Goal: Transaction & Acquisition: Purchase product/service

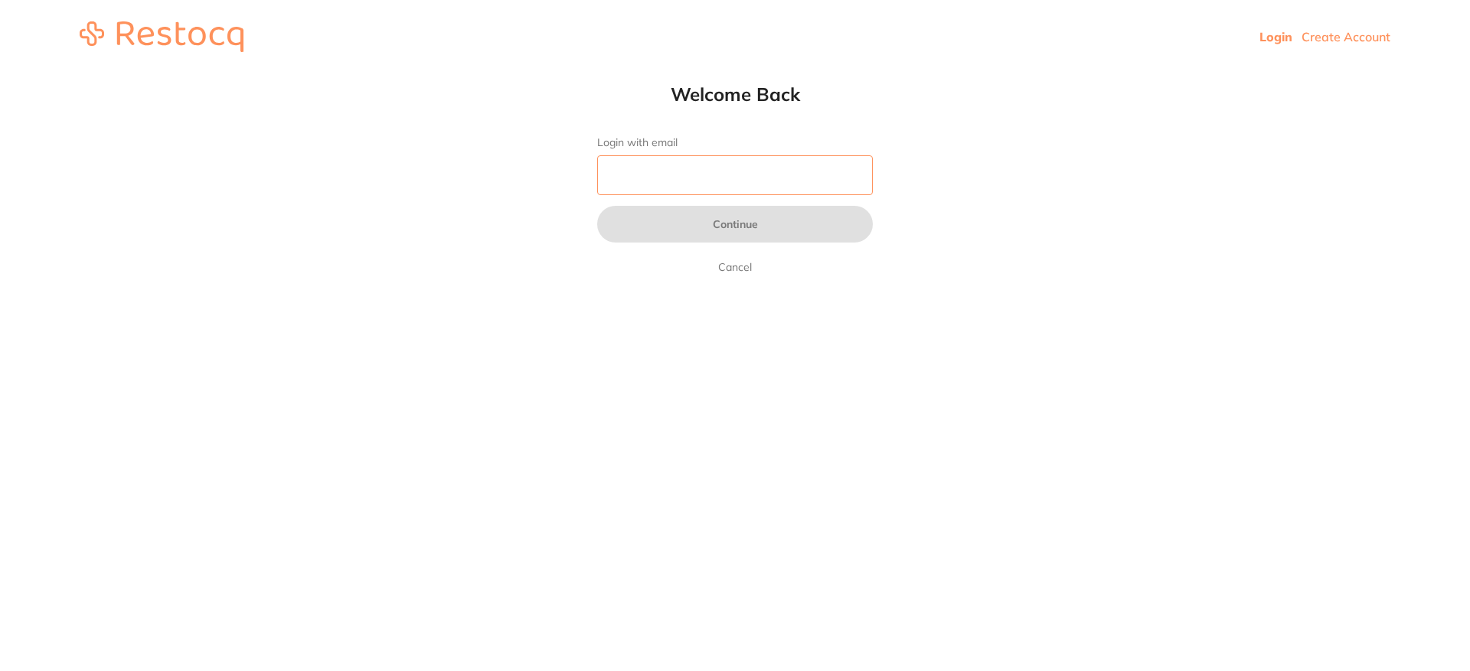
click at [694, 181] on input "Login with email" at bounding box center [735, 175] width 276 height 40
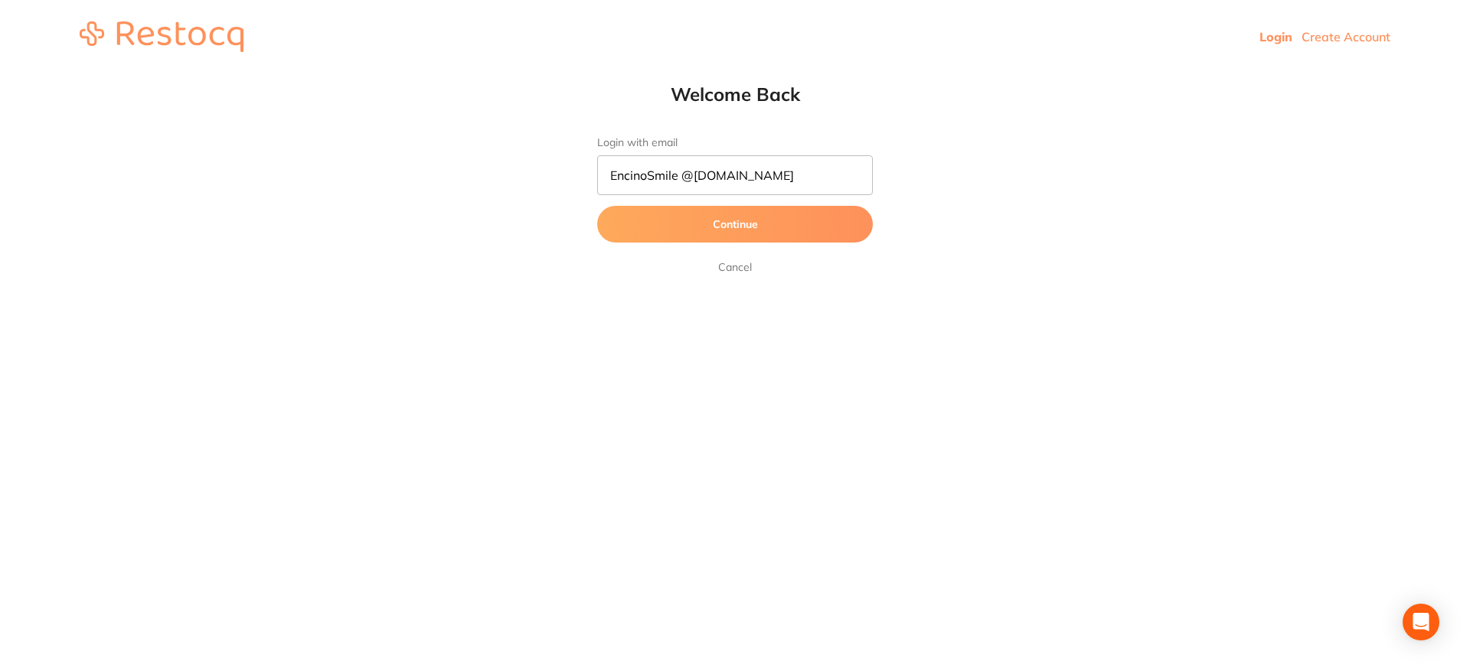
click at [783, 221] on button "Continue" at bounding box center [735, 224] width 276 height 37
click at [694, 178] on input "EncinoSmile @sbcglobal.net" at bounding box center [735, 175] width 276 height 40
drag, startPoint x: 680, startPoint y: 175, endPoint x: 689, endPoint y: 175, distance: 8.5
click at [683, 174] on input "EncinoSmile @sbcglobal.net" at bounding box center [735, 175] width 276 height 40
type input "EncinoSmile@sbcglobal.net"
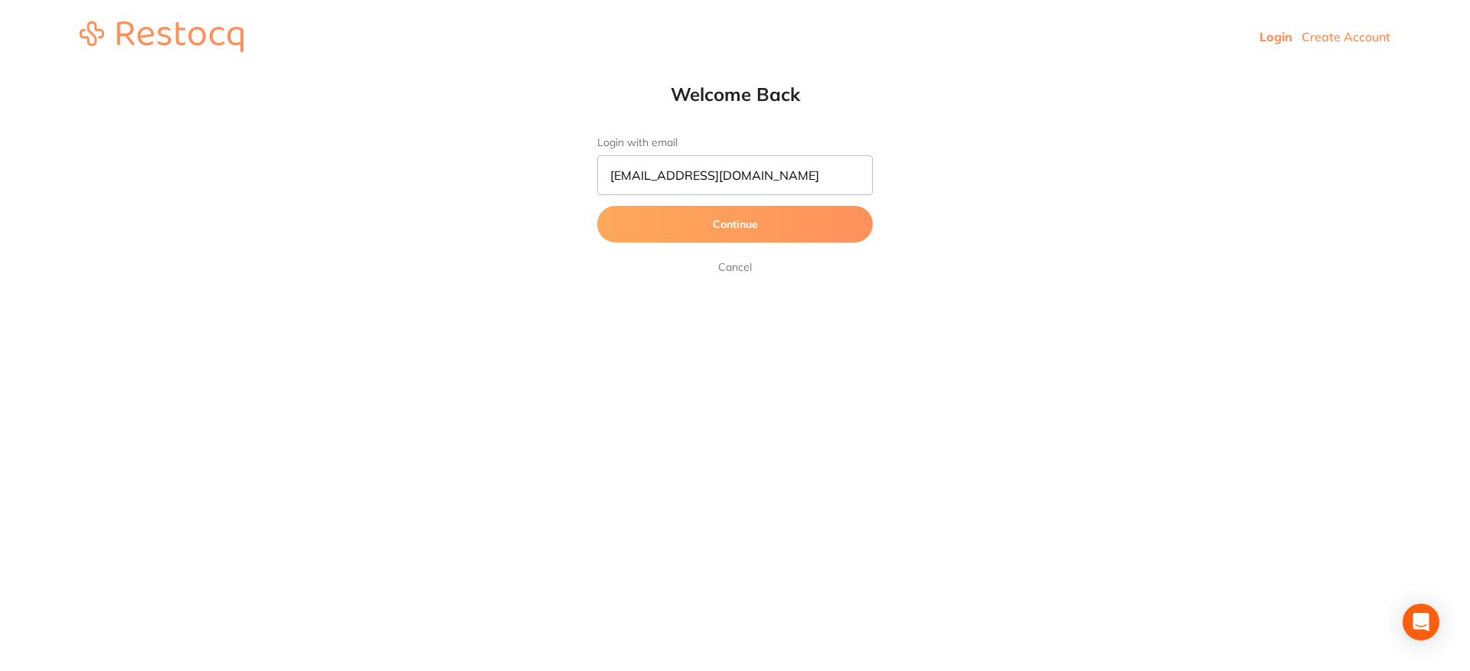
click at [732, 233] on button "Continue" at bounding box center [735, 224] width 276 height 37
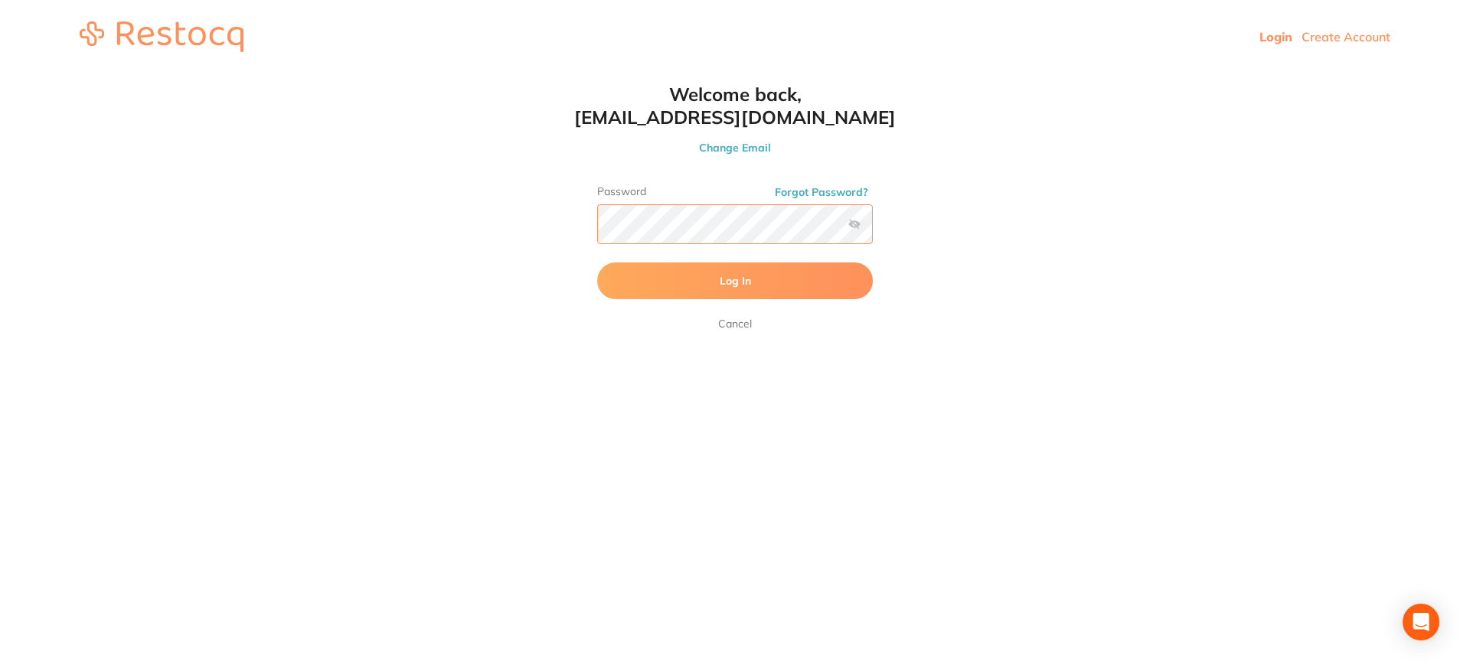
click at [597, 263] on button "Log In" at bounding box center [735, 281] width 276 height 37
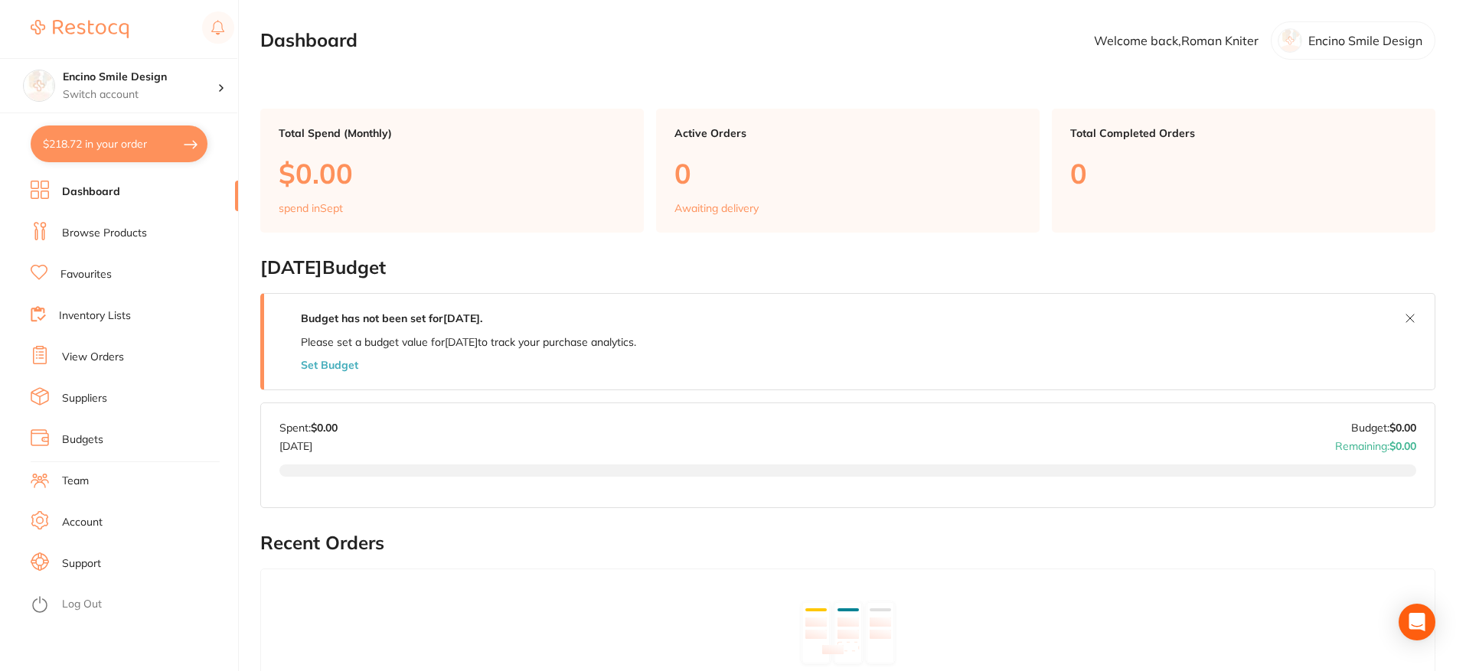
click at [111, 144] on button "$218.72 in your order" at bounding box center [119, 144] width 177 height 37
checkbox input "true"
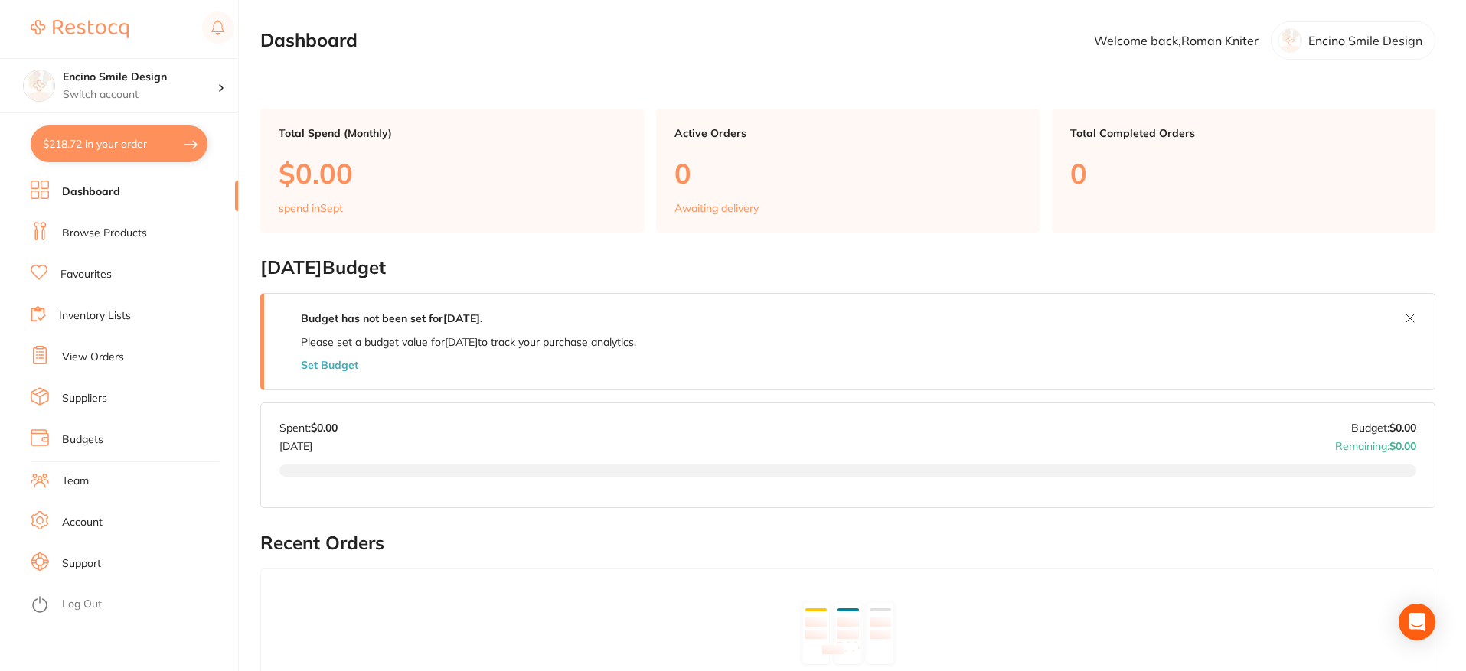
checkbox input "true"
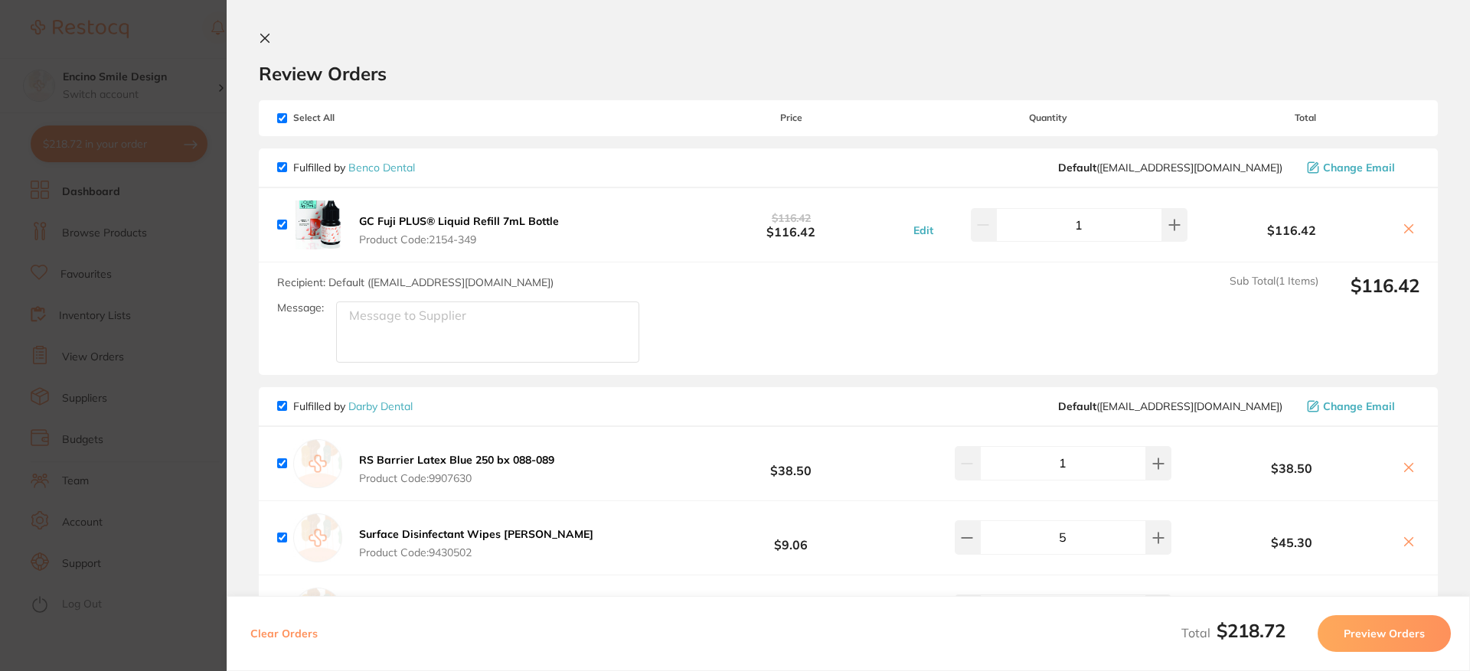
click at [267, 43] on icon at bounding box center [265, 38] width 12 height 12
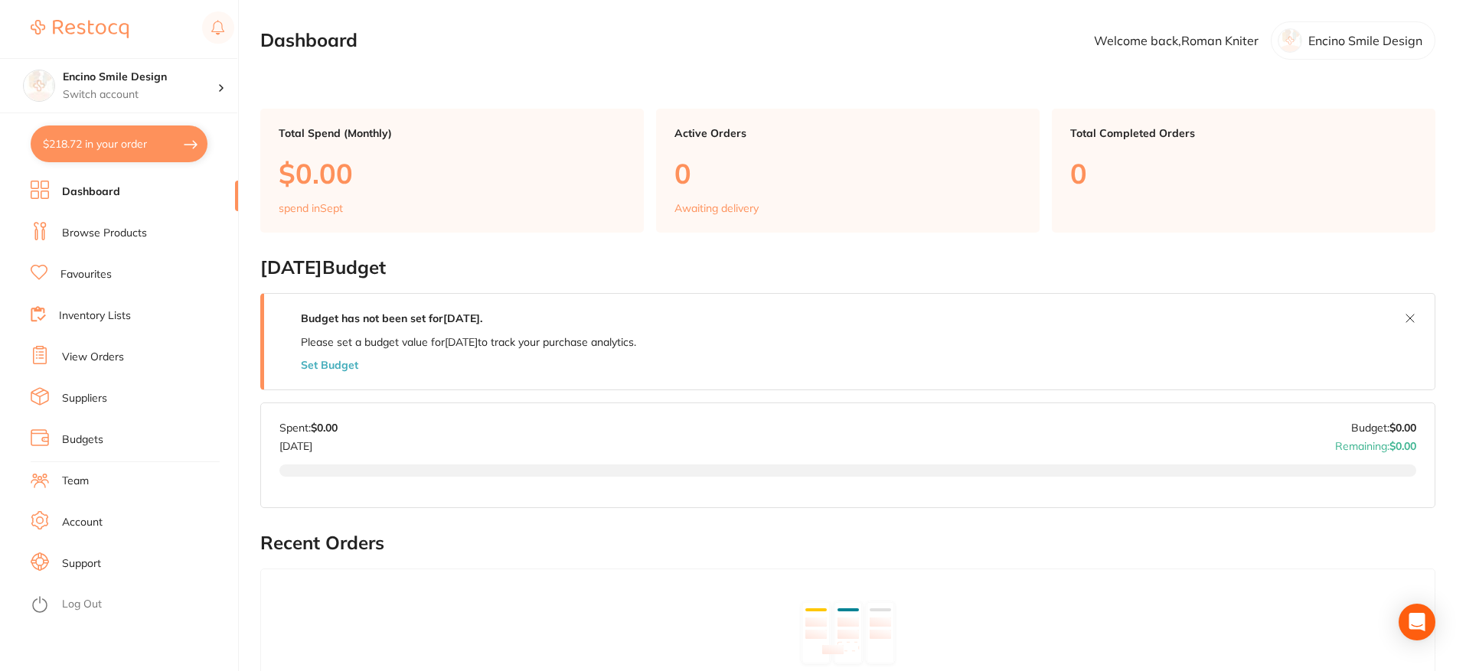
click at [115, 233] on link "Browse Products" at bounding box center [104, 233] width 85 height 15
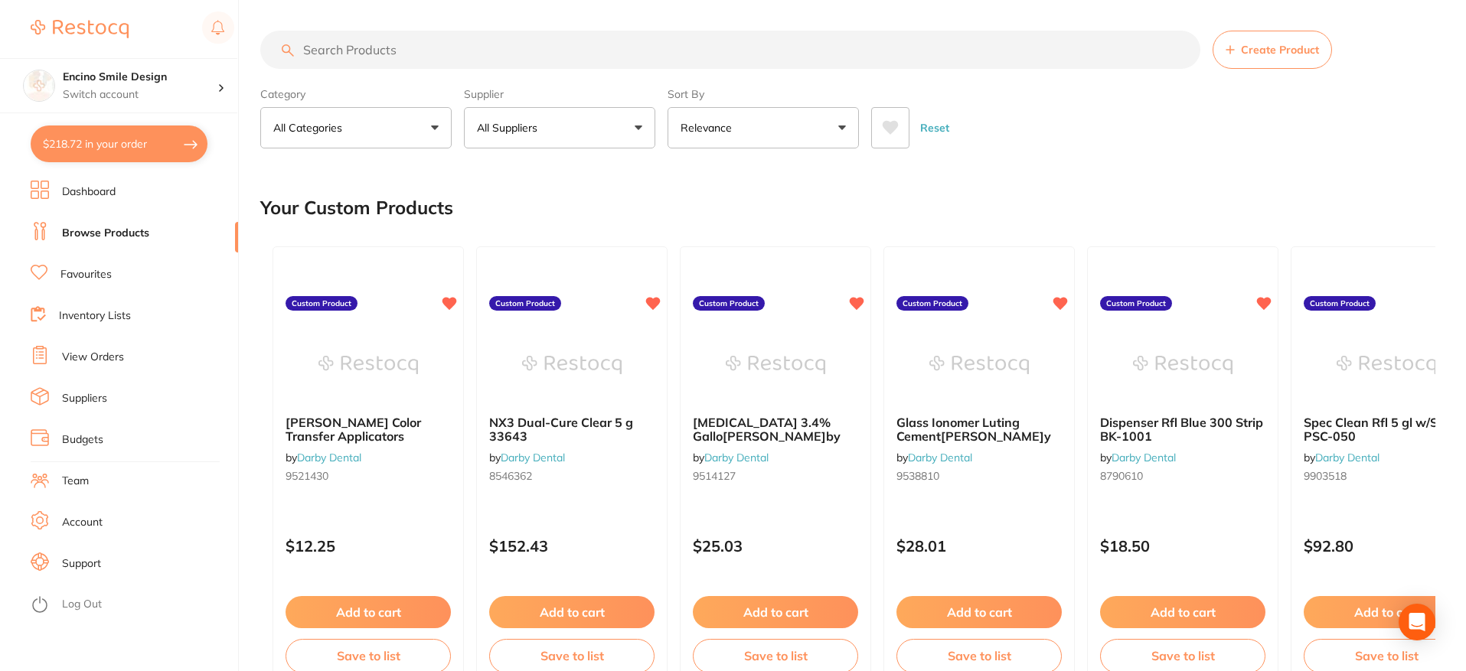
click at [482, 47] on input "search" at bounding box center [730, 50] width 940 height 38
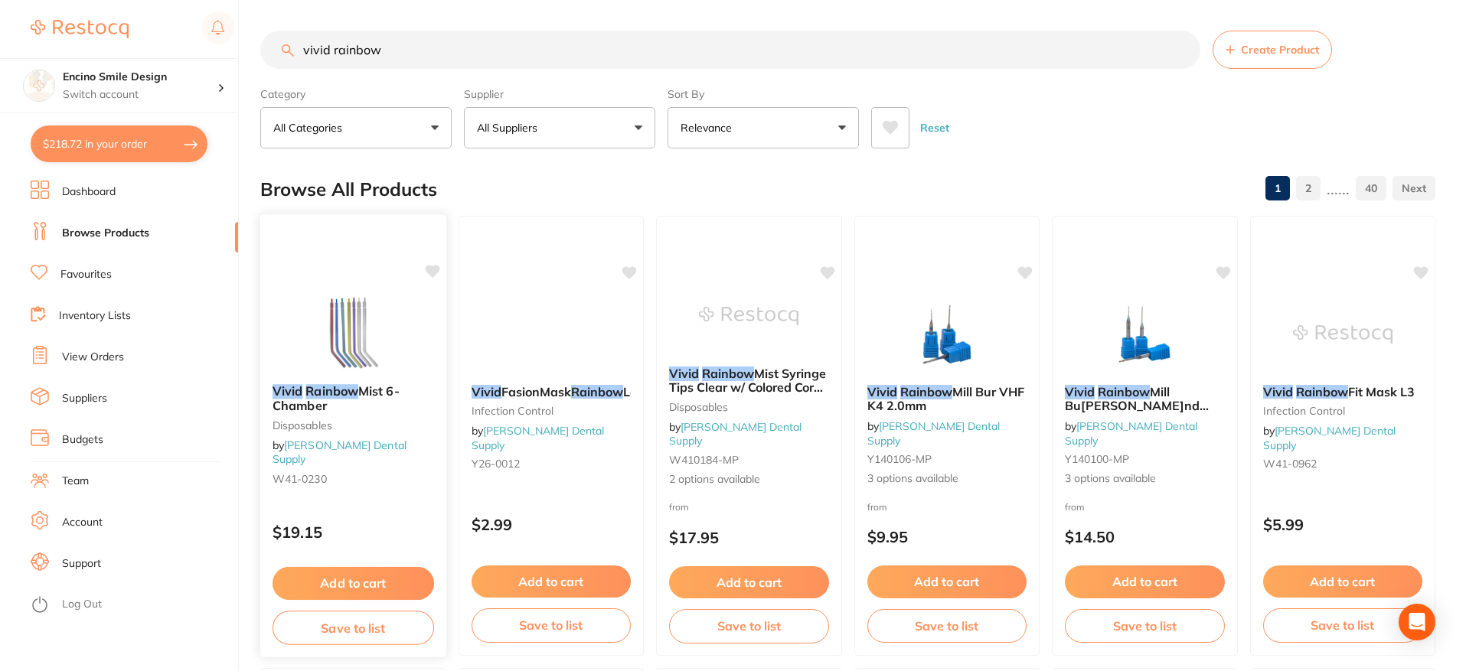
click at [327, 381] on div "Vivid Rainbow Mist 6-Chamber disposables by Pearson Dental Supply W41-0230" at bounding box center [353, 437] width 186 height 131
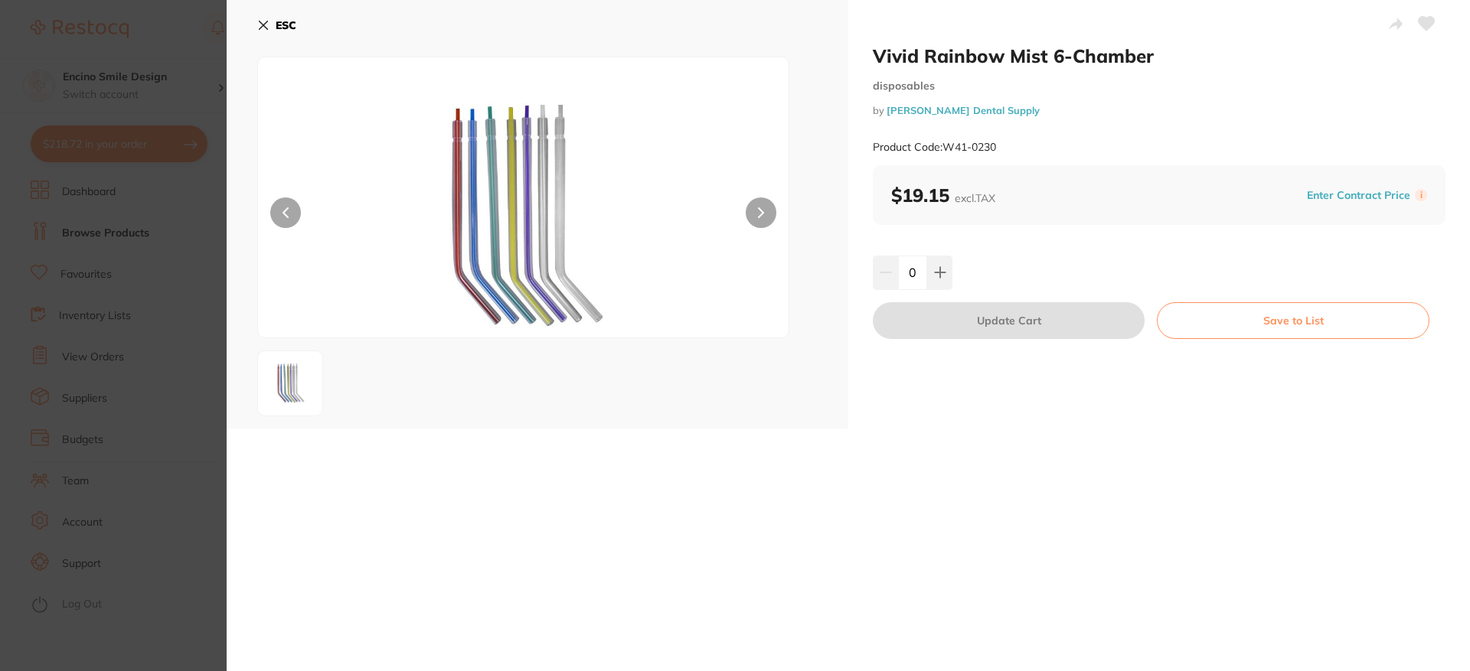
drag, startPoint x: 262, startPoint y: 23, endPoint x: 317, endPoint y: 66, distance: 69.8
click at [262, 23] on icon at bounding box center [263, 25] width 8 height 8
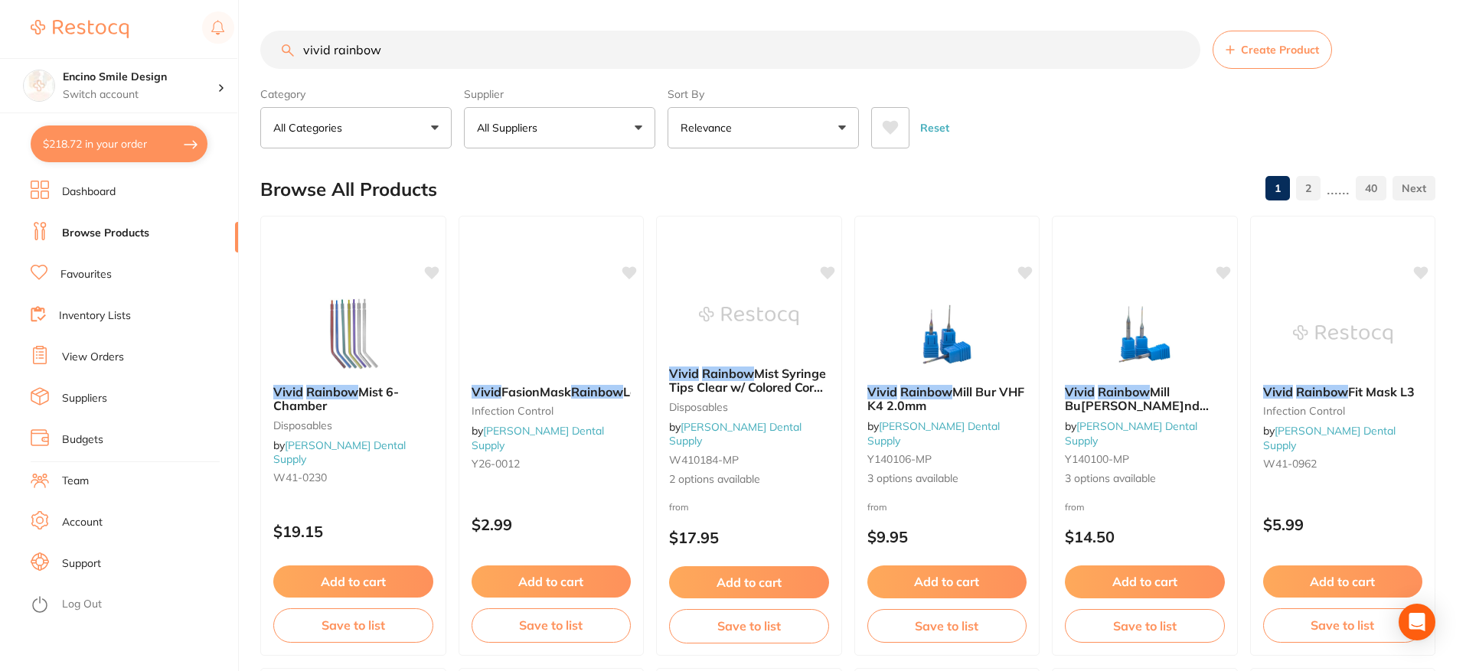
click at [441, 46] on input "vivid rainbow" at bounding box center [730, 50] width 940 height 38
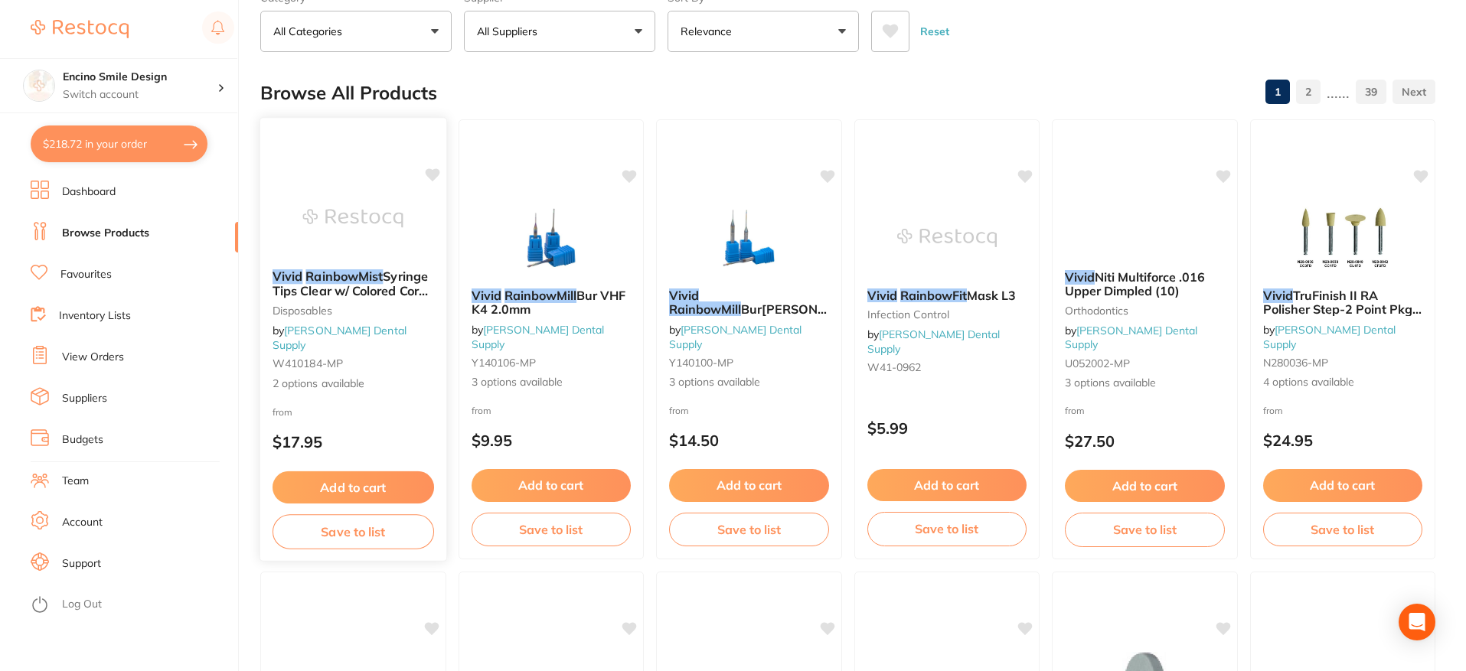
scroll to position [77, 0]
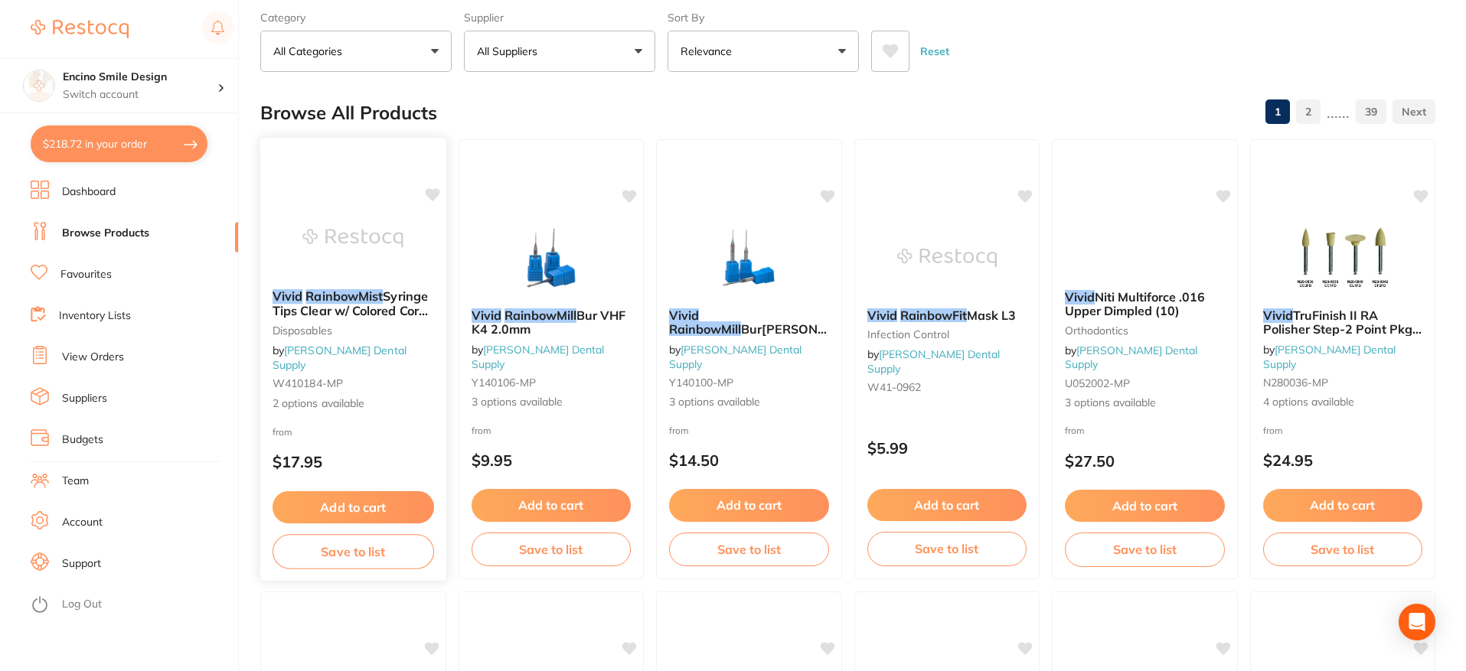
type input "vivid rainbowMist"
click at [335, 322] on span "Syringe Tips Clear w/ Colored Core Pkg of 250" at bounding box center [350, 311] width 155 height 44
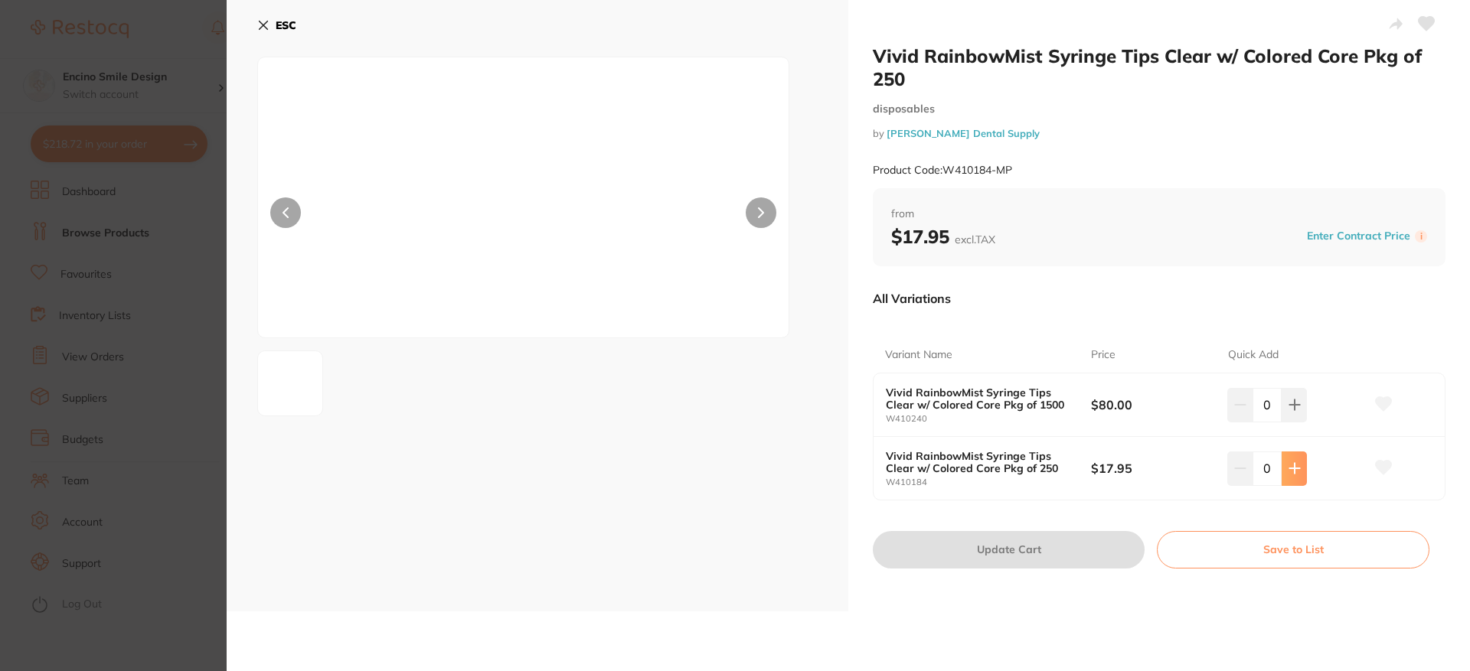
click at [1287, 475] on button at bounding box center [1293, 469] width 25 height 34
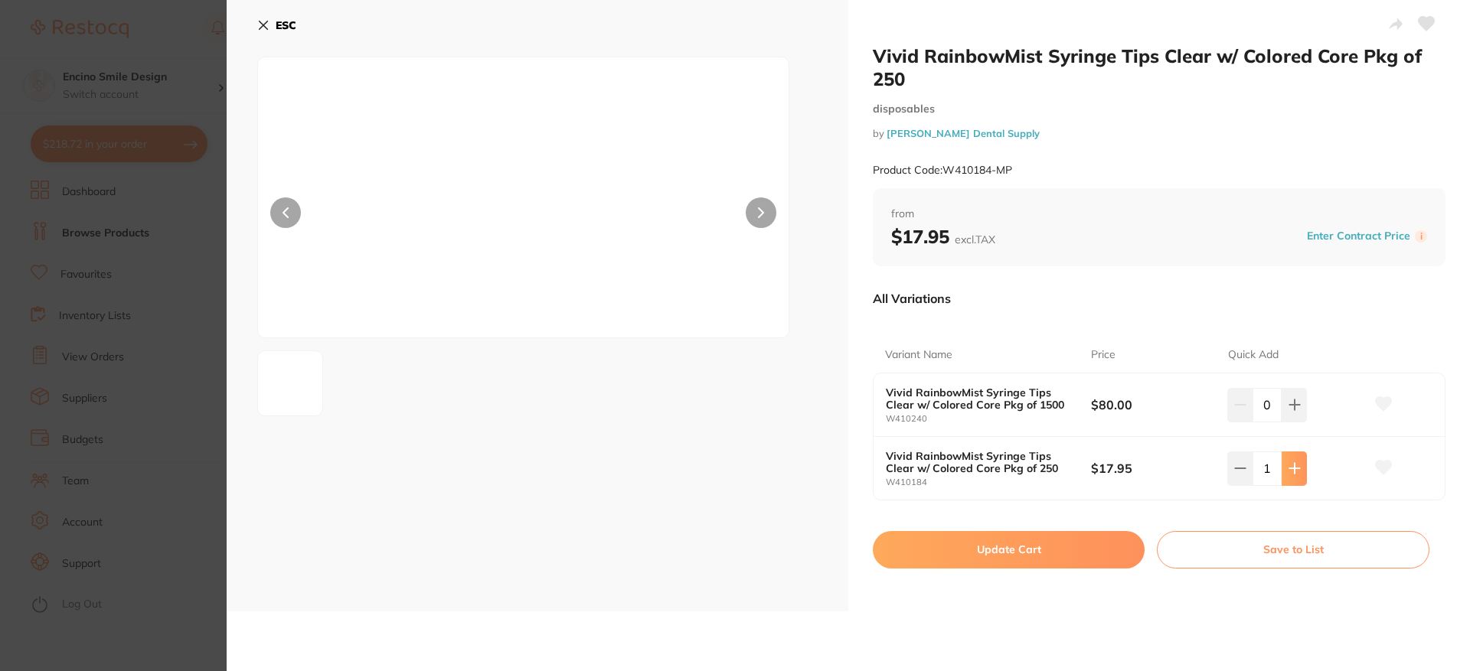
click at [1287, 475] on button at bounding box center [1293, 469] width 25 height 34
type input "5"
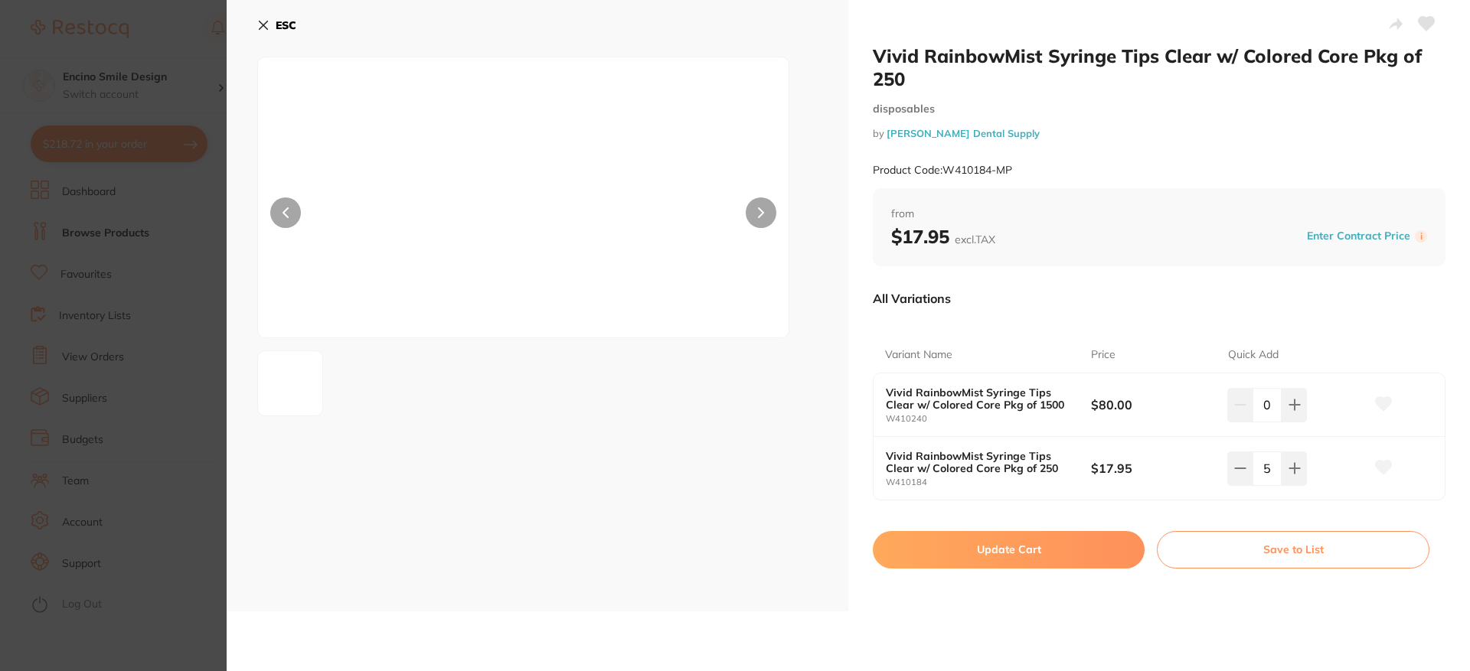
click at [1053, 560] on button "Update Cart" at bounding box center [1009, 549] width 272 height 37
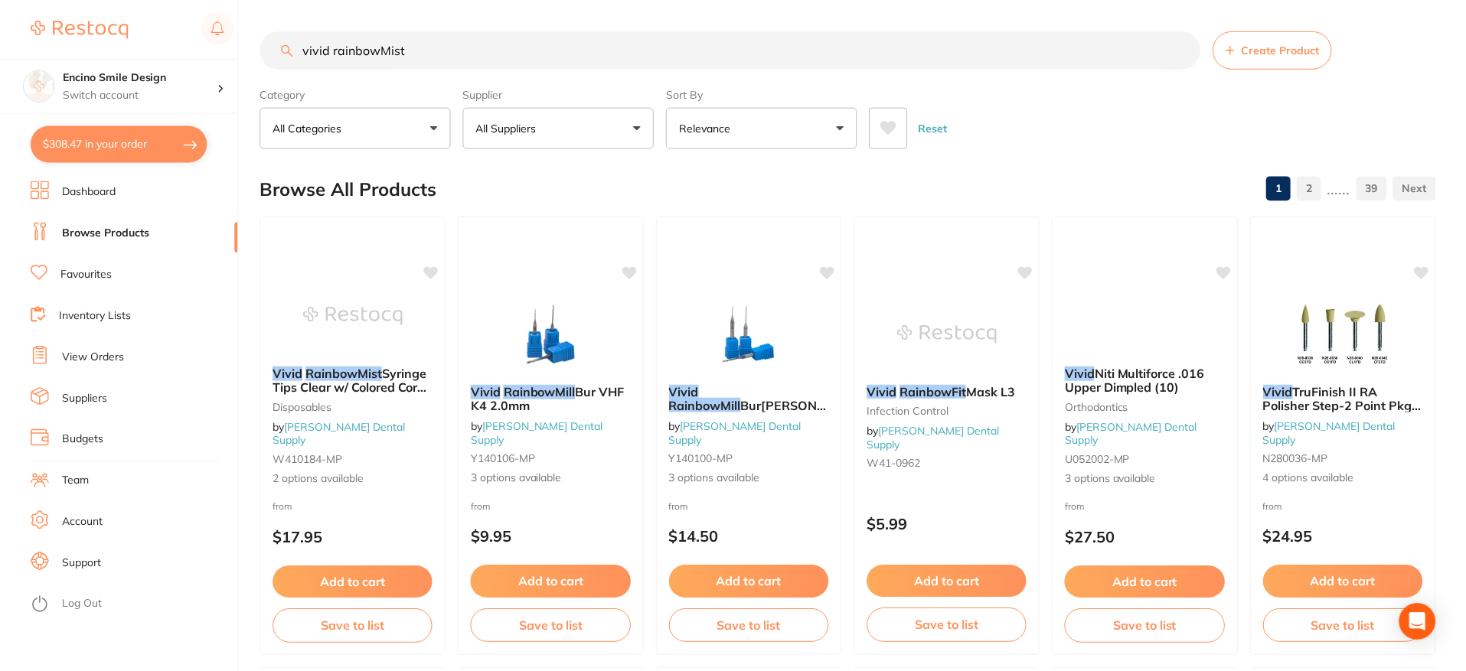
scroll to position [77, 0]
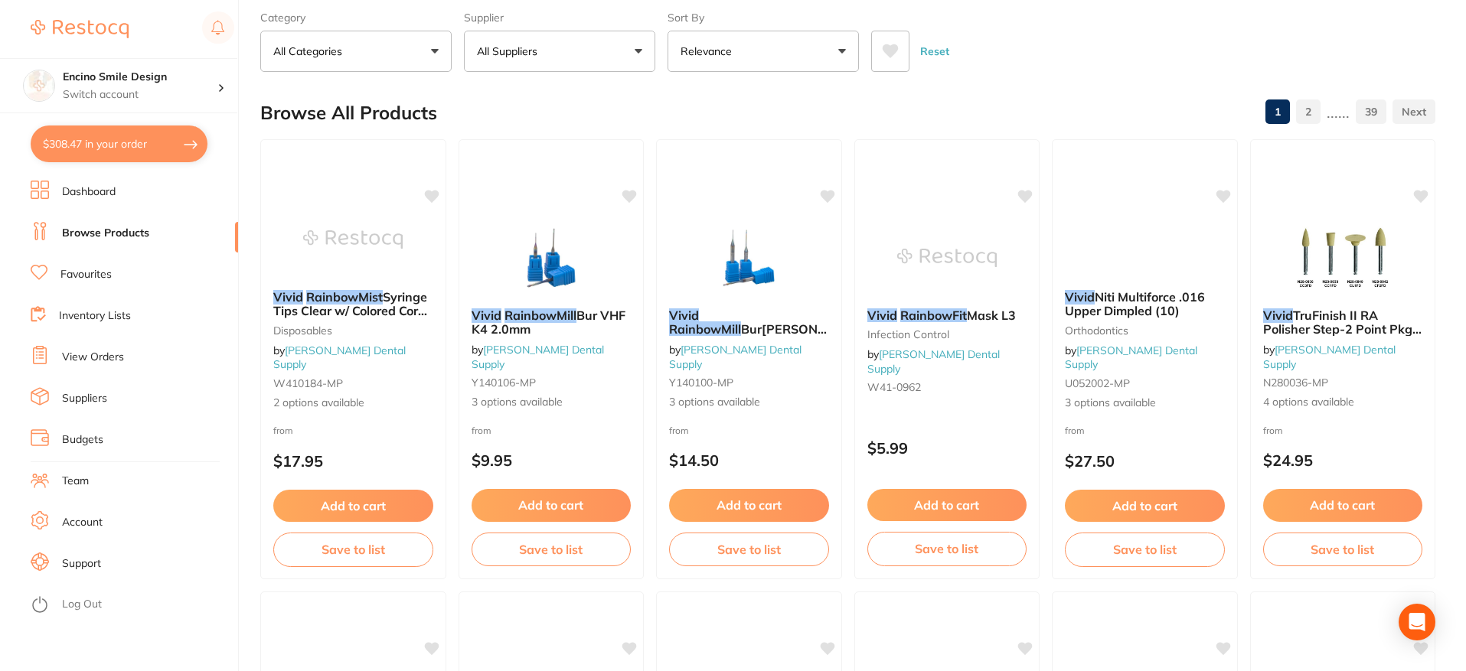
click at [133, 147] on button "$308.47 in your order" at bounding box center [119, 144] width 177 height 37
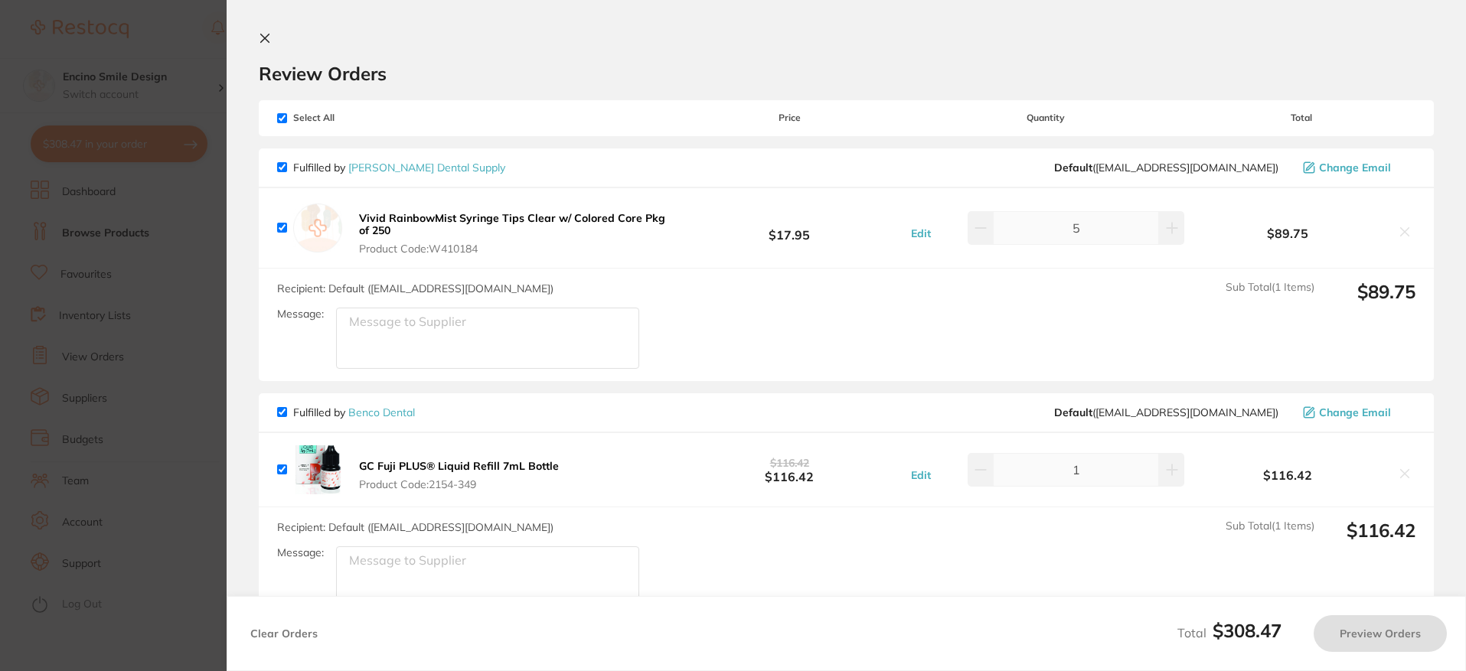
checkbox input "true"
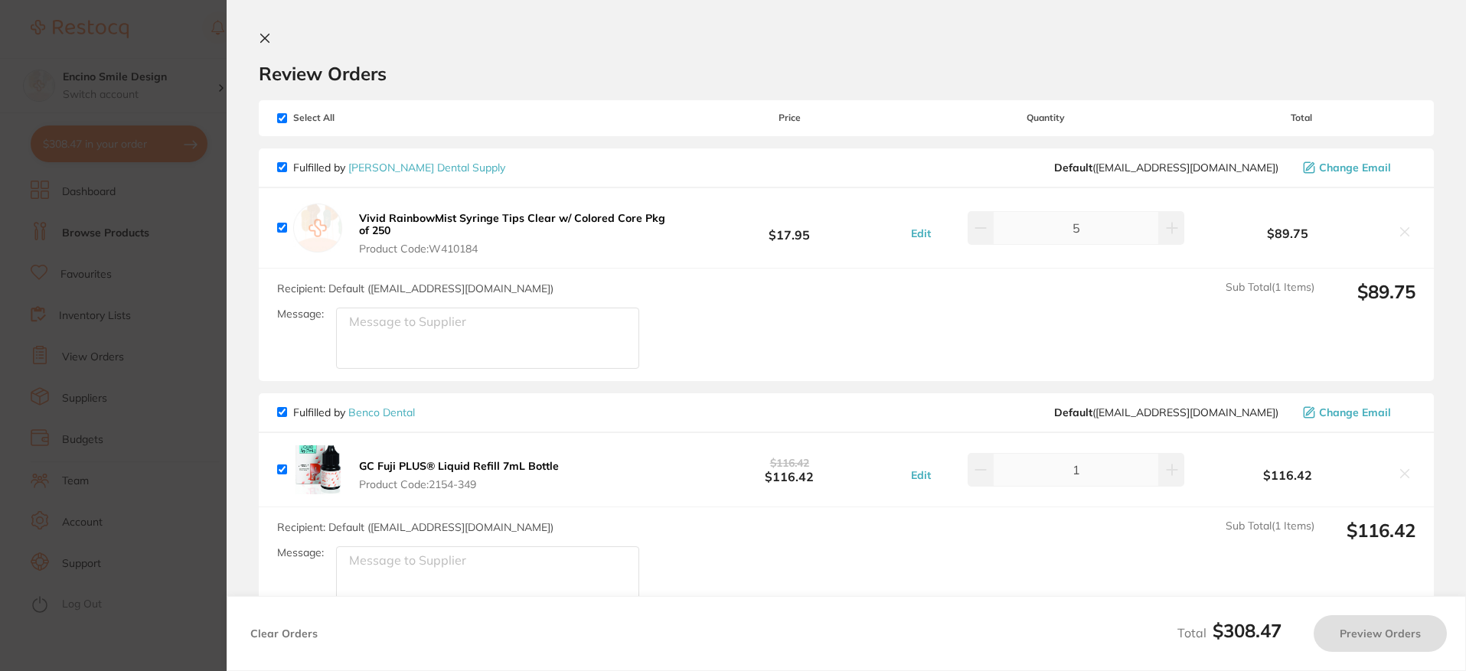
checkbox input "true"
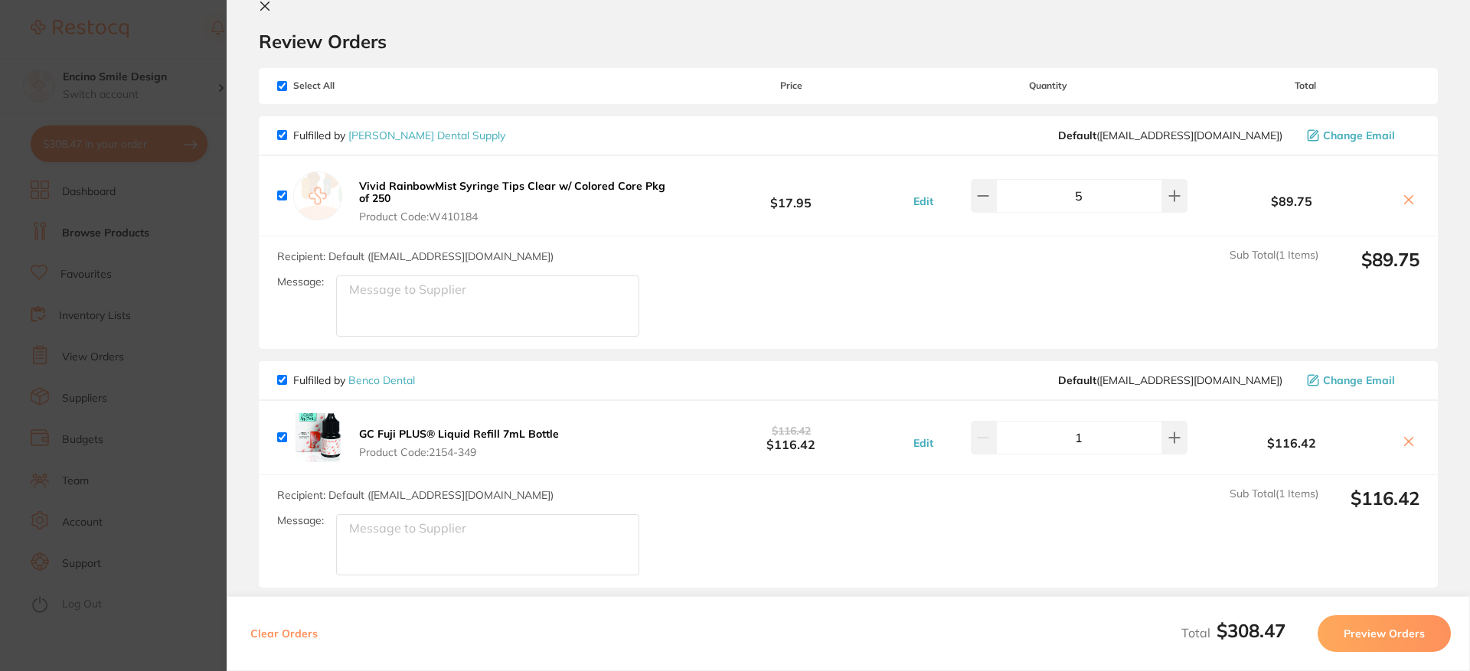
scroll to position [0, 0]
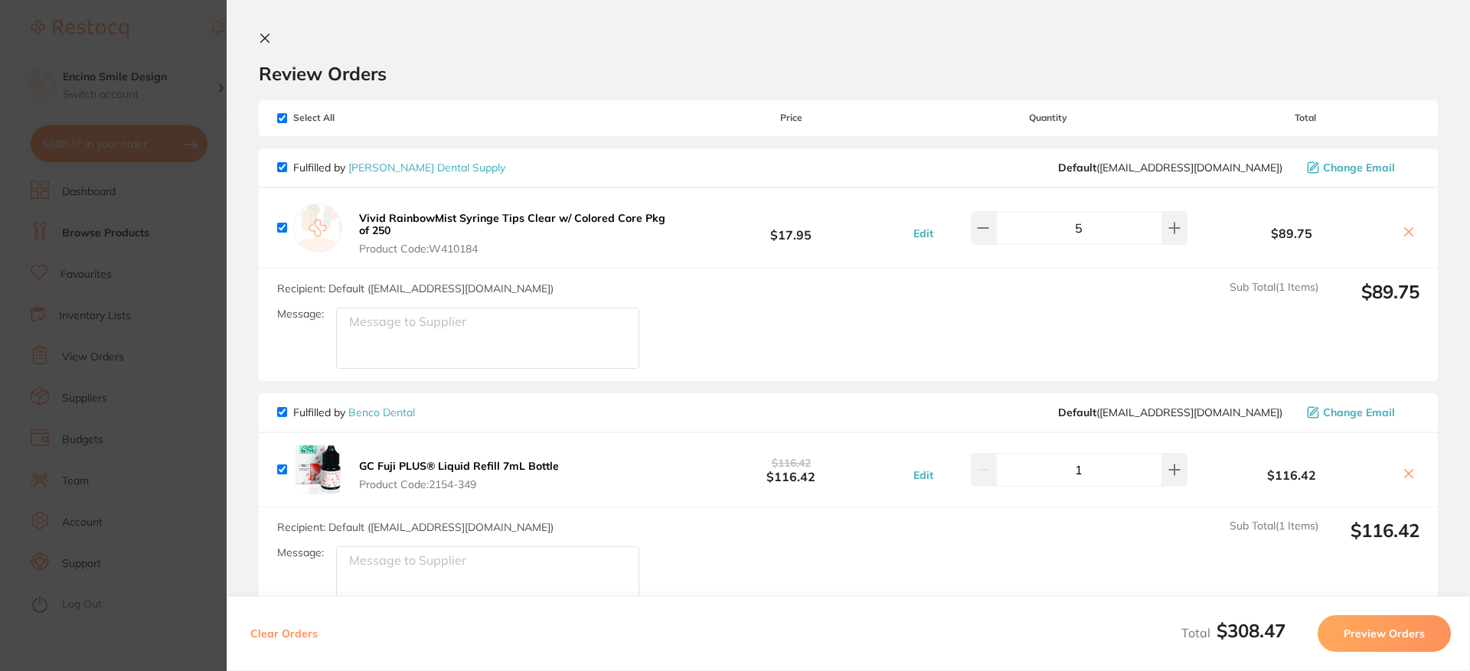
click at [267, 37] on icon at bounding box center [265, 38] width 8 height 8
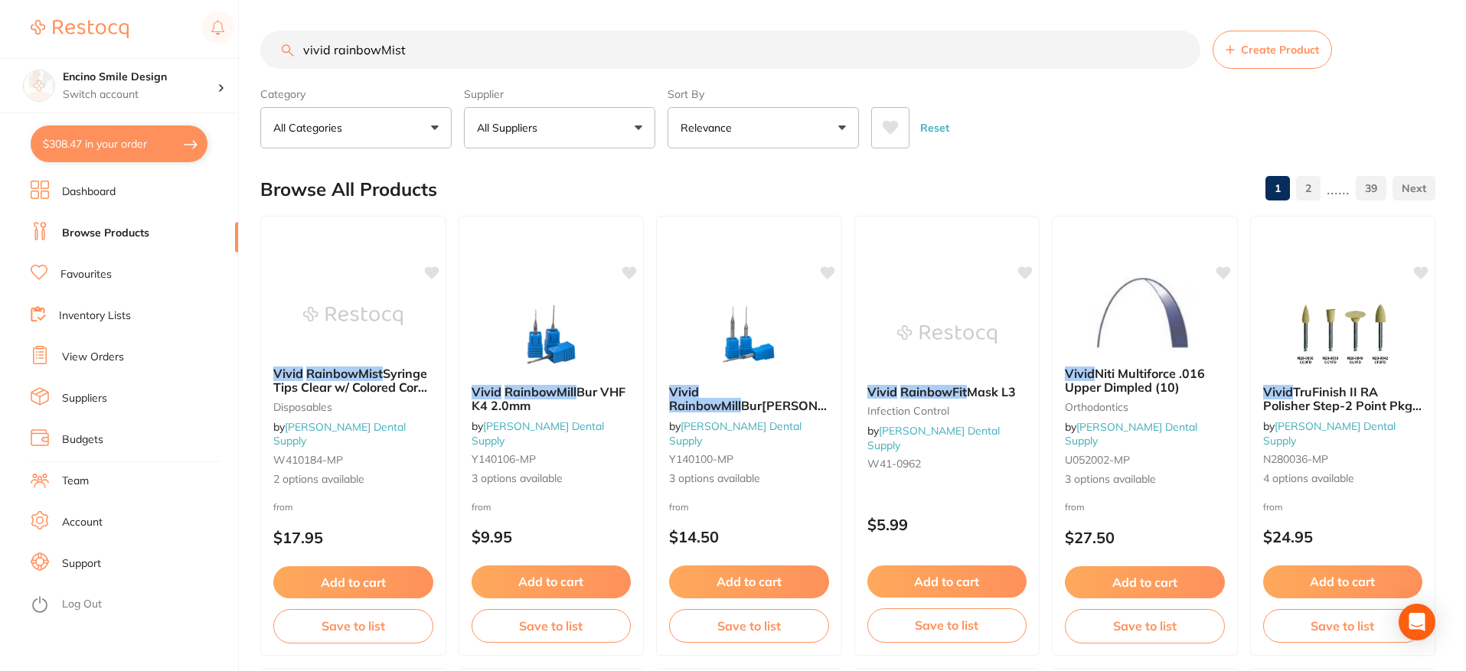
click at [562, 47] on input "vivid rainbowMist" at bounding box center [730, 50] width 940 height 38
click at [1183, 47] on input "vivid rainbowMist" at bounding box center [730, 50] width 940 height 38
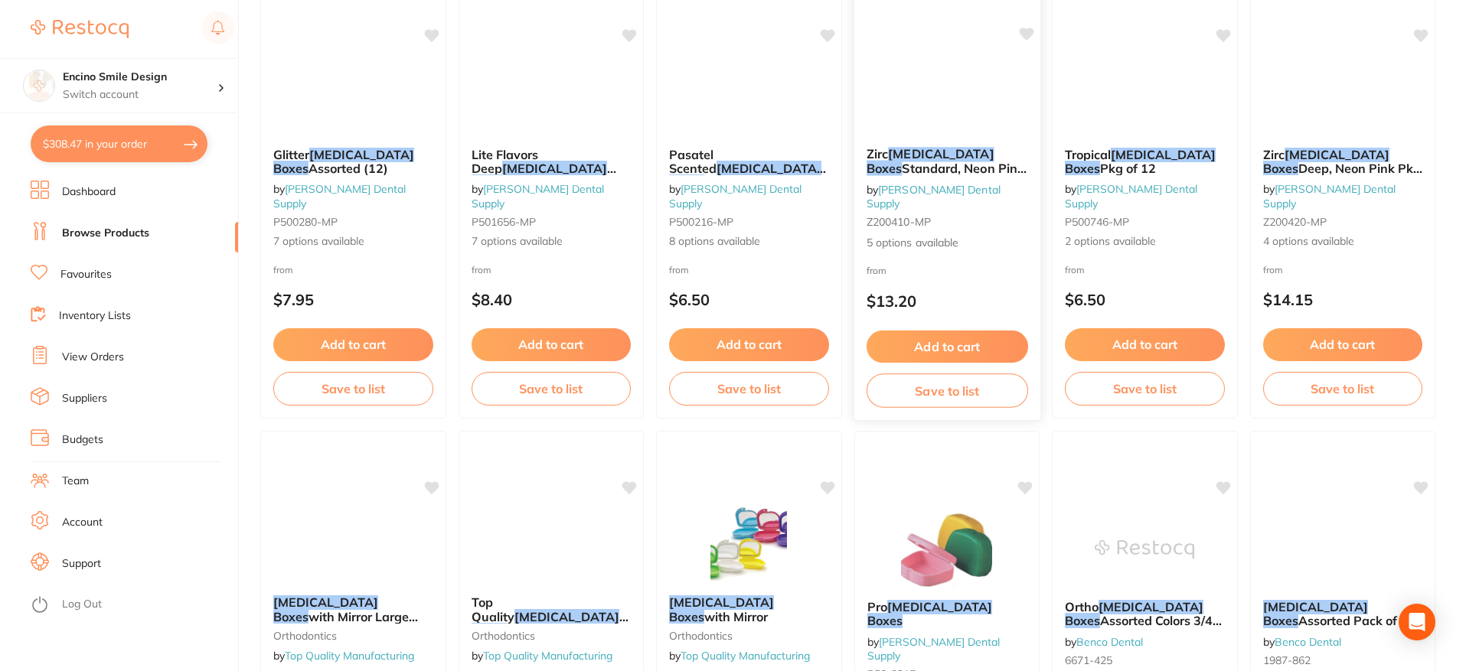
scroll to position [214, 0]
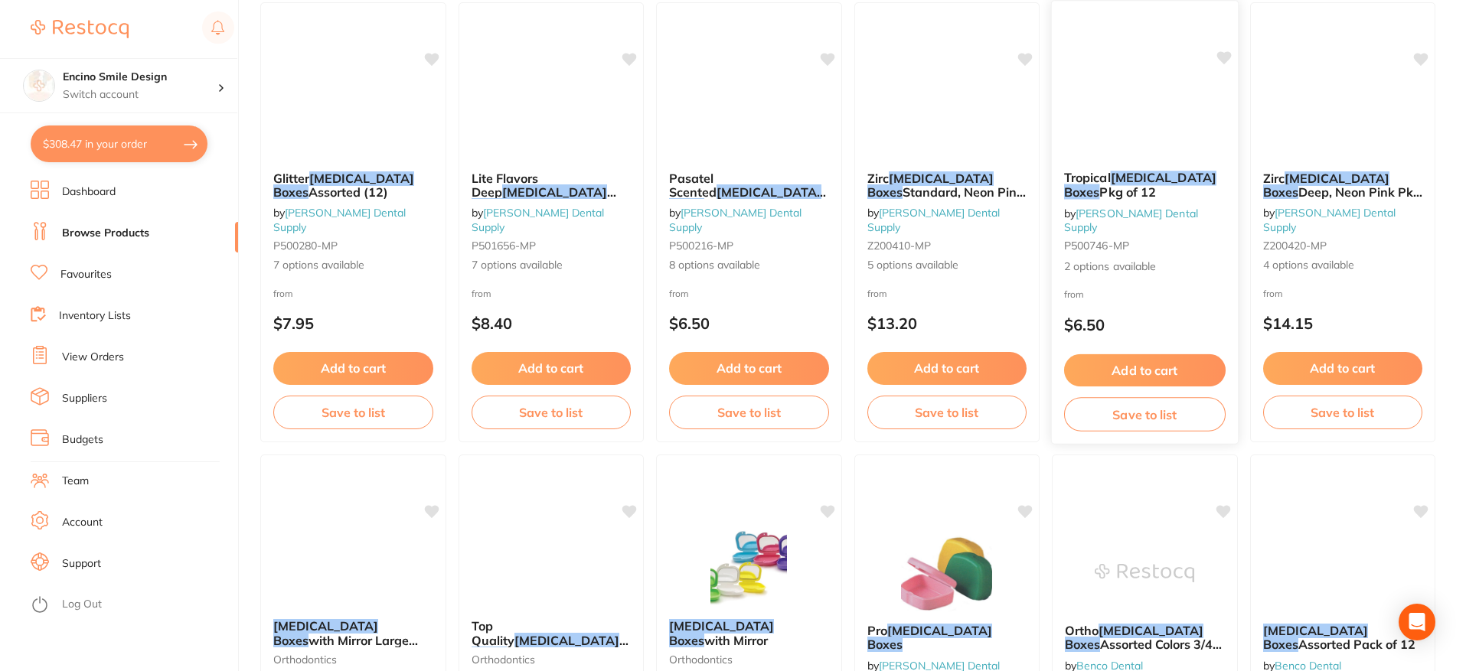
type input "Retainer boxes"
click at [1148, 159] on div "Tropical Retainer Boxes Pkg of 12 by Pearson Dental Supply P500746-MP 2 options…" at bounding box center [1145, 222] width 186 height 128
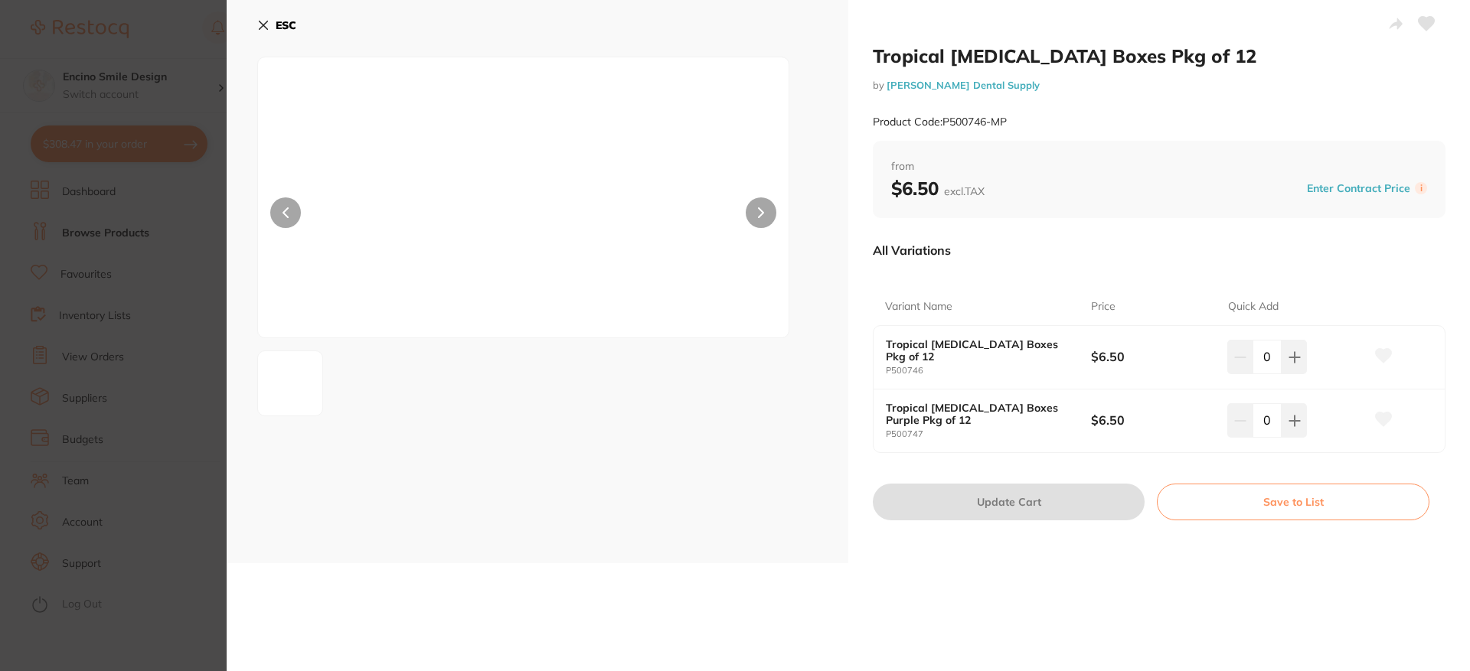
drag, startPoint x: 266, startPoint y: 24, endPoint x: 307, endPoint y: 30, distance: 41.7
click at [266, 26] on icon at bounding box center [263, 25] width 12 height 12
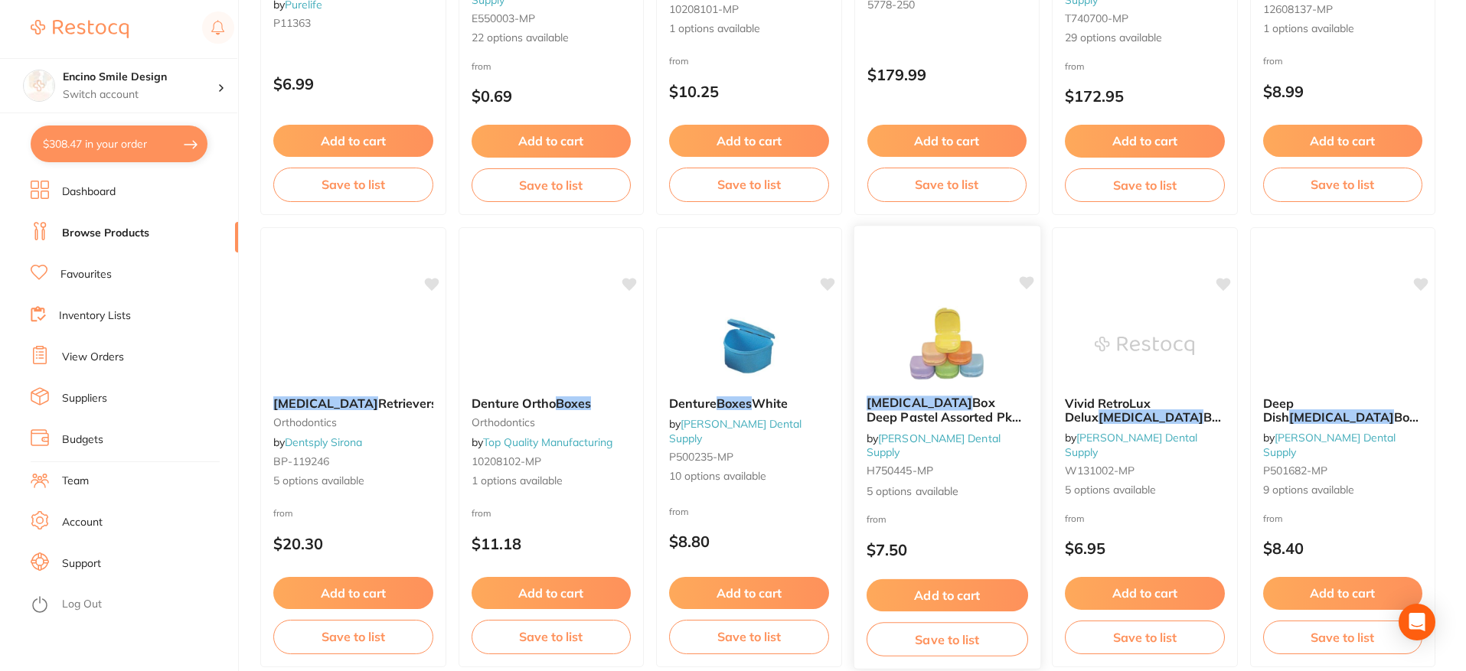
scroll to position [1353, 0]
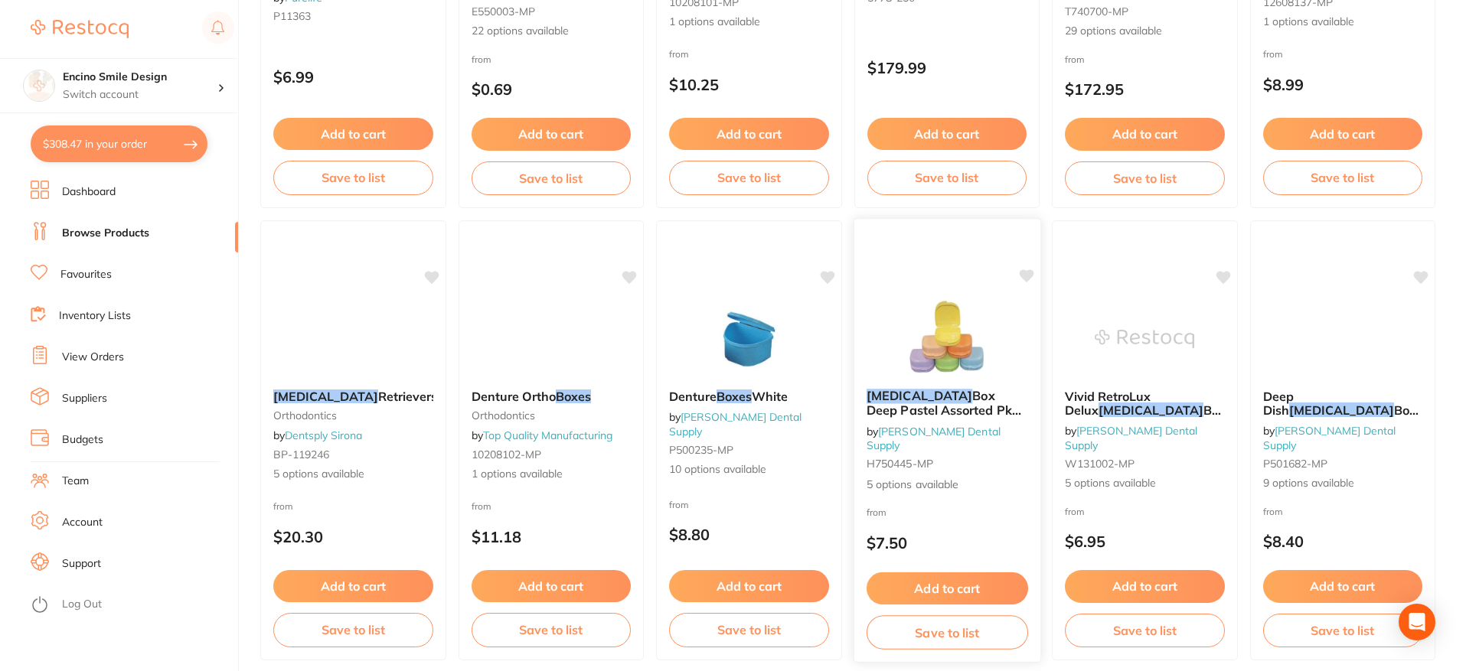
click at [942, 407] on span "Box Deep Pastel Assorted Pkg of 12" at bounding box center [943, 410] width 155 height 44
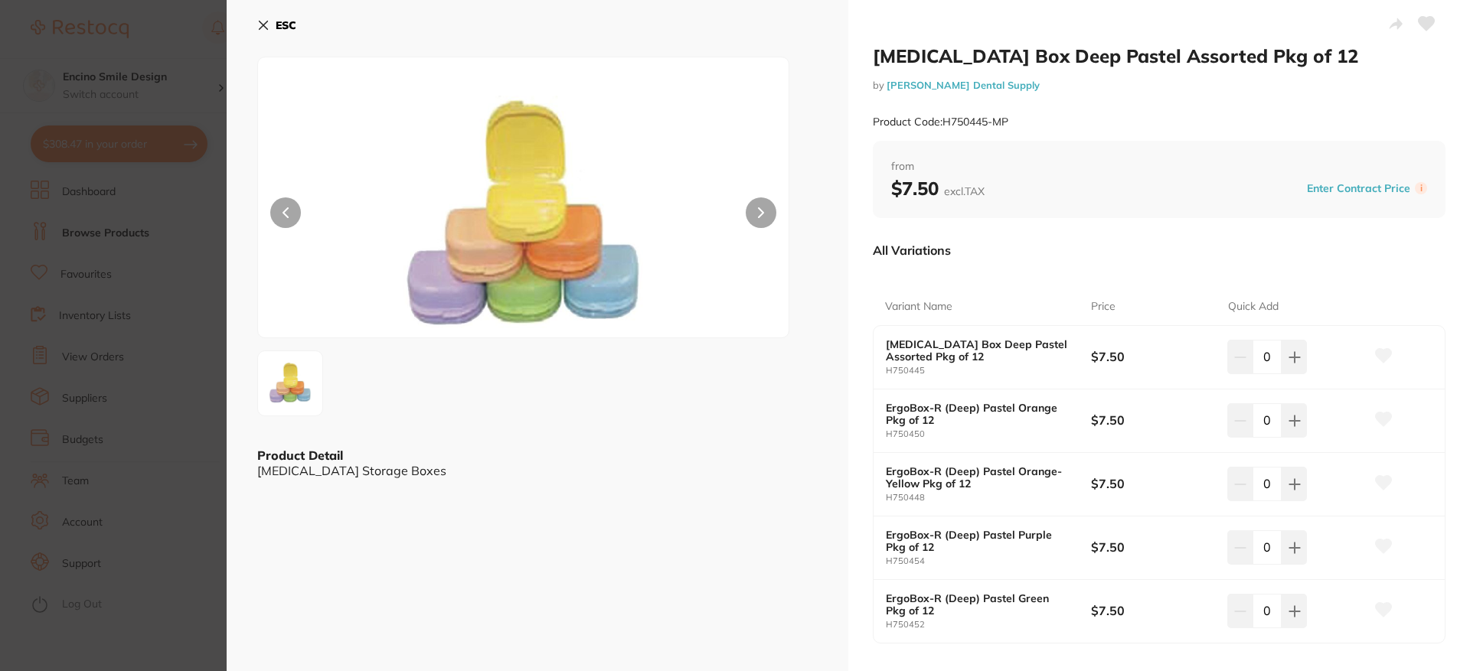
click at [262, 23] on icon at bounding box center [263, 25] width 8 height 8
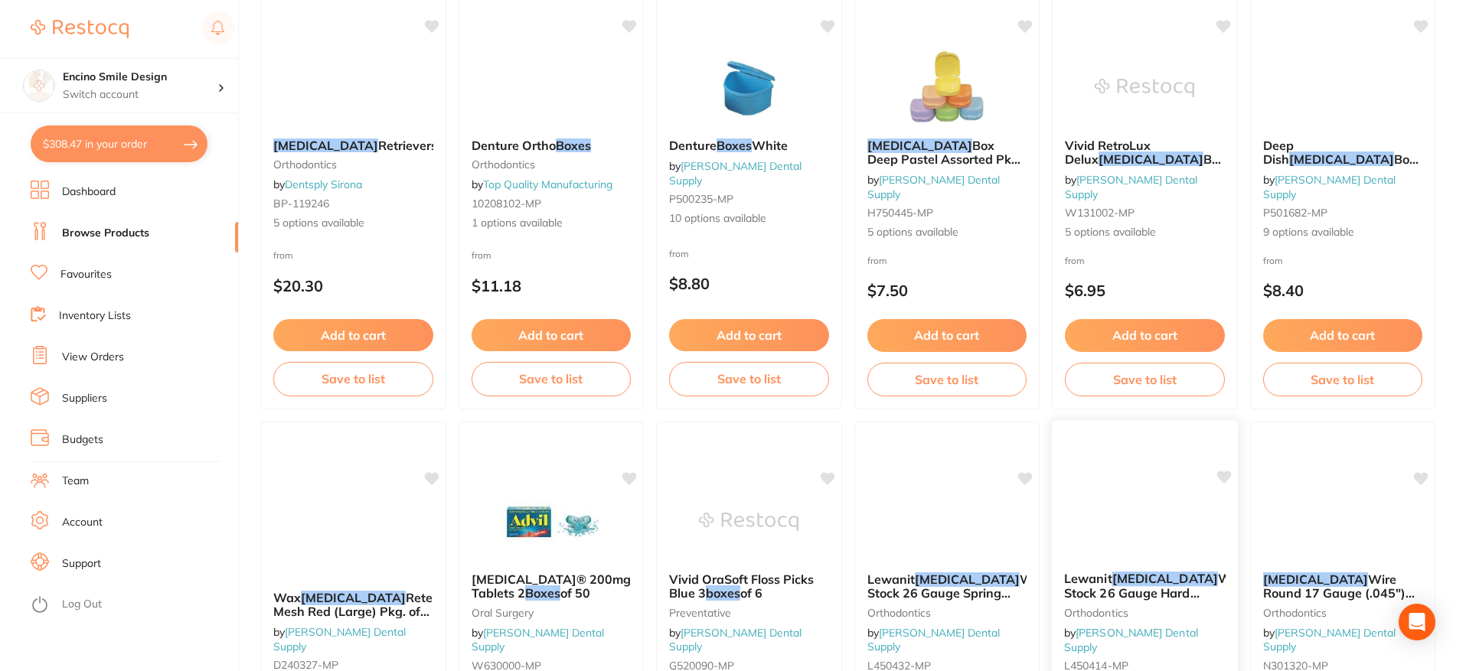
scroll to position [1531, 0]
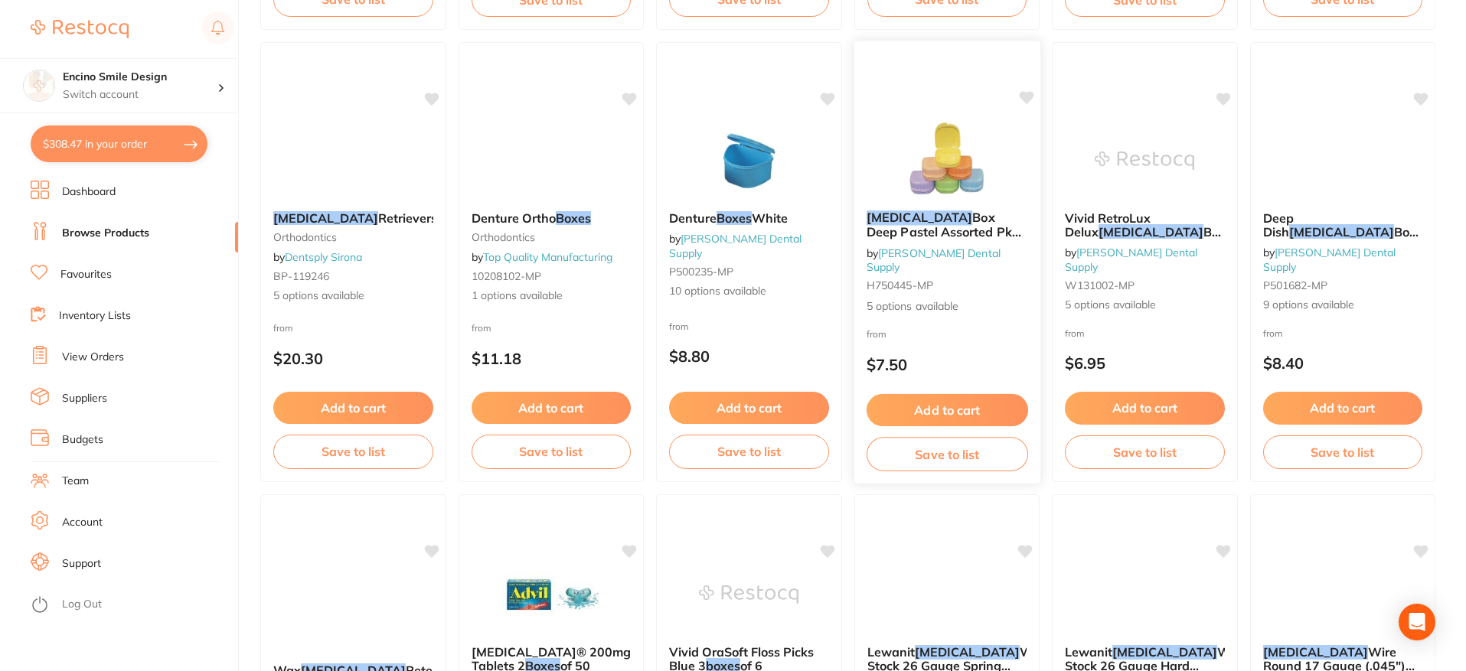
click at [964, 408] on button "Add to cart" at bounding box center [947, 409] width 162 height 33
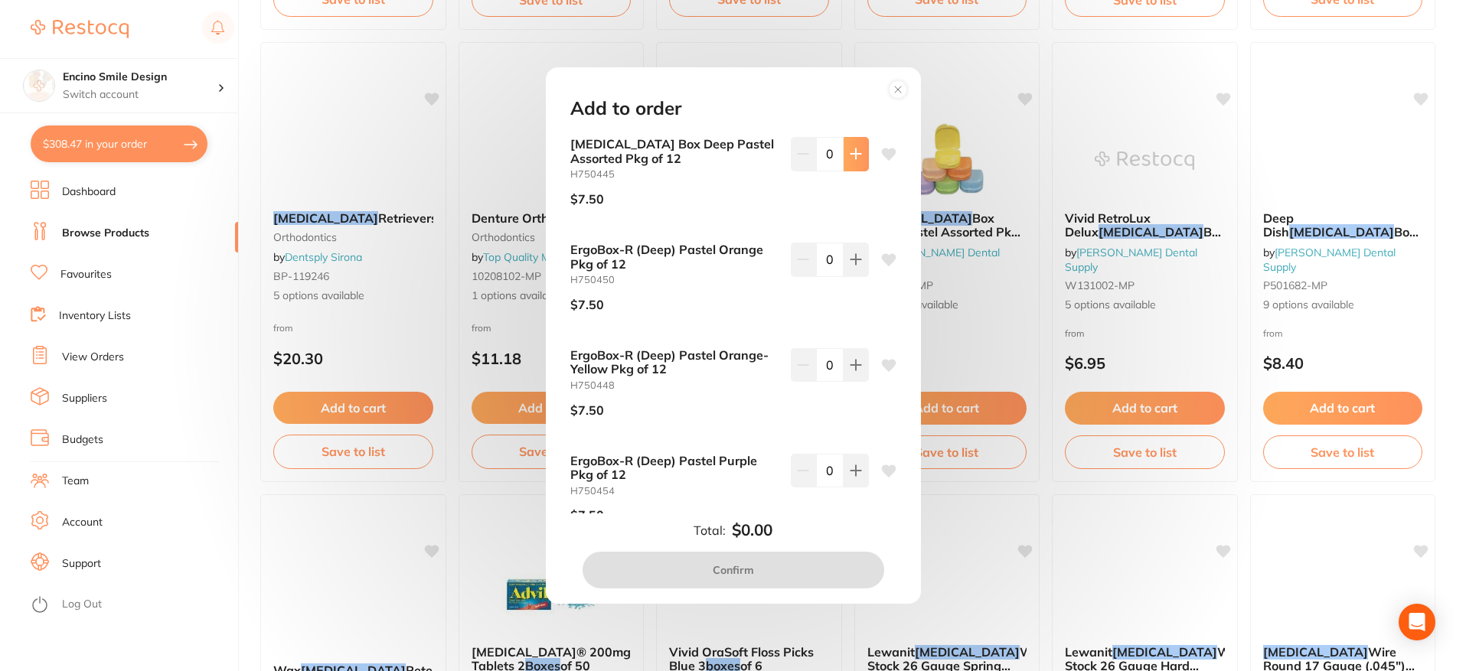
click at [857, 162] on button at bounding box center [856, 154] width 25 height 34
type input "2"
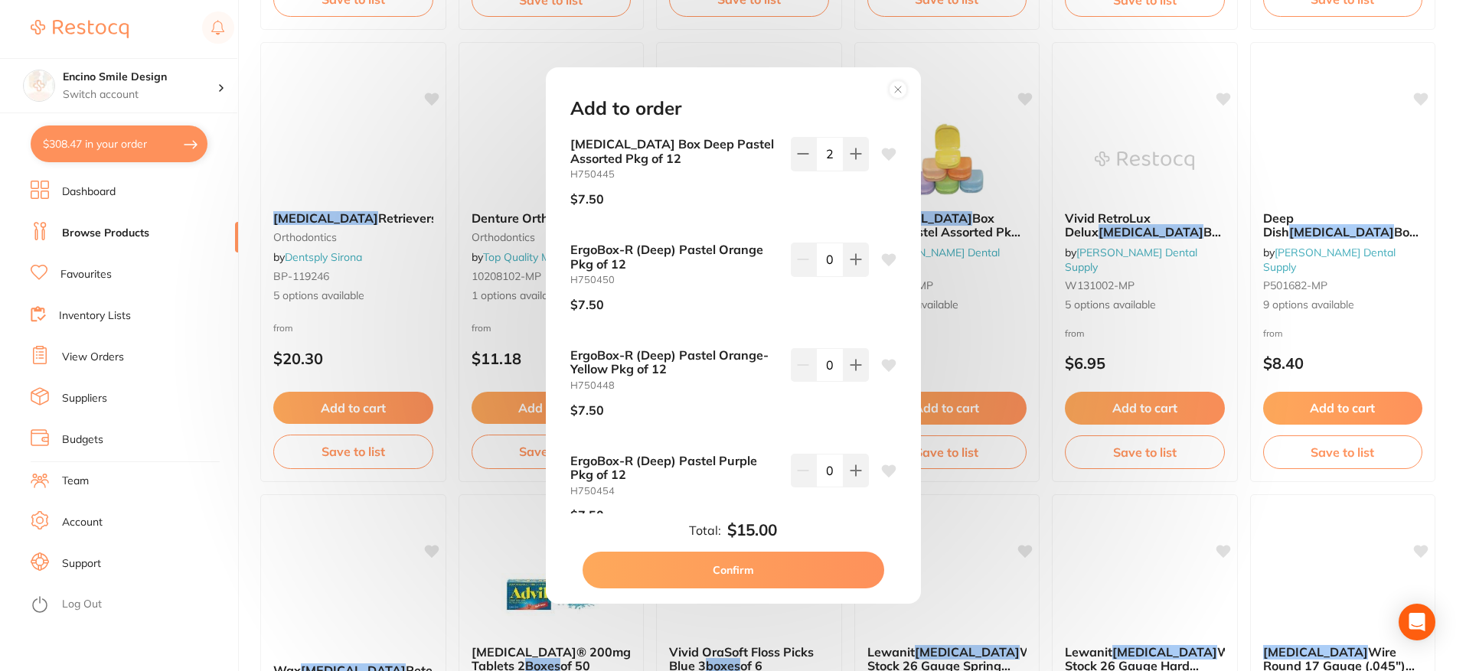
click at [783, 569] on button "Confirm" at bounding box center [734, 570] width 302 height 37
checkbox input "false"
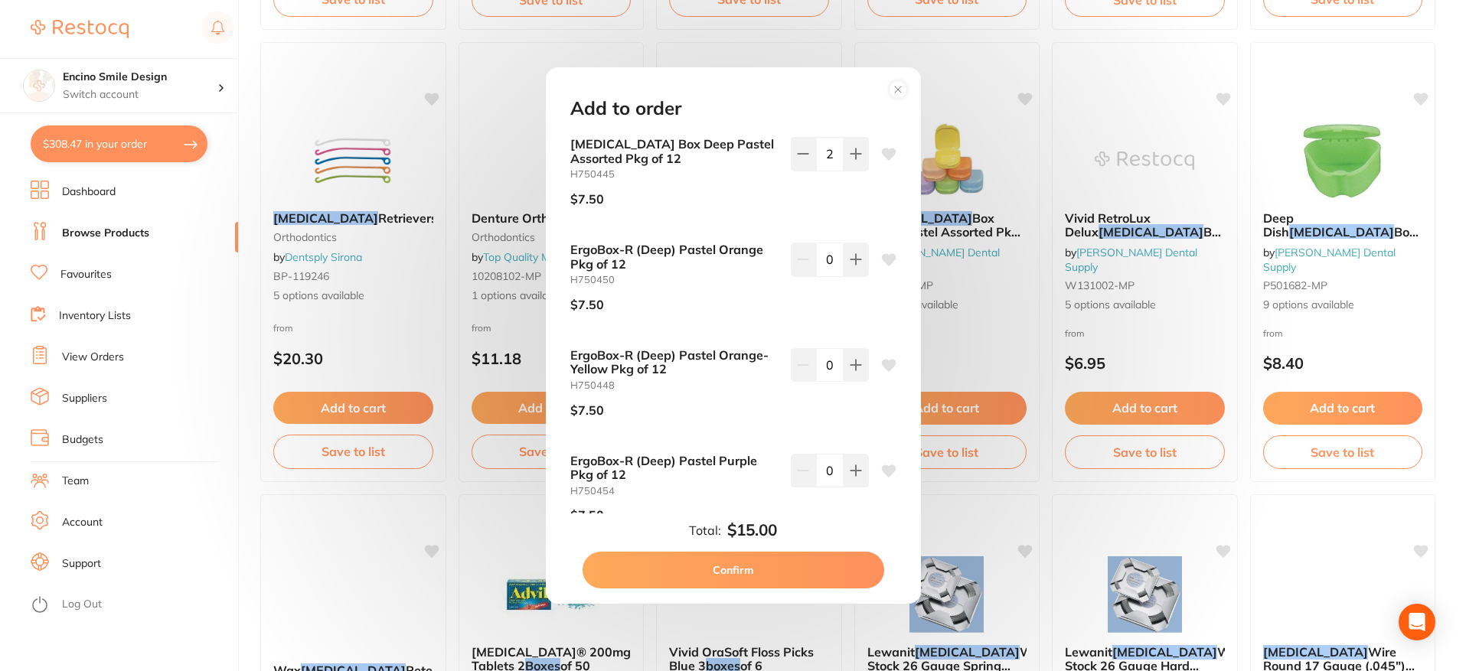
checkbox input "false"
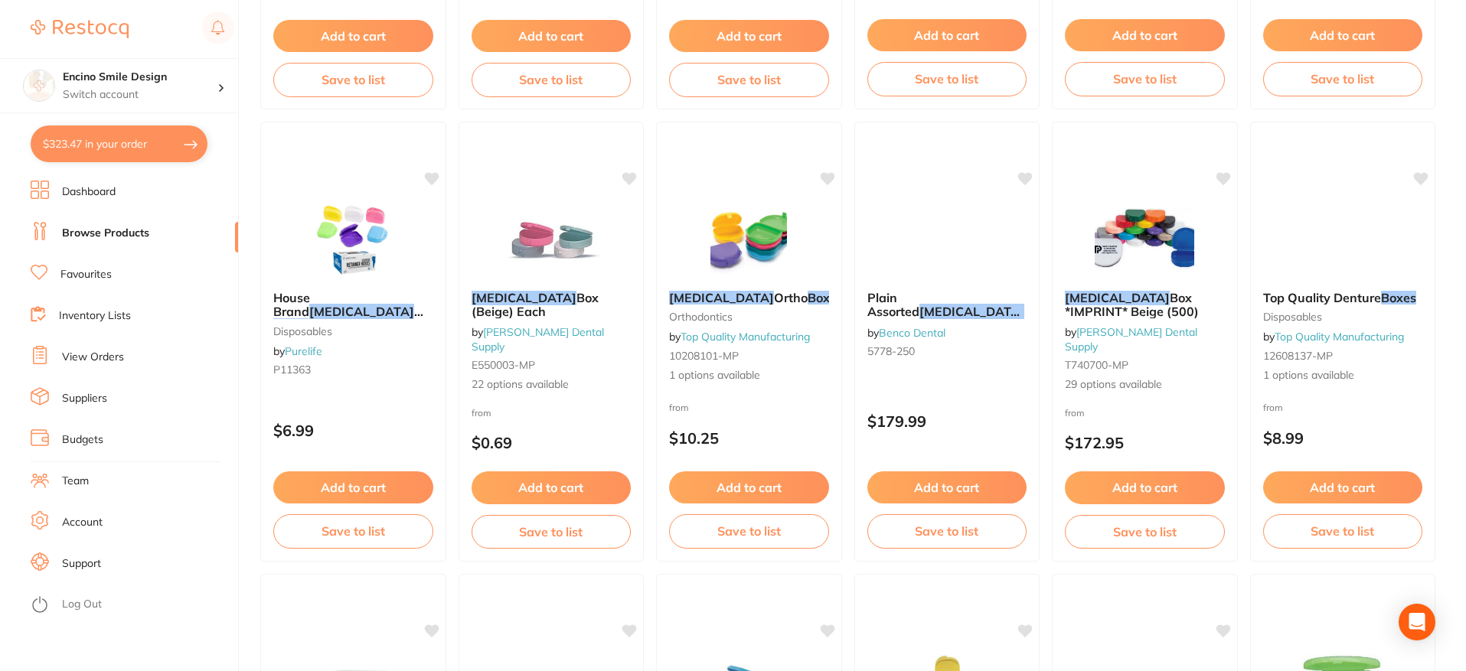
scroll to position [893, 0]
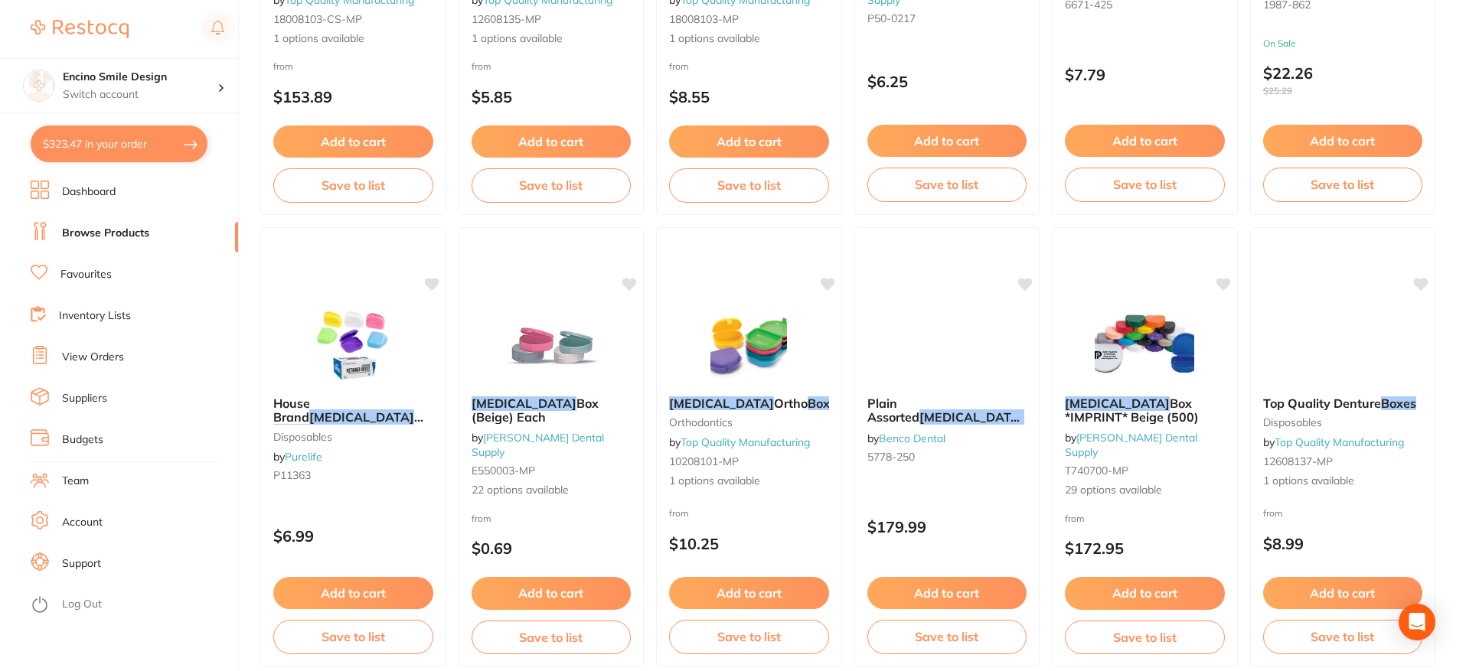
click at [114, 237] on link "Browse Products" at bounding box center [105, 233] width 87 height 15
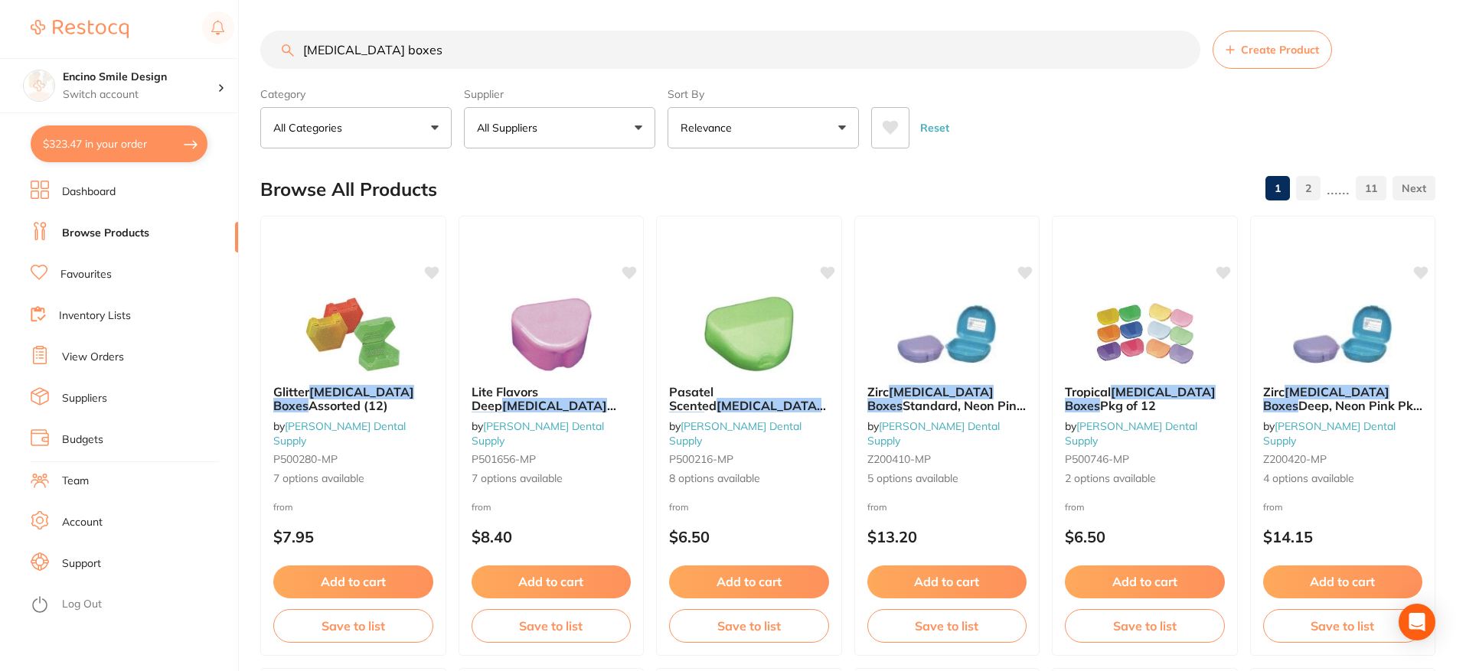
drag, startPoint x: 409, startPoint y: 61, endPoint x: 249, endPoint y: 54, distance: 160.1
click at [249, 54] on div "$323.47 Encino Smile Design Switch account Encino Smile Design $323.47 in your …" at bounding box center [733, 335] width 1466 height 671
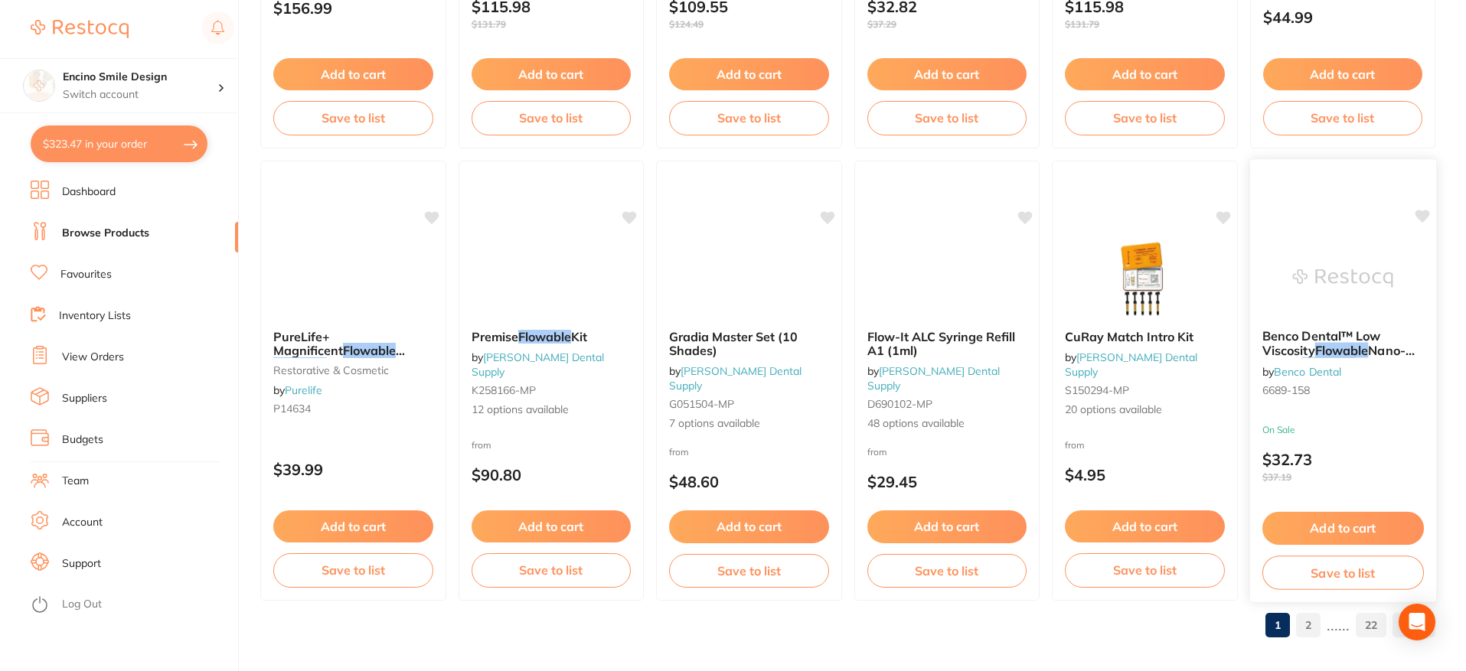
scroll to position [3683, 0]
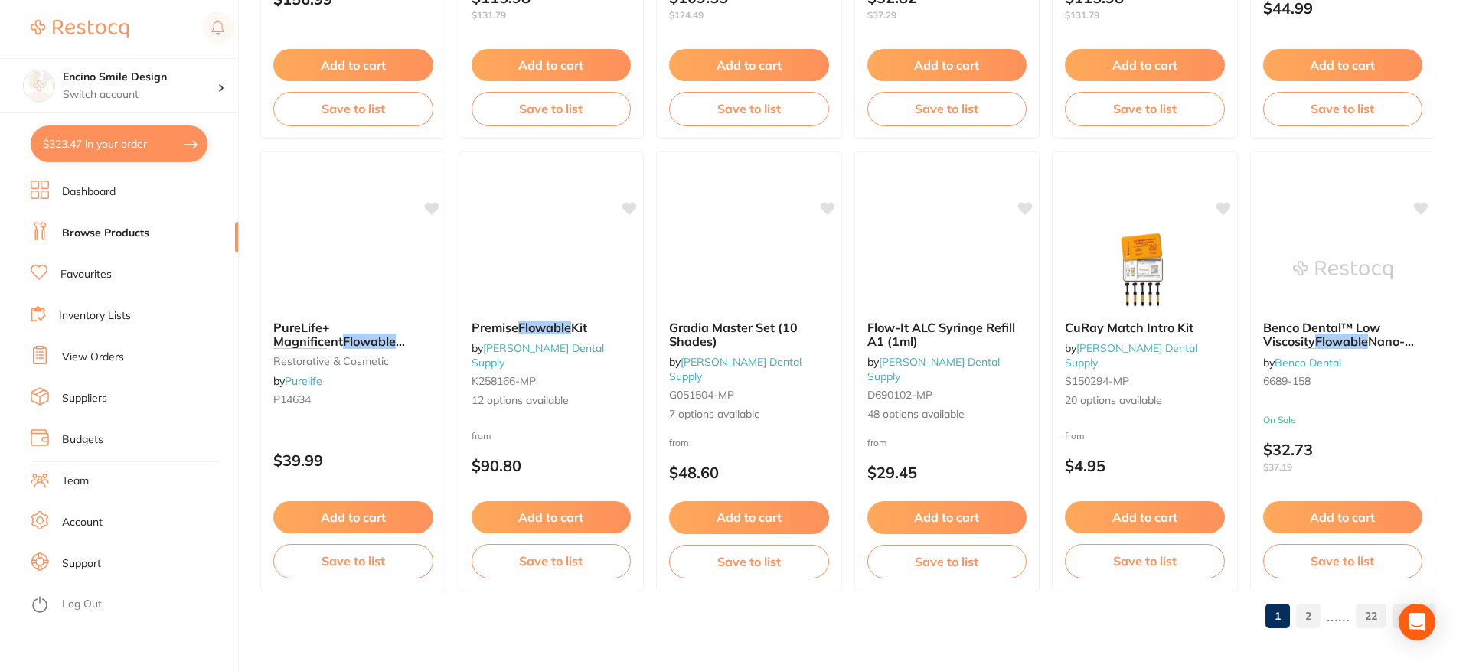
click at [1306, 617] on link "2" at bounding box center [1308, 616] width 24 height 31
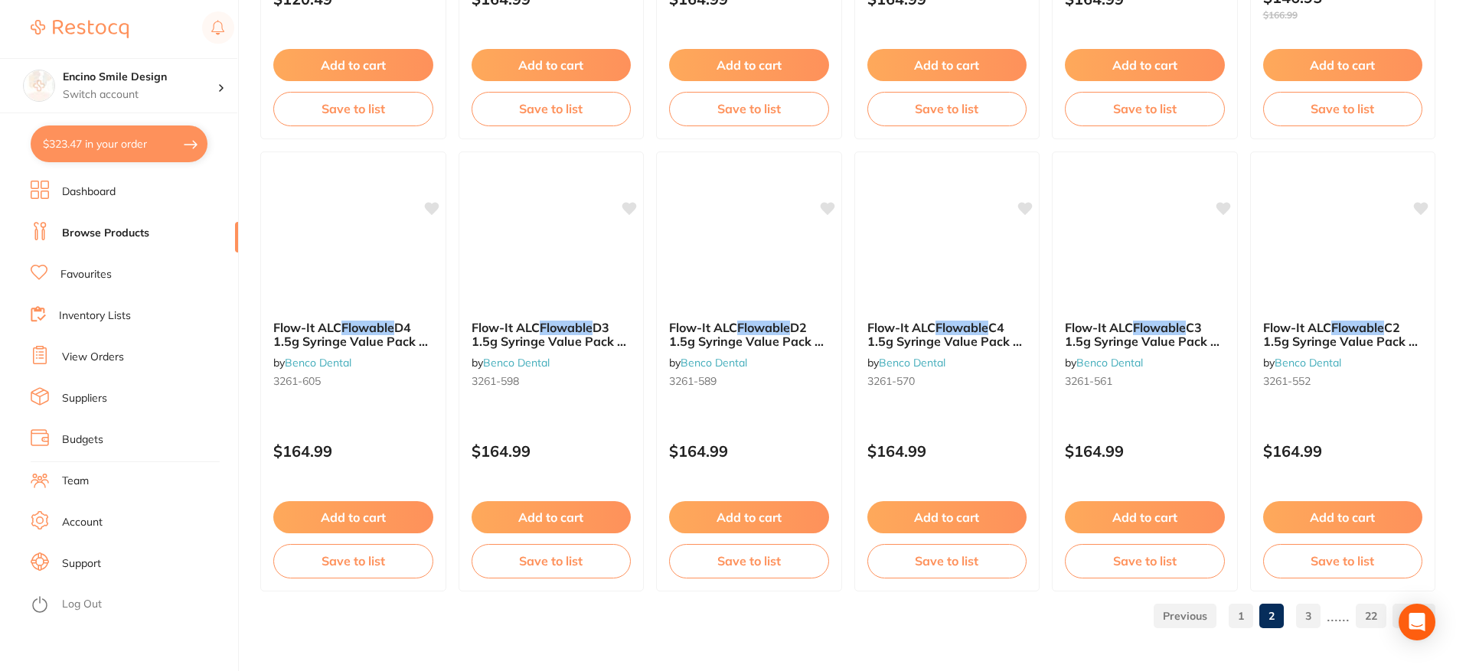
click at [1311, 618] on link "3" at bounding box center [1308, 616] width 24 height 31
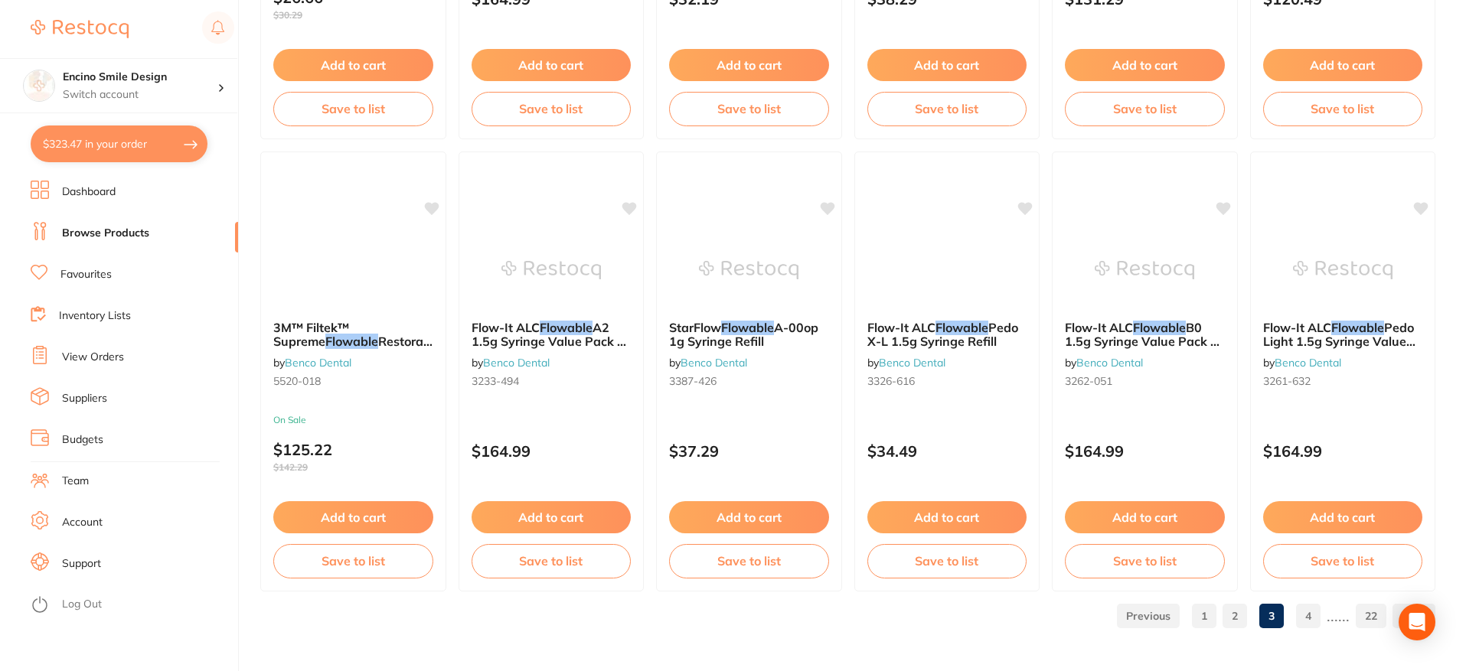
click at [1309, 623] on link "4" at bounding box center [1308, 616] width 24 height 31
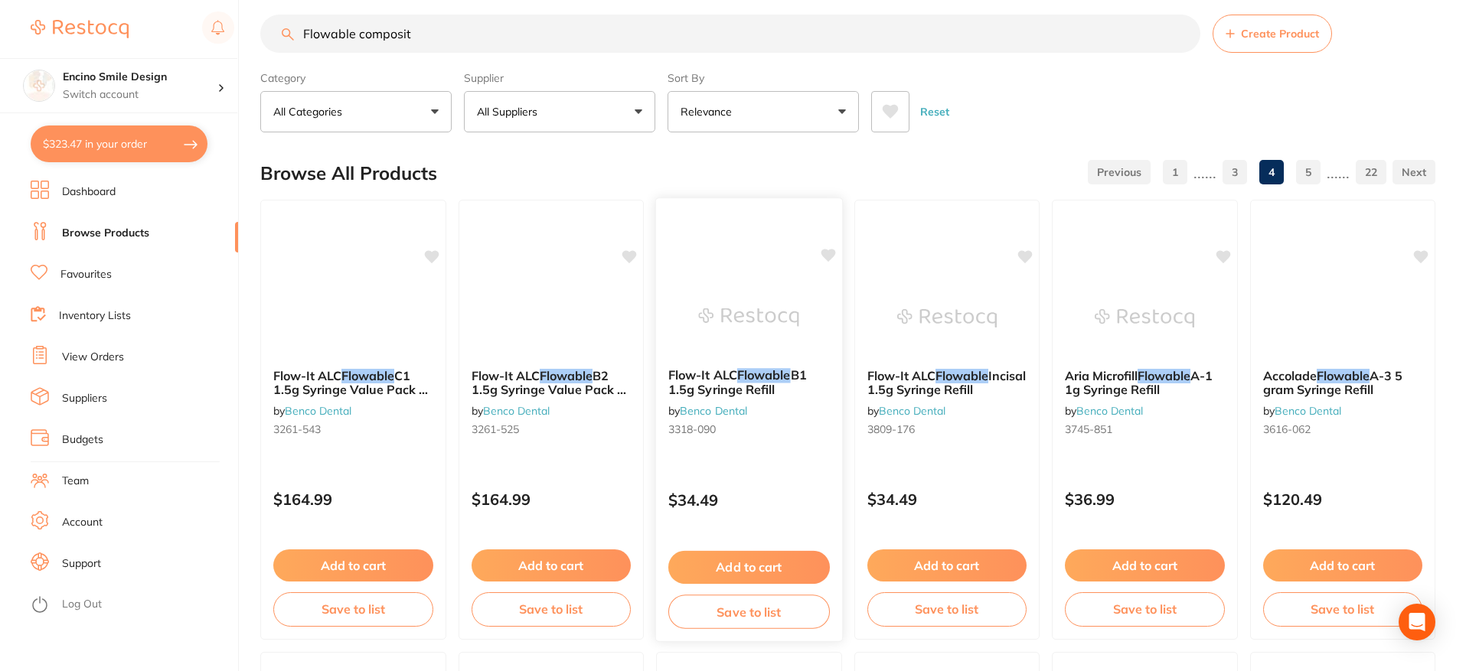
scroll to position [0, 0]
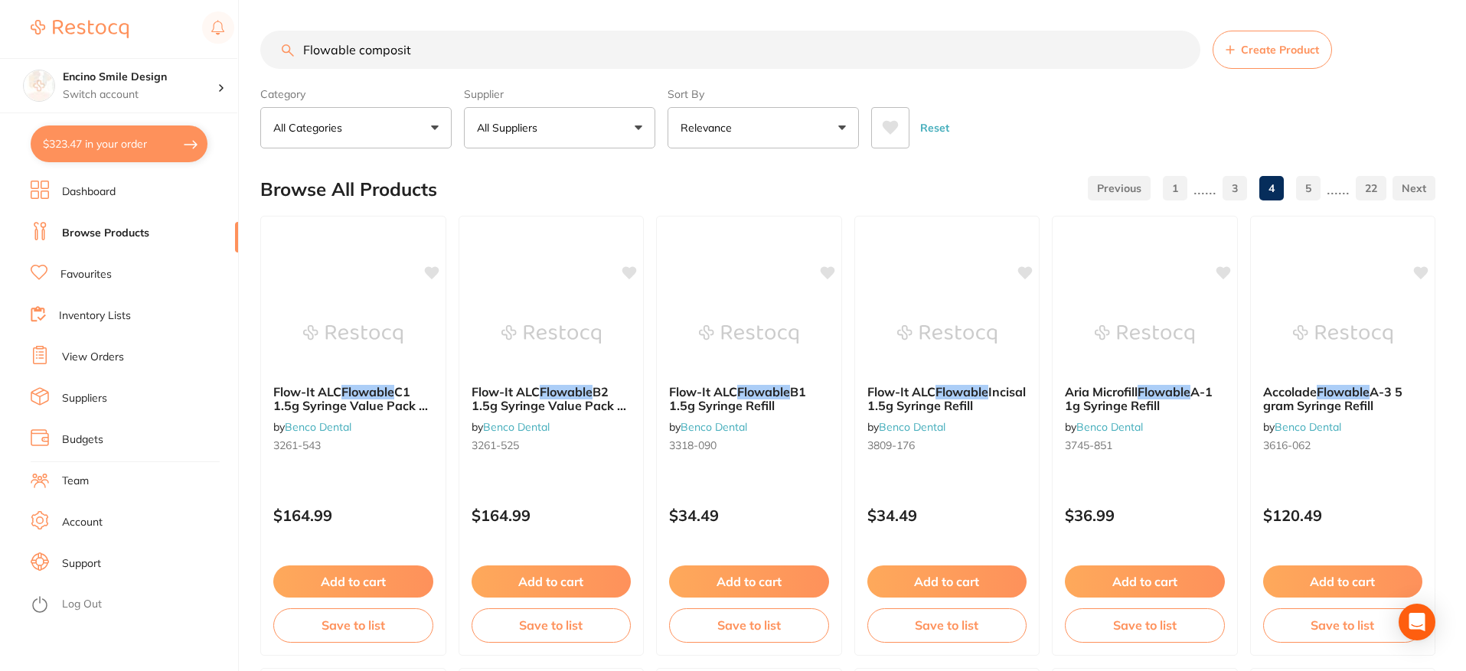
click at [302, 47] on input "Flowable composit" at bounding box center [730, 50] width 940 height 38
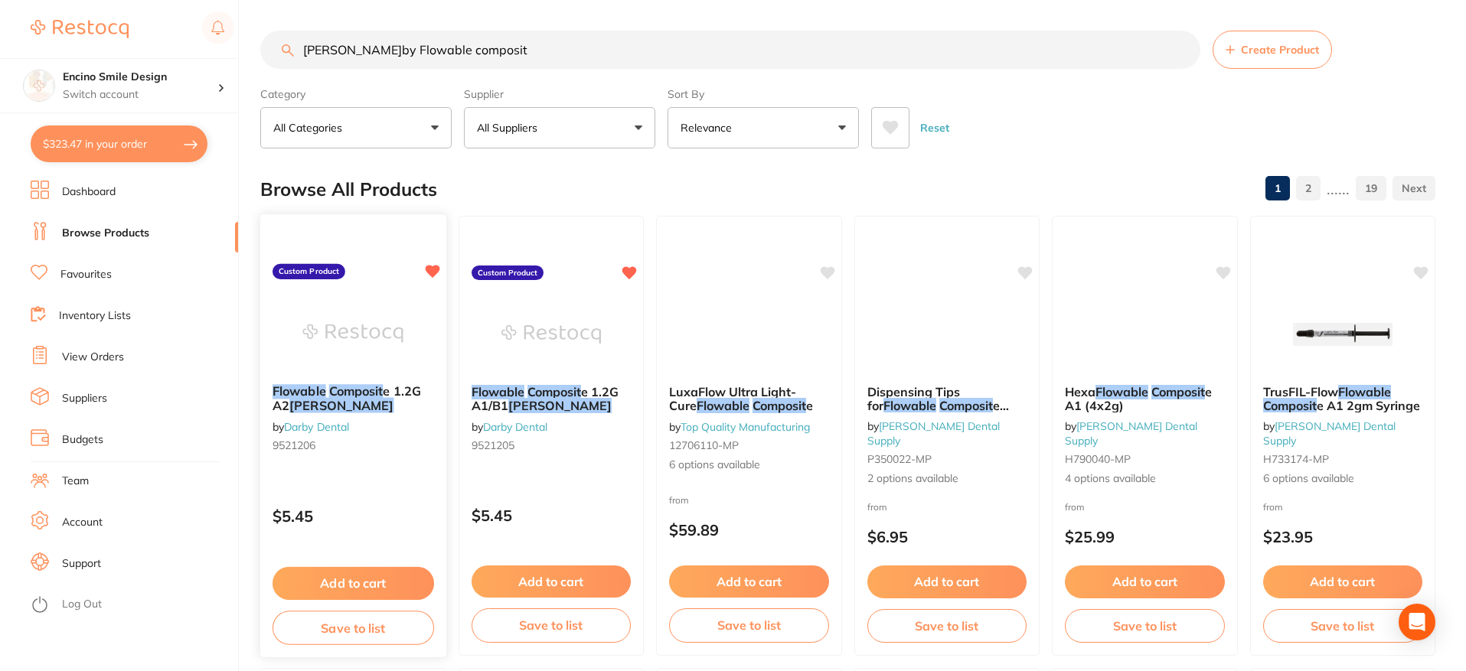
type input "Darby Flowable composit"
click at [370, 401] on b "Flowable Composit e 1.2G A2 Darby" at bounding box center [354, 398] width 162 height 28
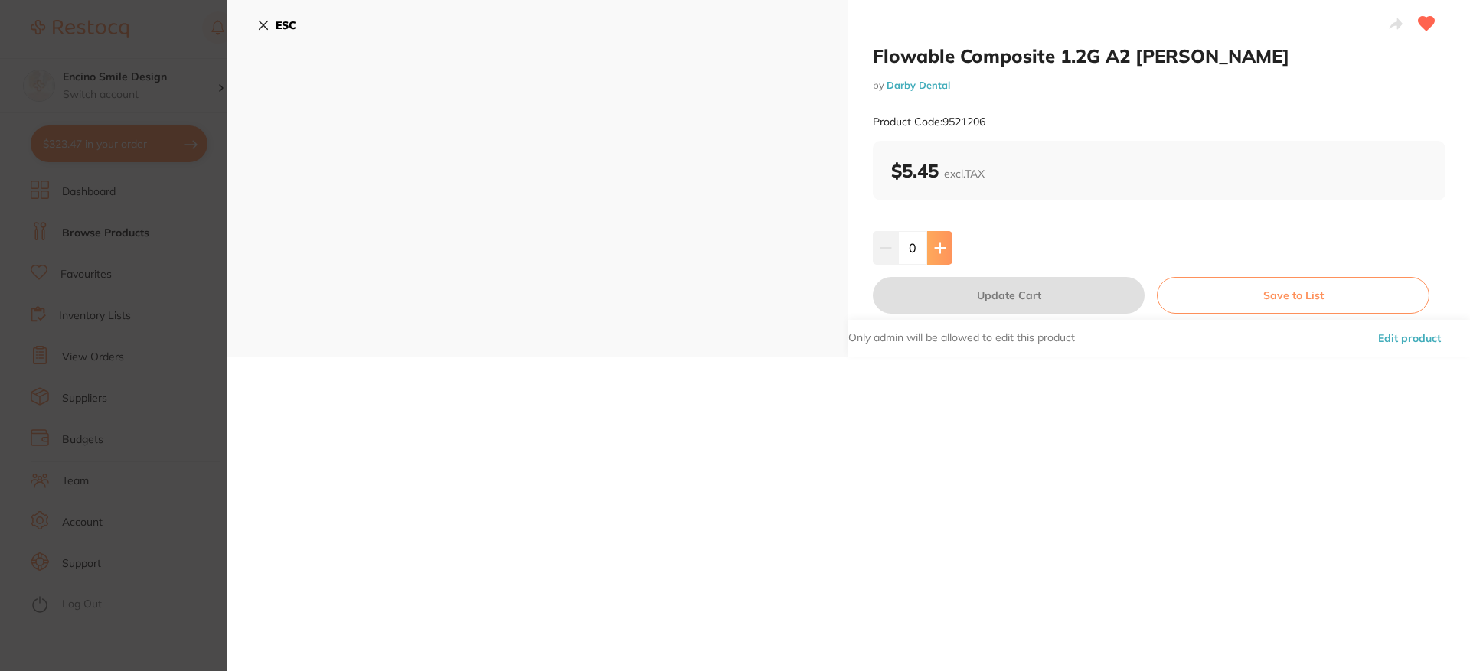
click at [942, 251] on icon at bounding box center [940, 248] width 12 height 12
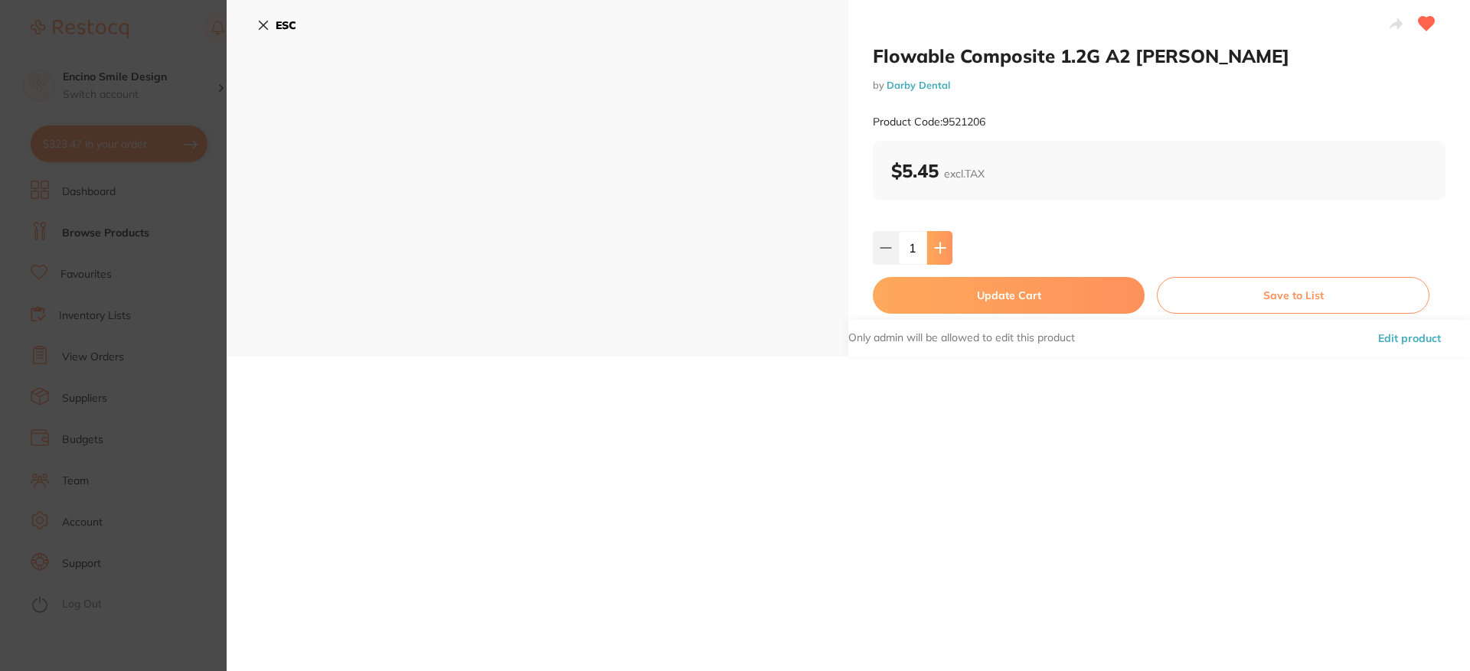
click at [942, 251] on icon at bounding box center [940, 248] width 12 height 12
type input "5"
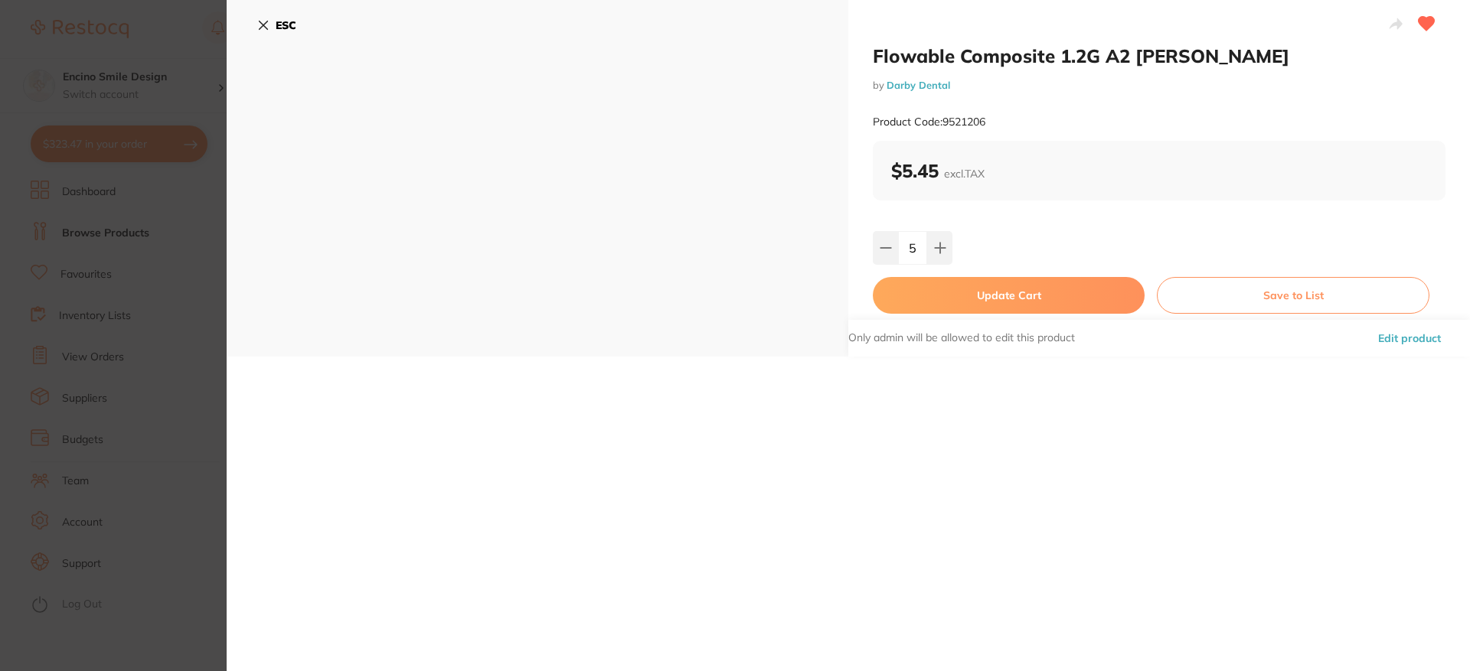
click at [1055, 301] on button "Update Cart" at bounding box center [1009, 295] width 272 height 37
checkbox input "false"
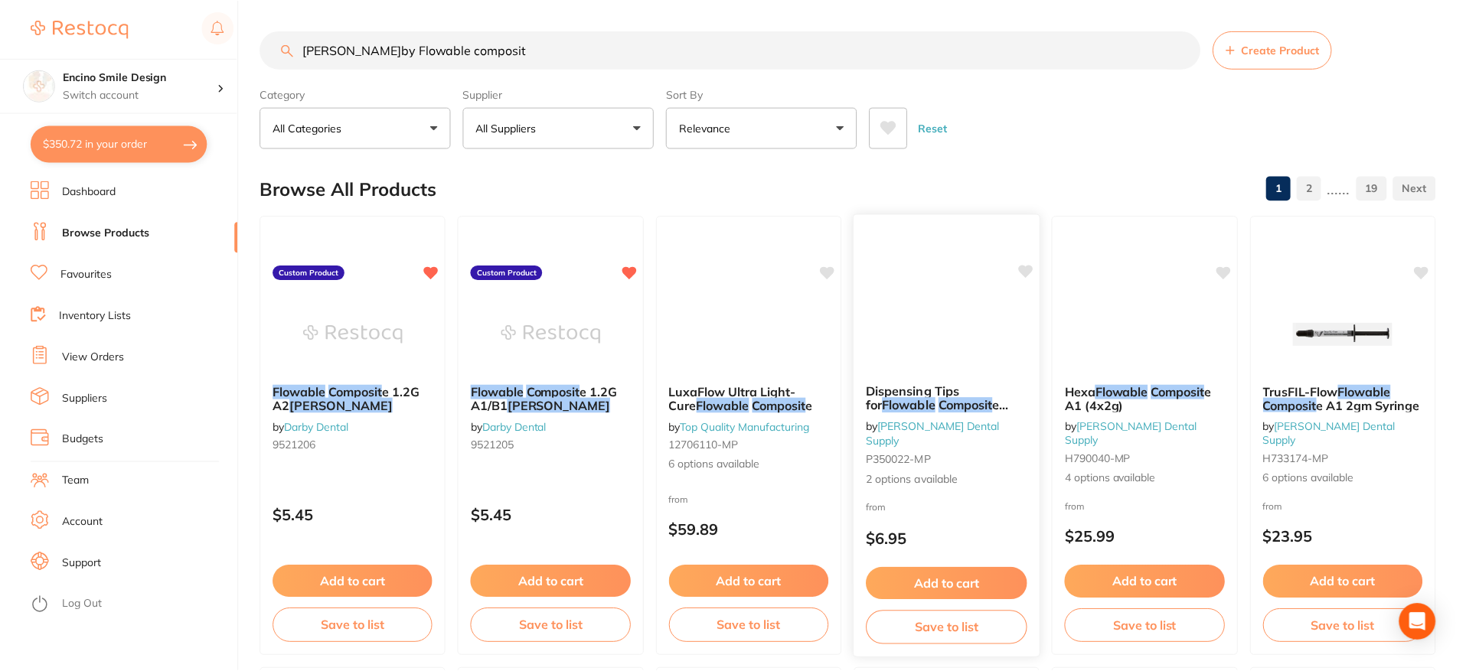
scroll to position [1, 0]
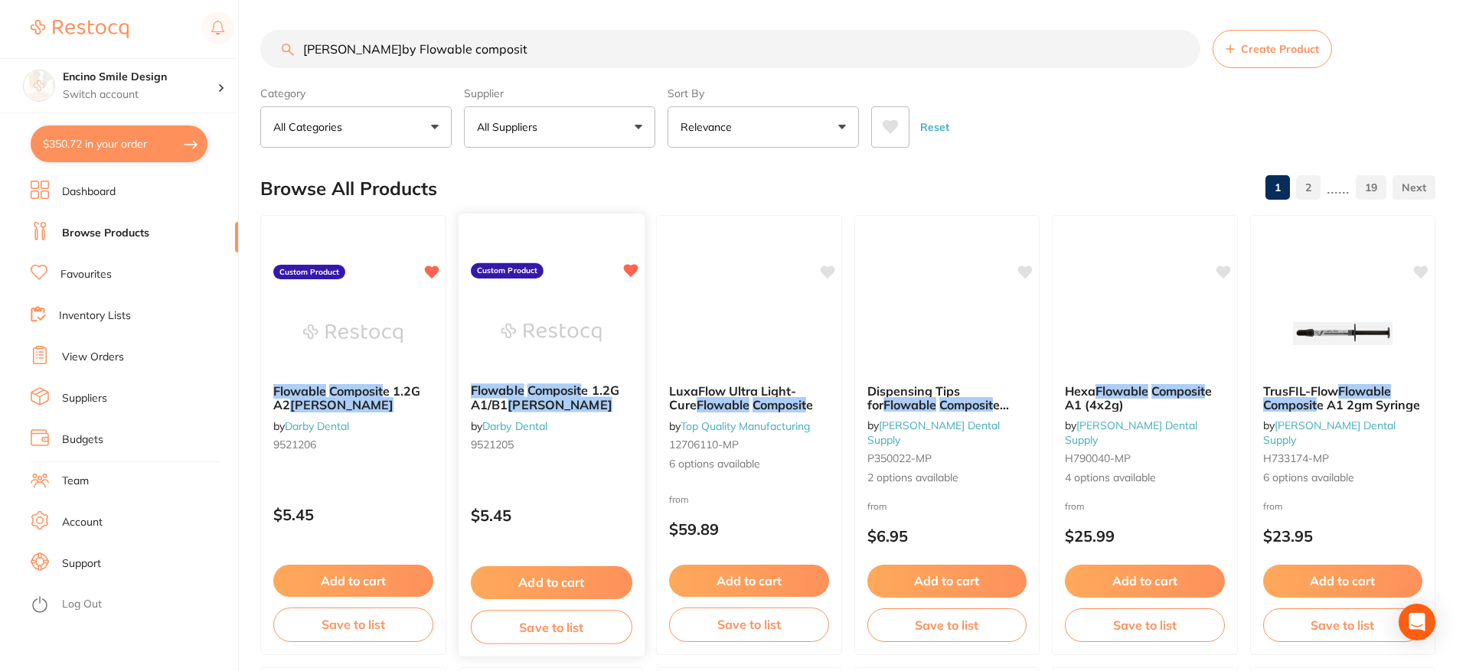
click at [549, 399] on b "Flowable Composit e 1.2G A1/B1 Darby" at bounding box center [551, 397] width 162 height 28
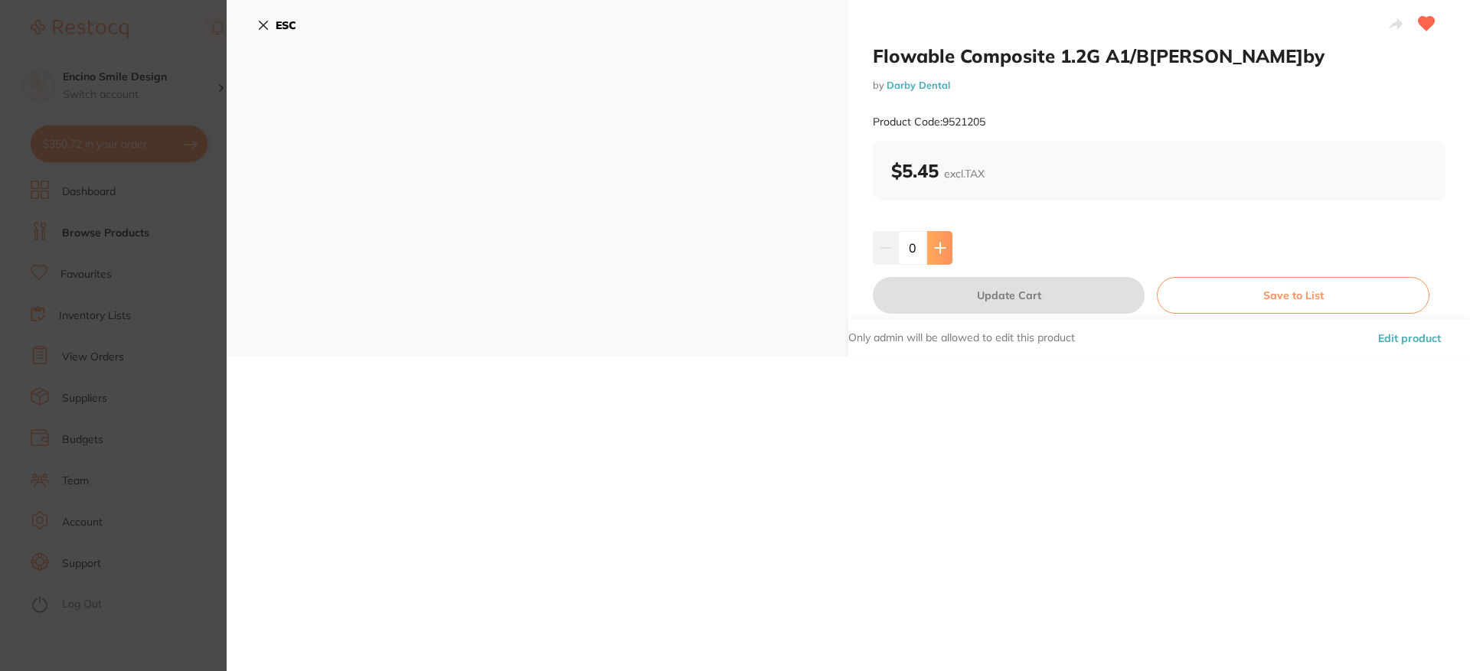
click at [937, 251] on icon at bounding box center [940, 248] width 10 height 10
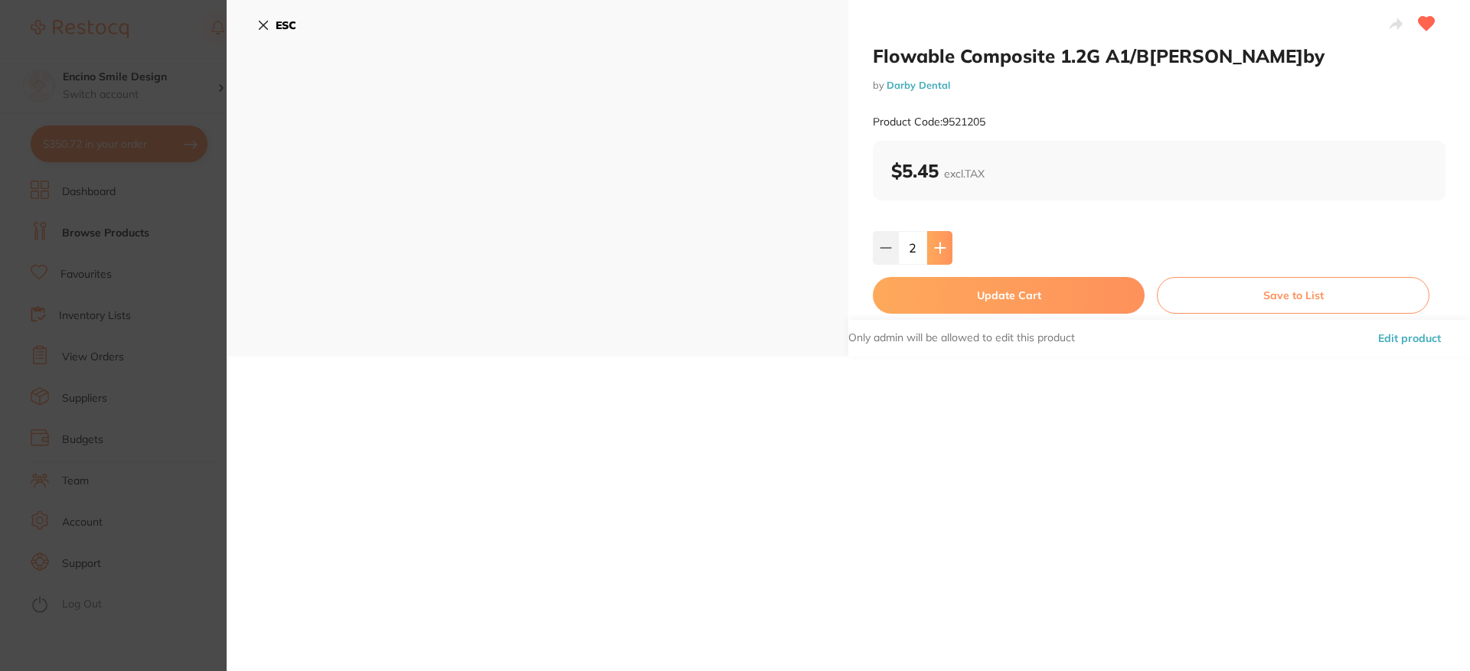
click at [937, 251] on icon at bounding box center [940, 248] width 10 height 10
type input "5"
click at [958, 297] on button "Update Cart" at bounding box center [1009, 295] width 272 height 37
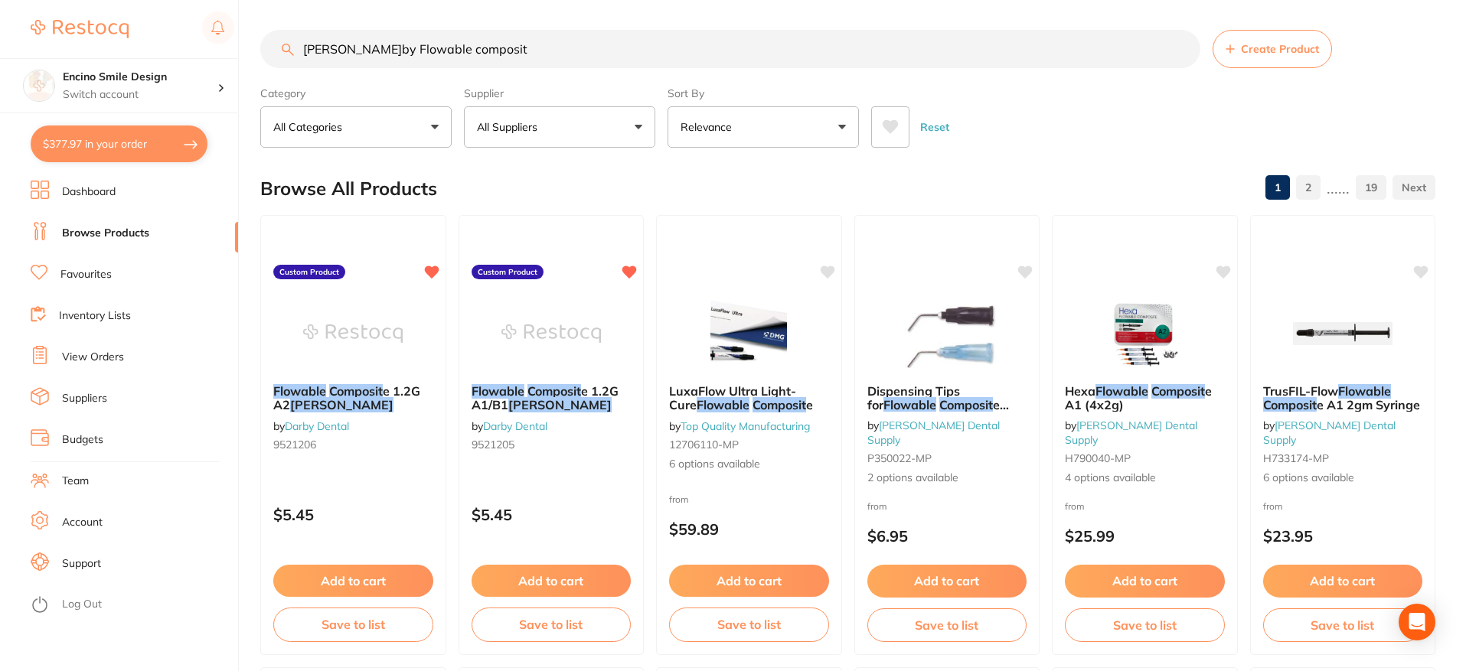
drag, startPoint x: 480, startPoint y: 46, endPoint x: 274, endPoint y: 52, distance: 206.0
click at [274, 52] on input "Darby Flowable composit" at bounding box center [730, 49] width 940 height 38
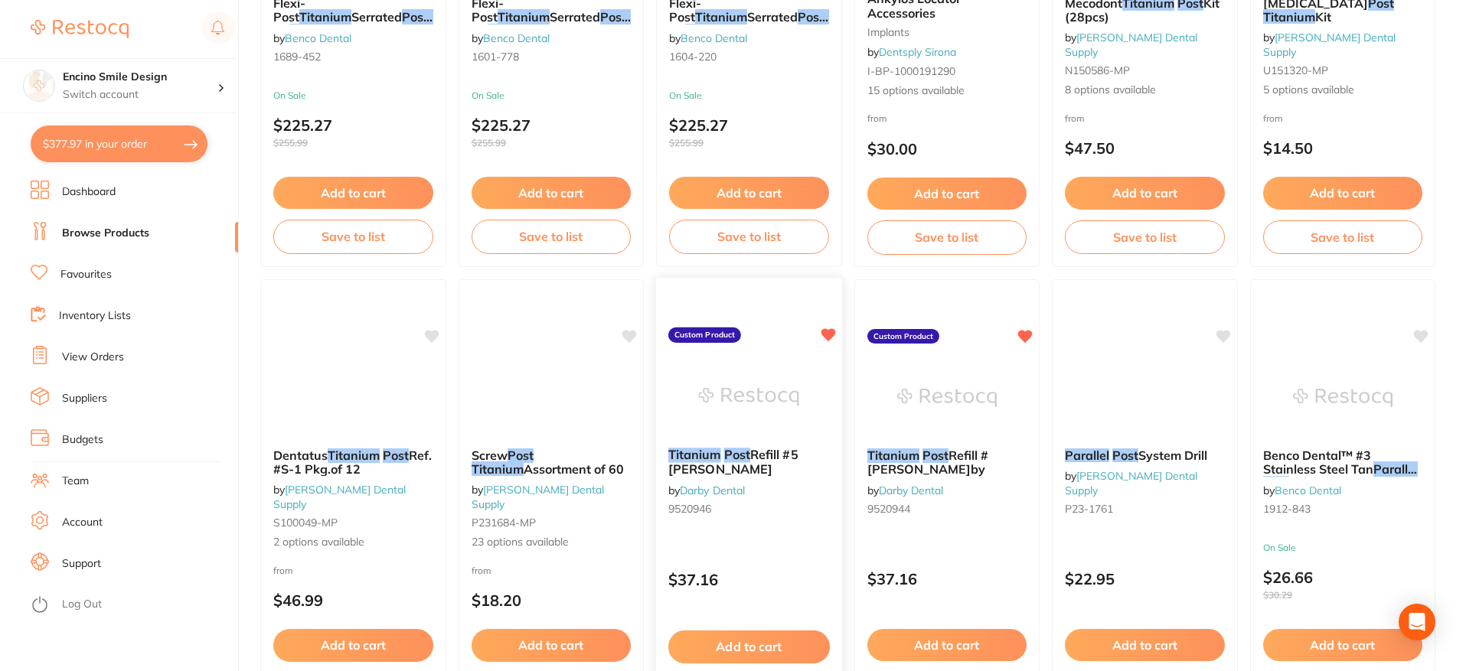
scroll to position [3096, 0]
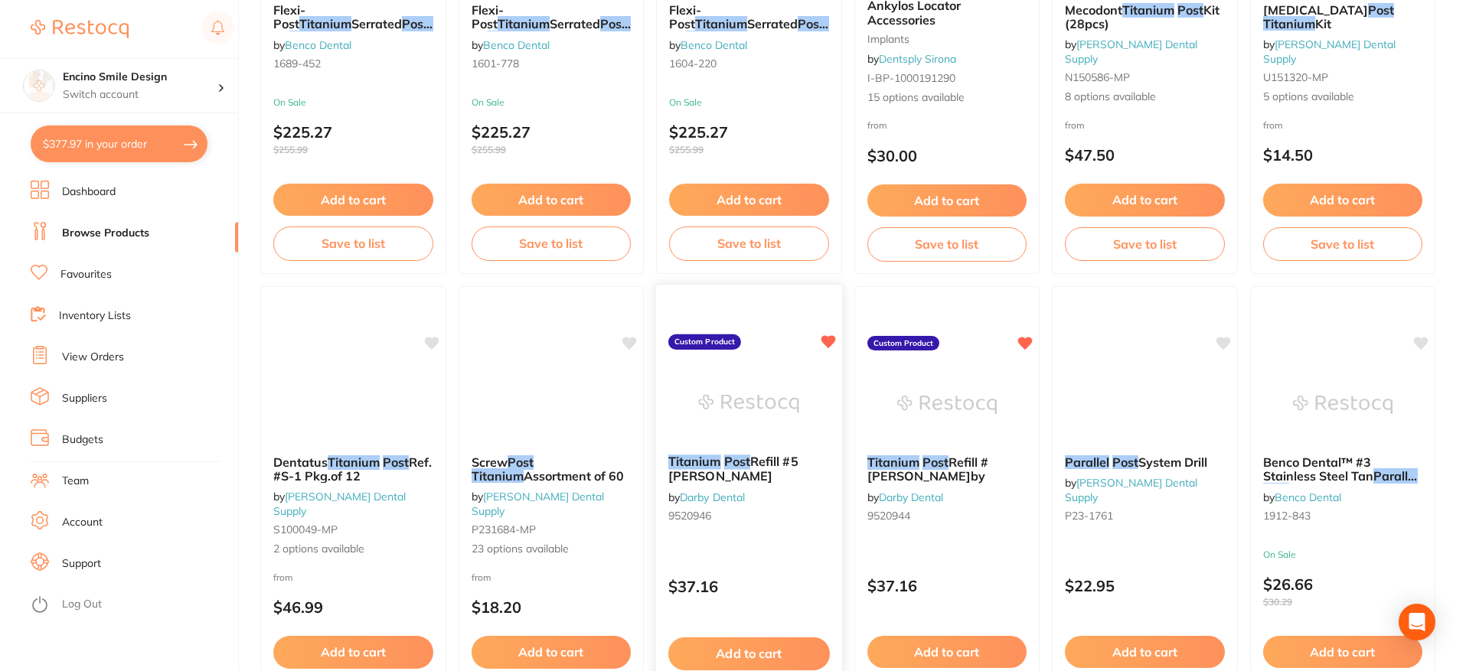
type input "parallel side post titanium size #5"
click at [726, 475] on b "Titanium Post Refill #5 Darby" at bounding box center [749, 469] width 162 height 28
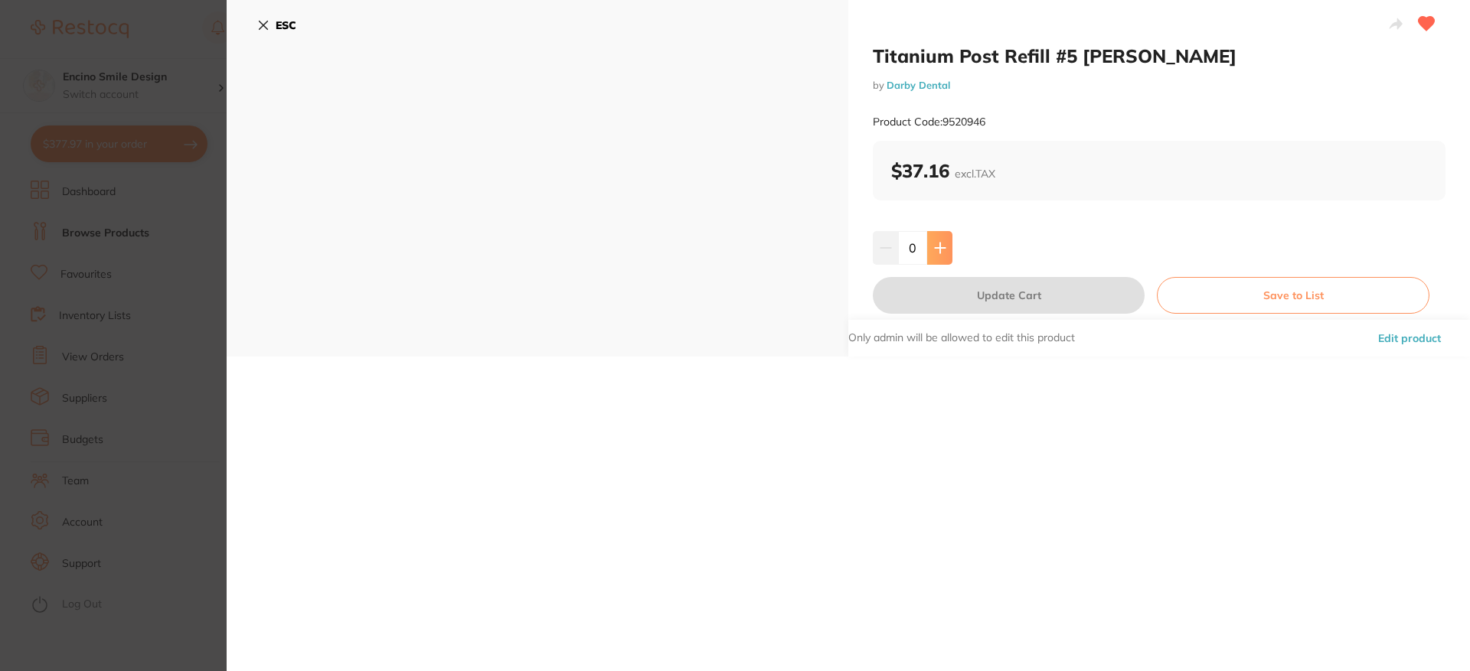
click at [944, 250] on button at bounding box center [939, 248] width 25 height 34
type input "1"
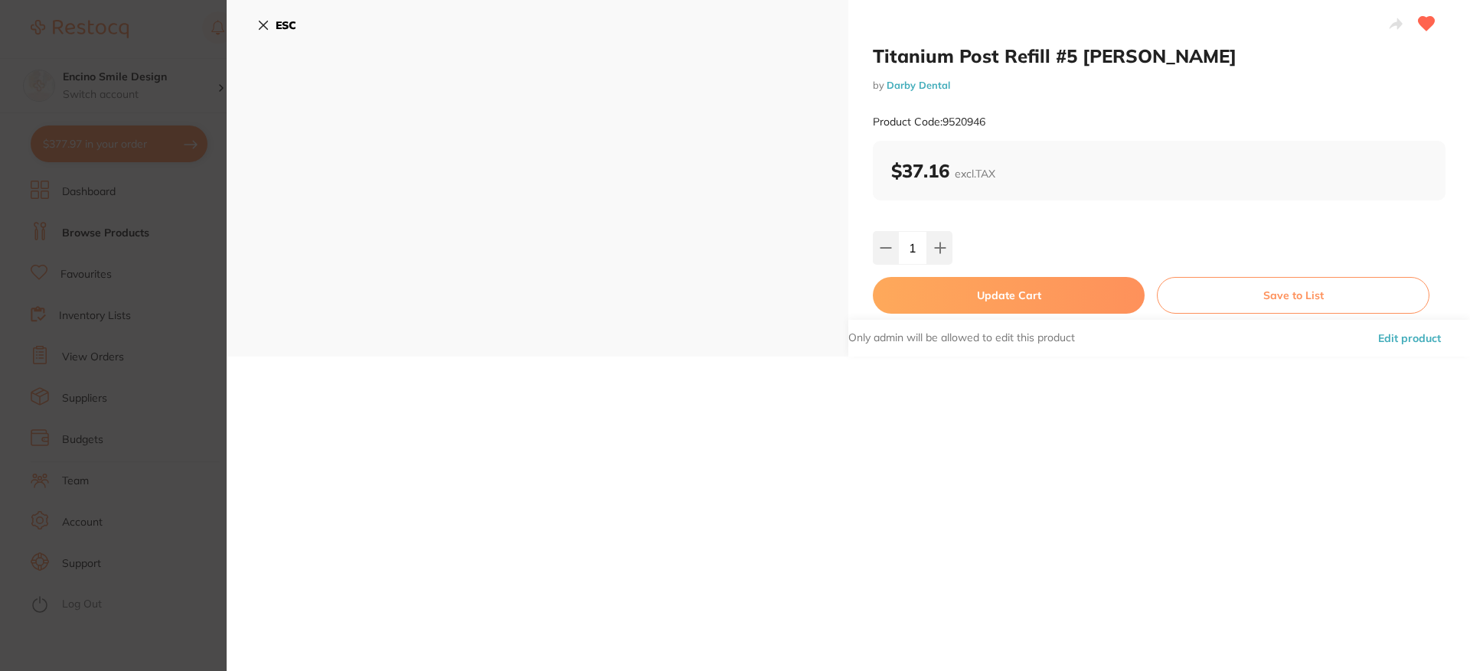
click at [1020, 299] on button "Update Cart" at bounding box center [1009, 295] width 272 height 37
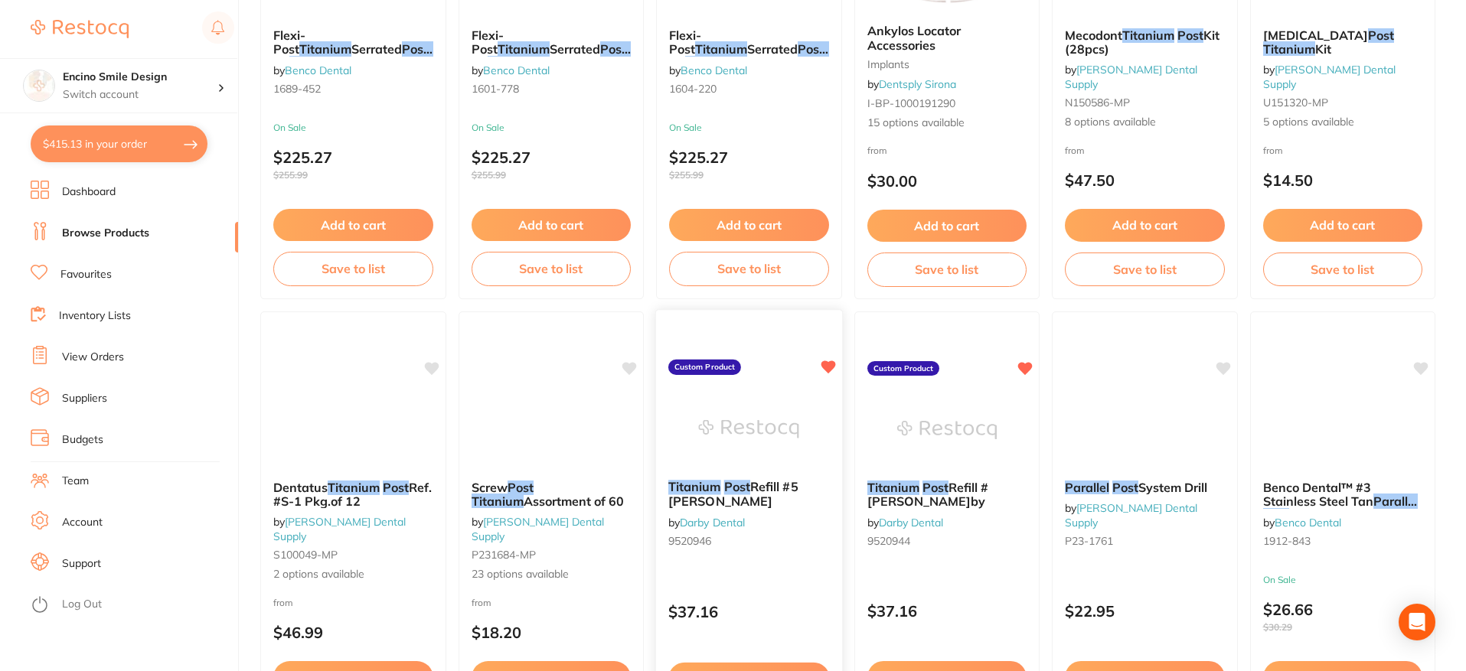
scroll to position [3034, 0]
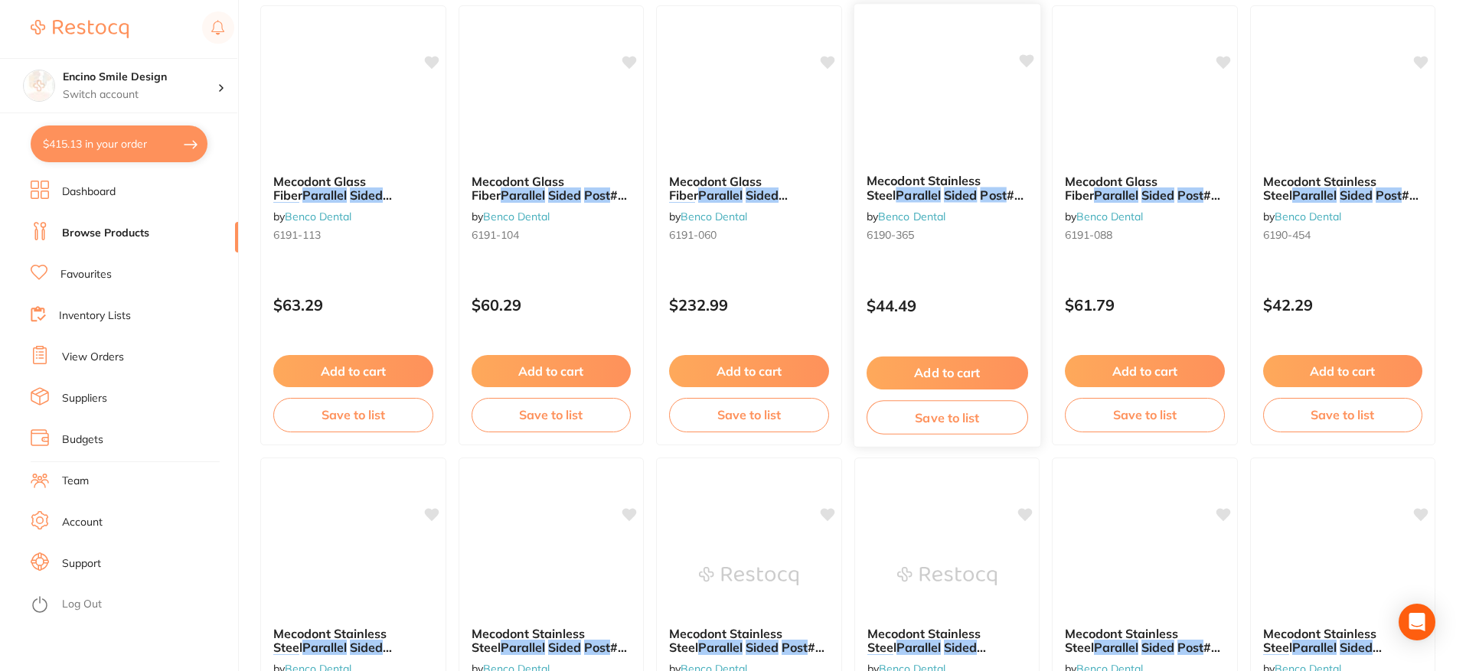
scroll to position [1565, 0]
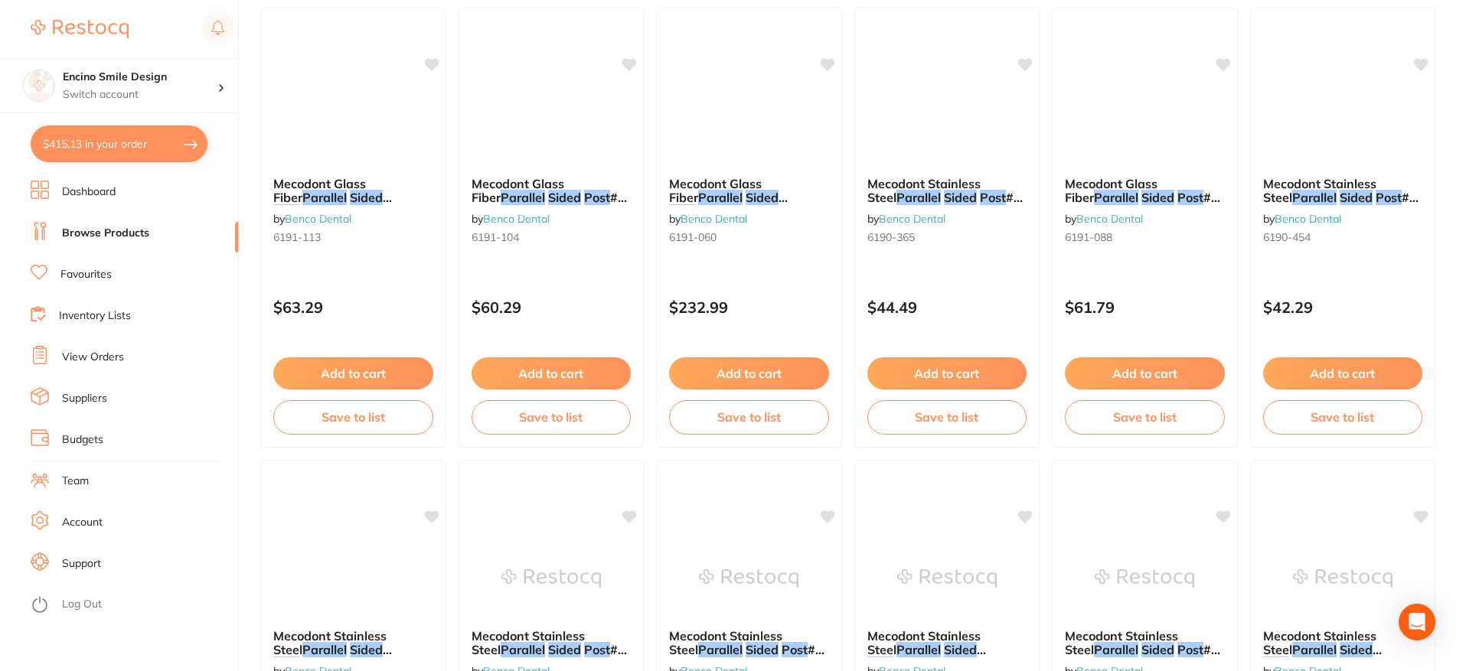
click at [134, 233] on link "Browse Products" at bounding box center [105, 233] width 87 height 15
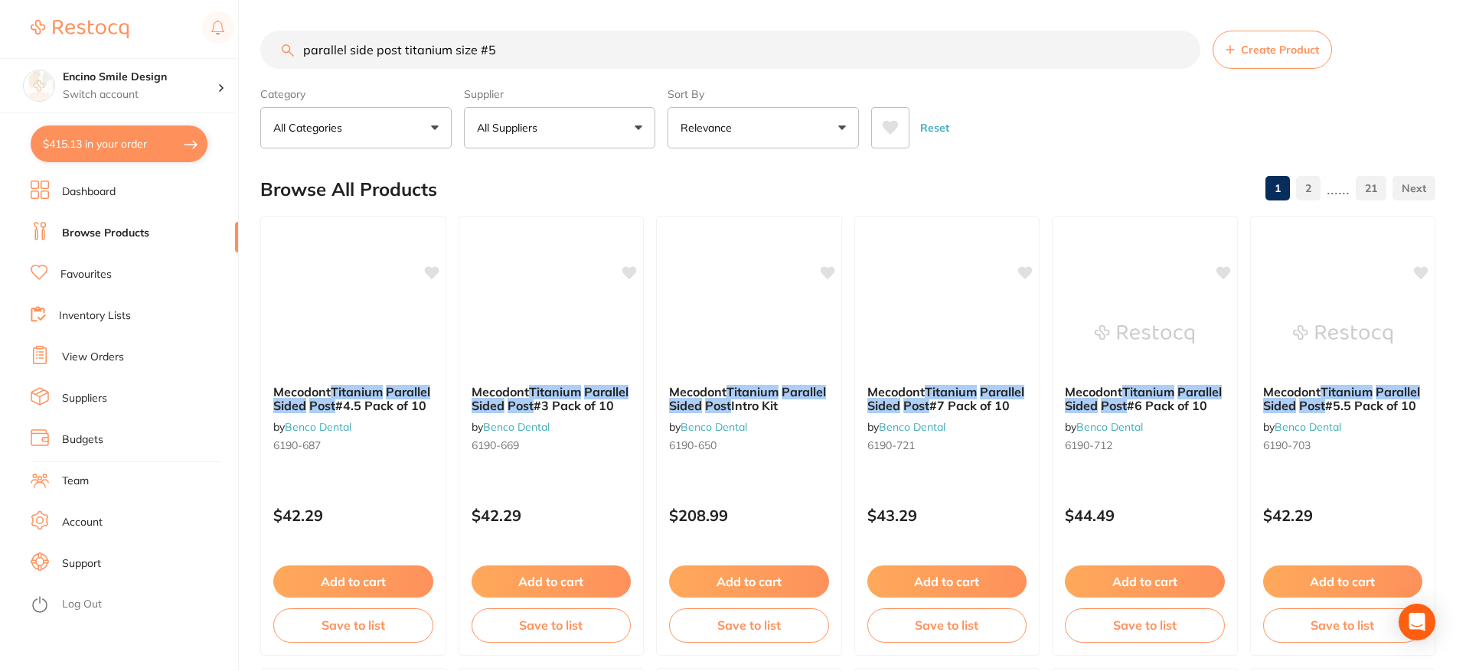
drag, startPoint x: 289, startPoint y: 51, endPoint x: 254, endPoint y: 34, distance: 39.0
click at [263, 48] on input "parallel side post titanium size #5" at bounding box center [730, 50] width 940 height 38
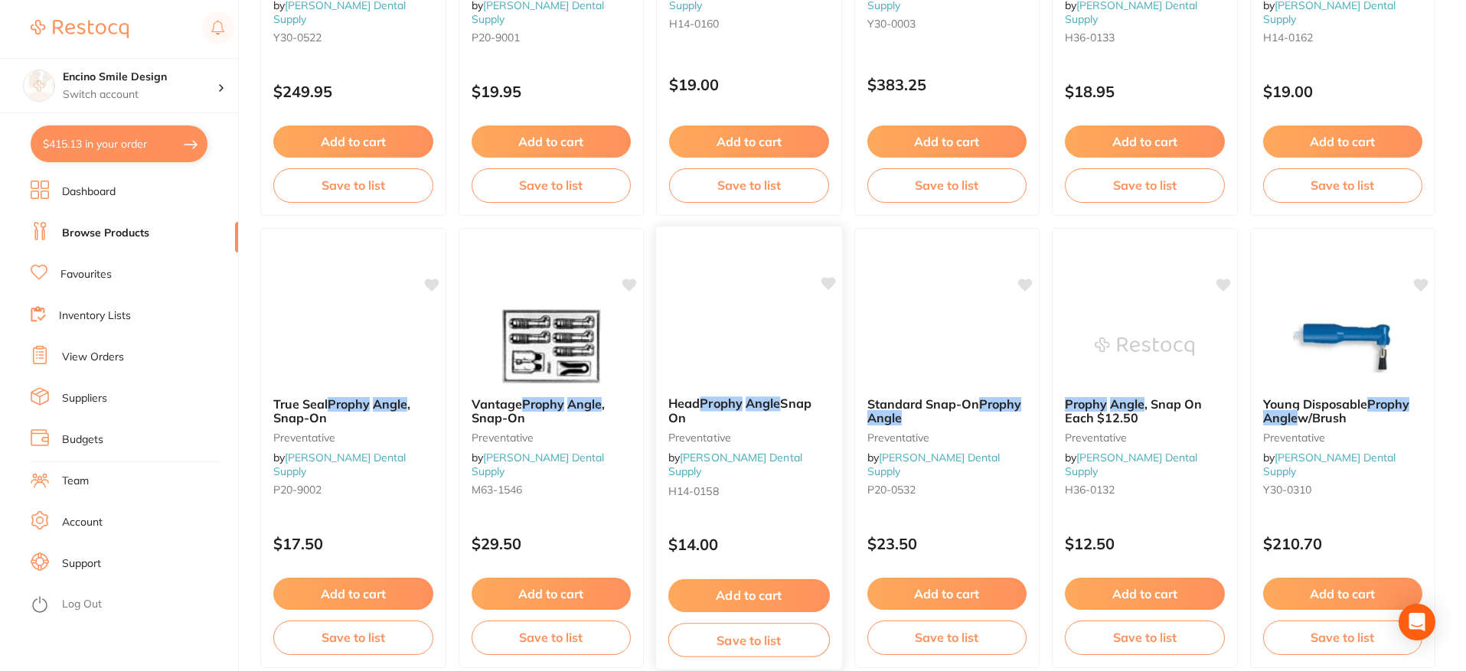
scroll to position [3683, 0]
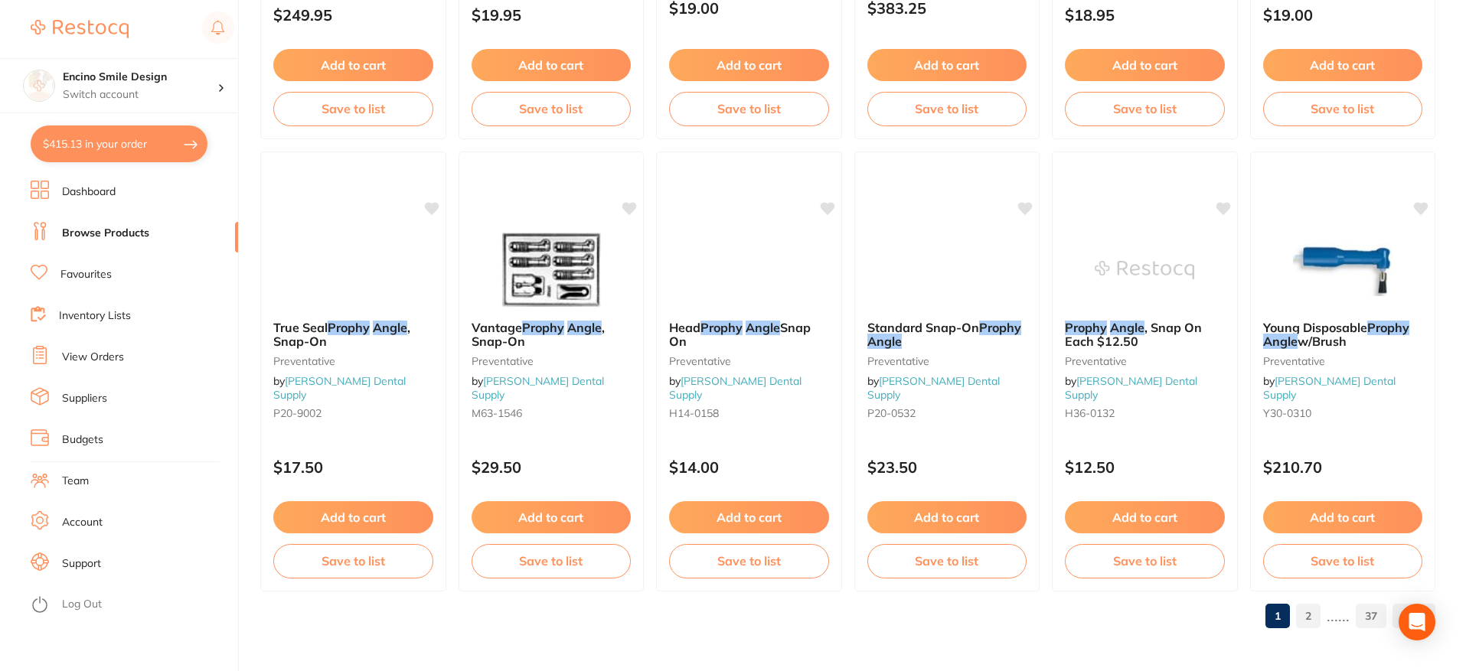
type input "prophy angle"
click at [1315, 621] on link "2" at bounding box center [1308, 616] width 24 height 31
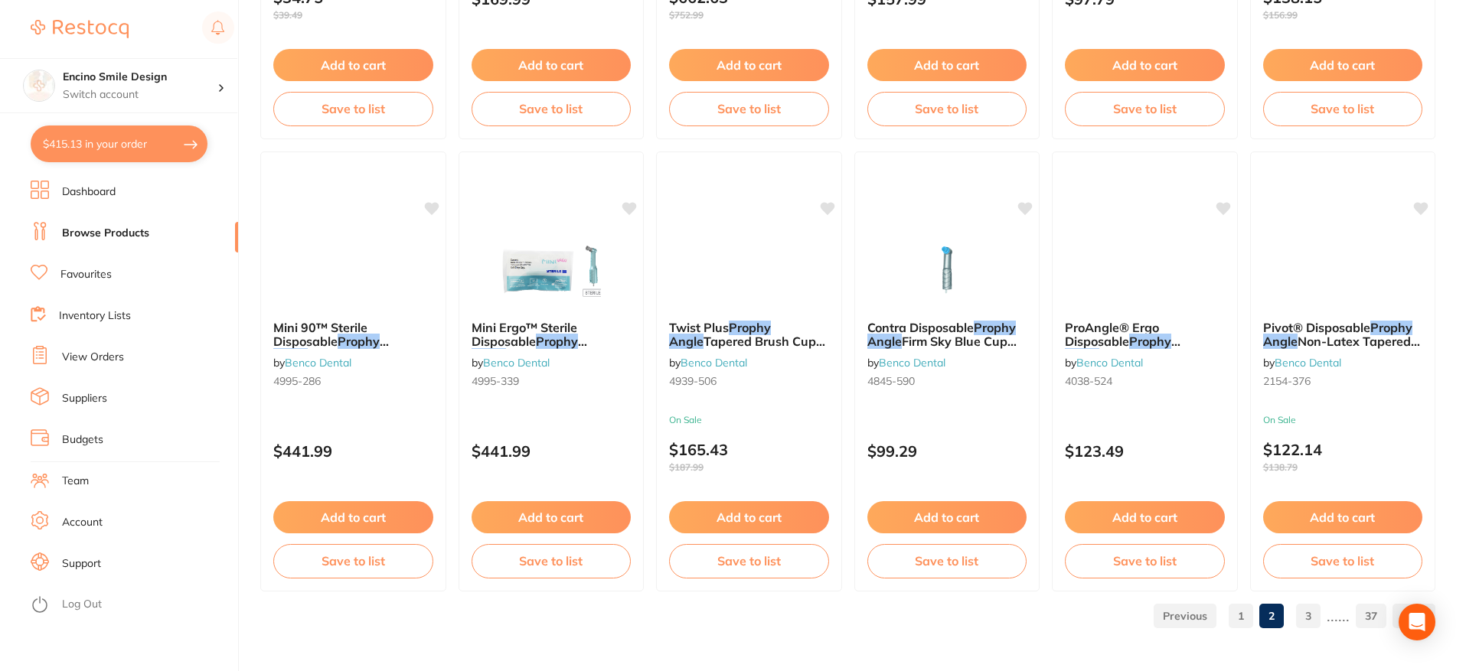
click at [1314, 623] on link "3" at bounding box center [1308, 616] width 24 height 31
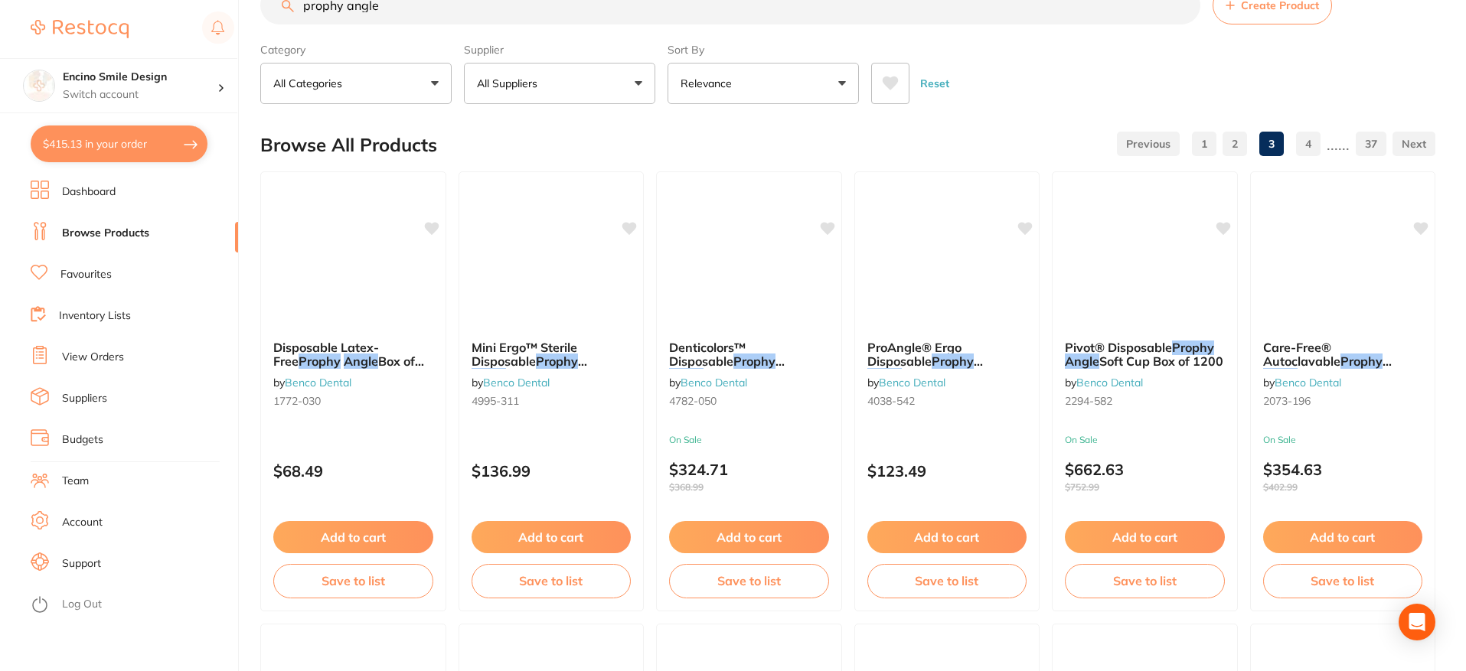
scroll to position [0, 0]
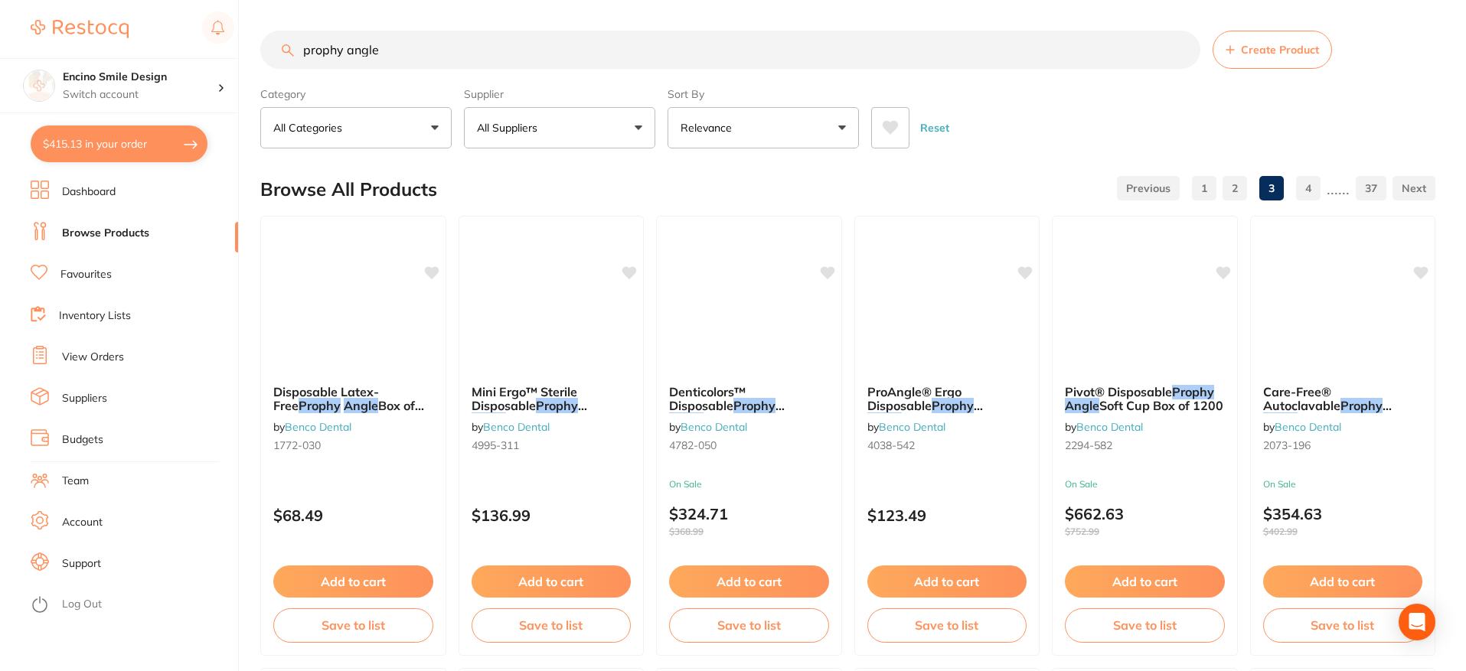
drag, startPoint x: 1203, startPoint y: 175, endPoint x: 1206, endPoint y: 182, distance: 8.2
click at [1203, 177] on link "1" at bounding box center [1204, 188] width 24 height 31
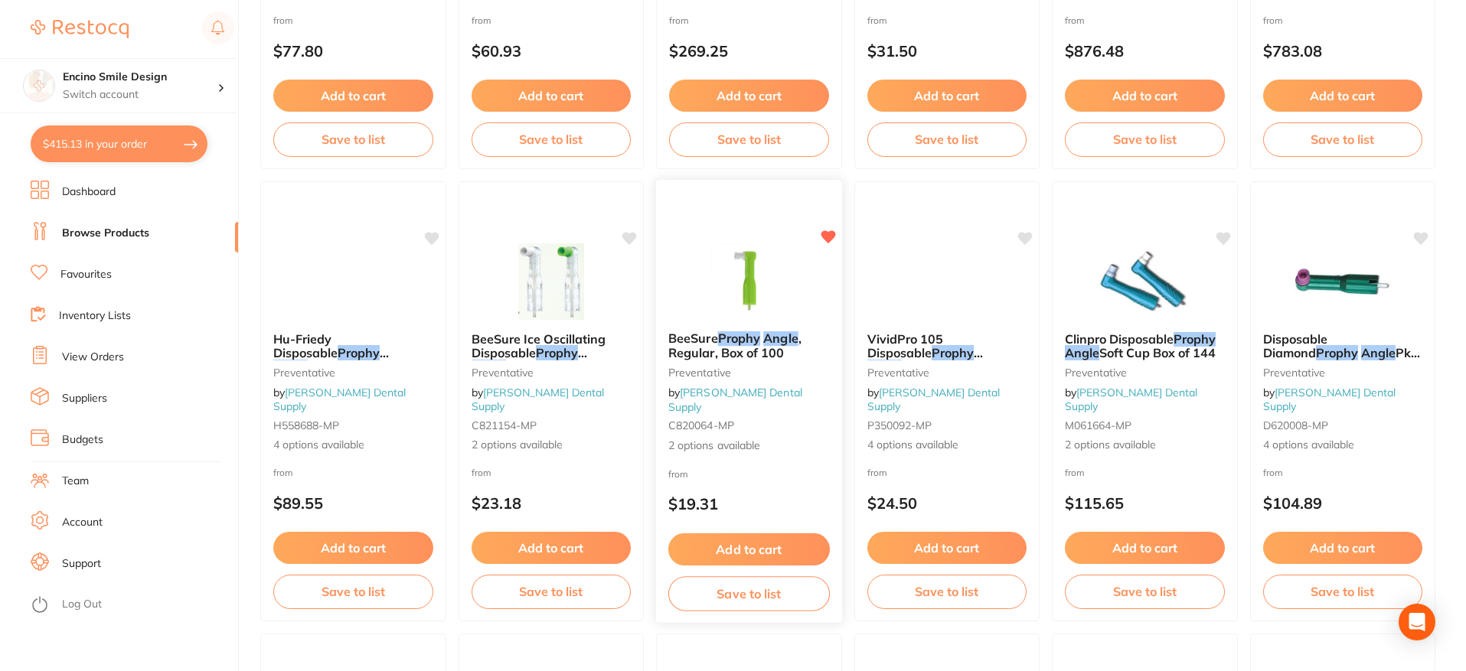
scroll to position [944, 0]
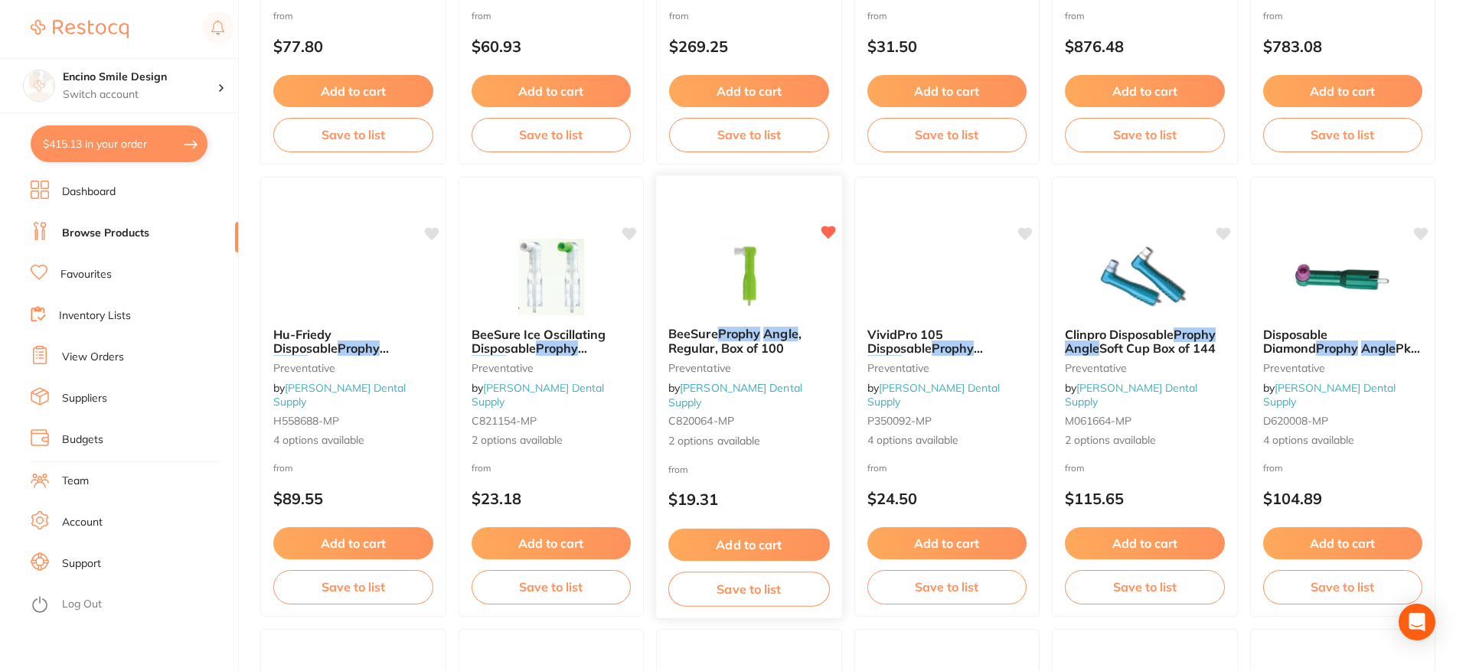
click at [747, 550] on button "Add to cart" at bounding box center [749, 545] width 162 height 33
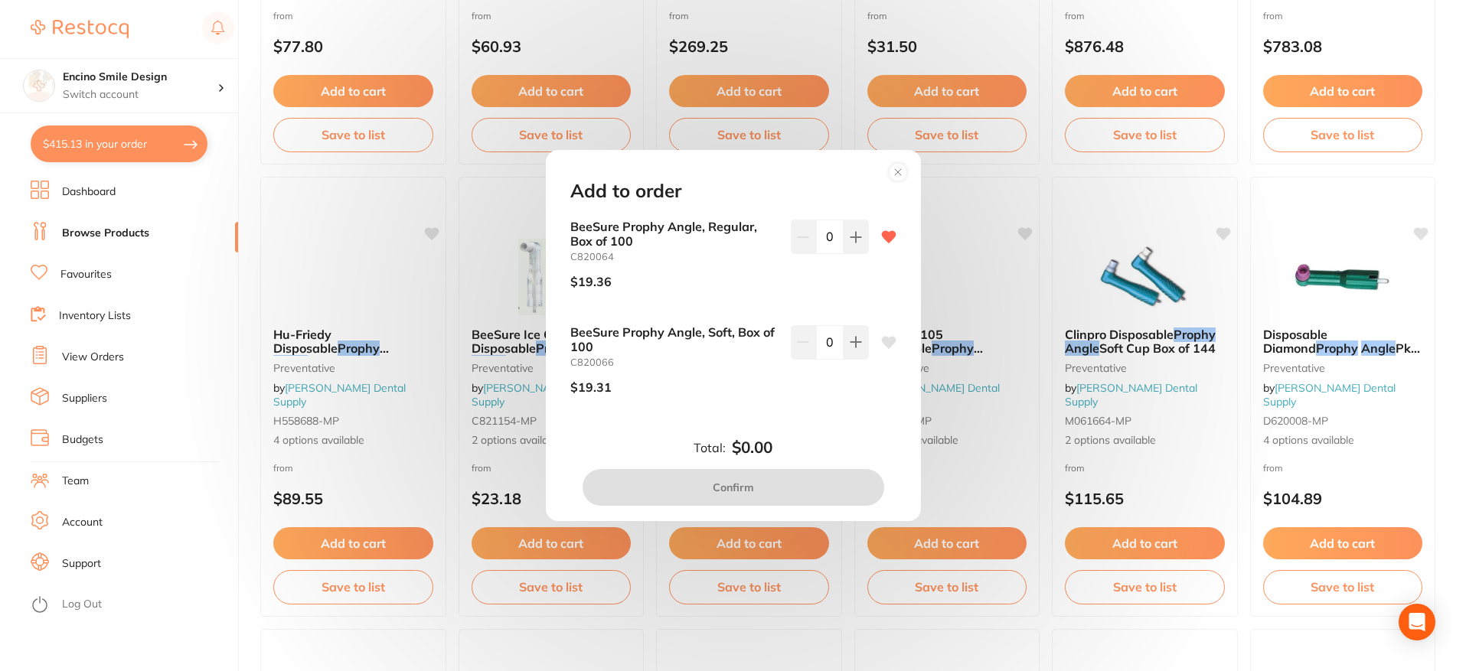
click at [713, 335] on b "BeeSure Prophy Angle, Soft, Box of 100" at bounding box center [674, 339] width 208 height 28
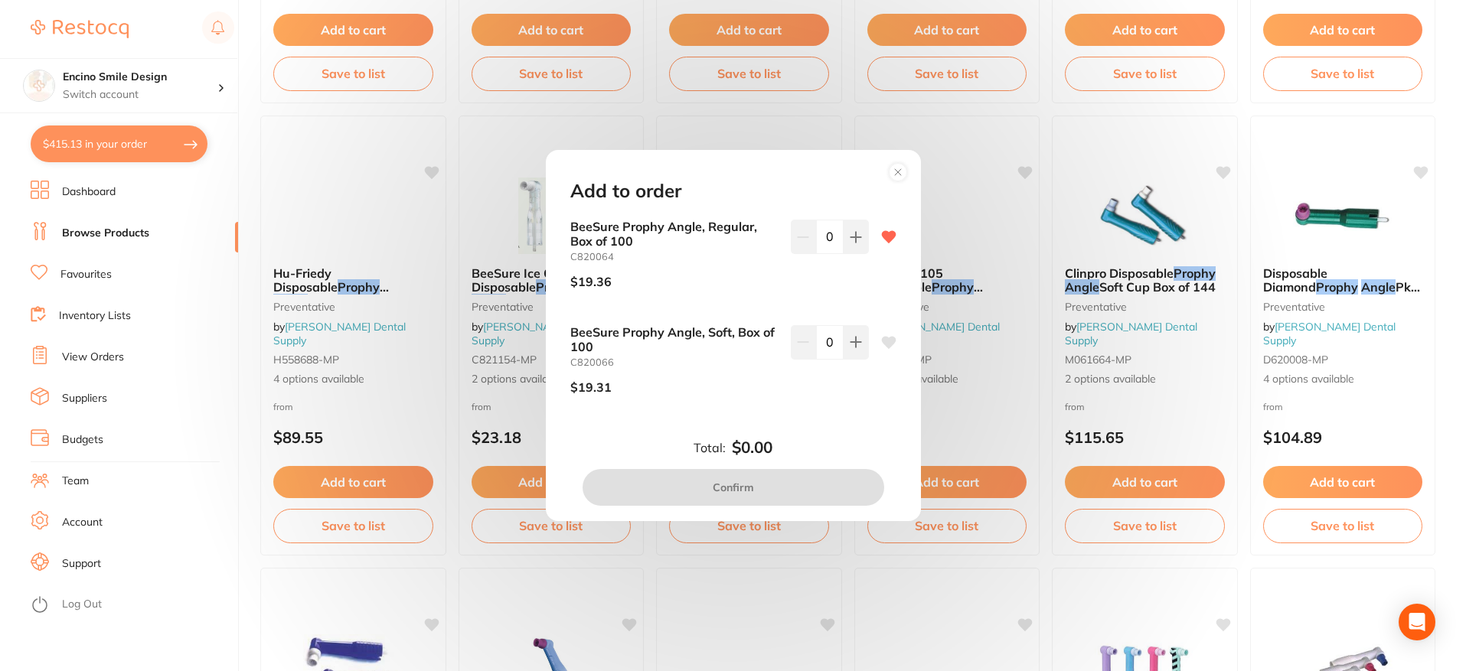
scroll to position [1046, 0]
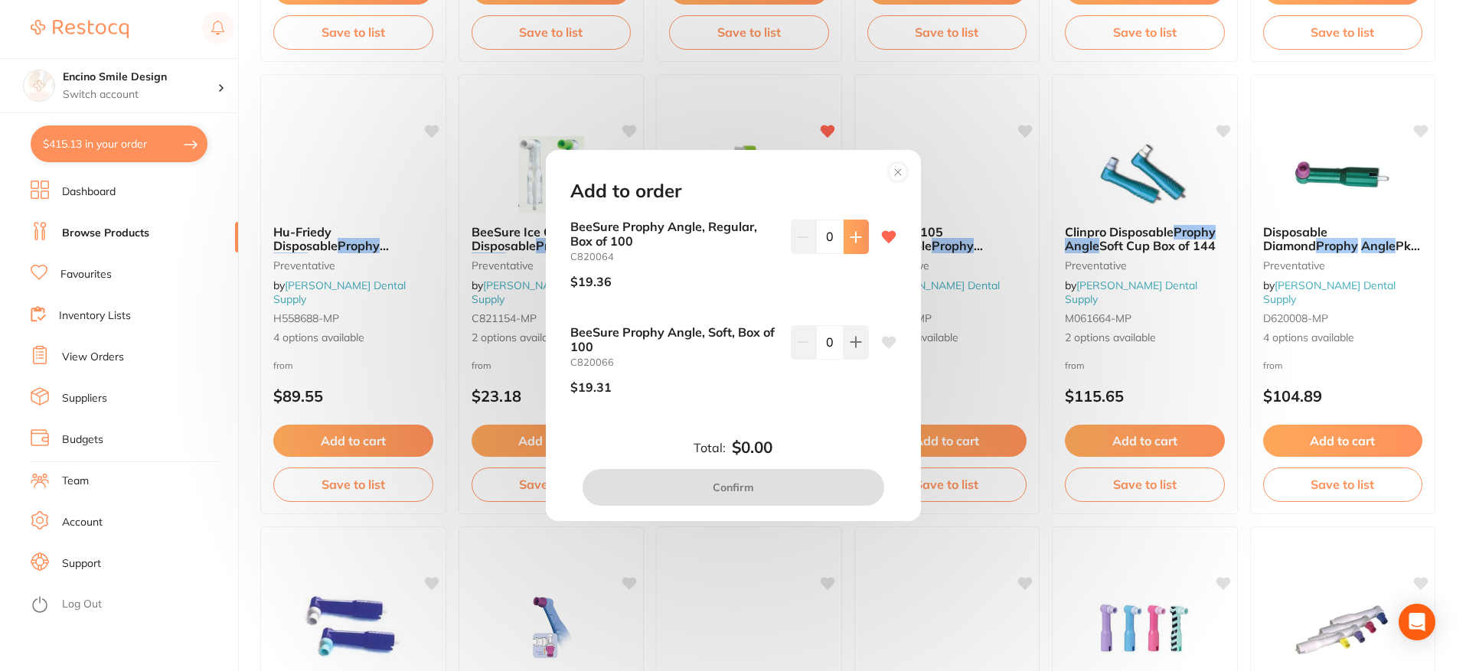
click at [853, 245] on button at bounding box center [856, 237] width 25 height 34
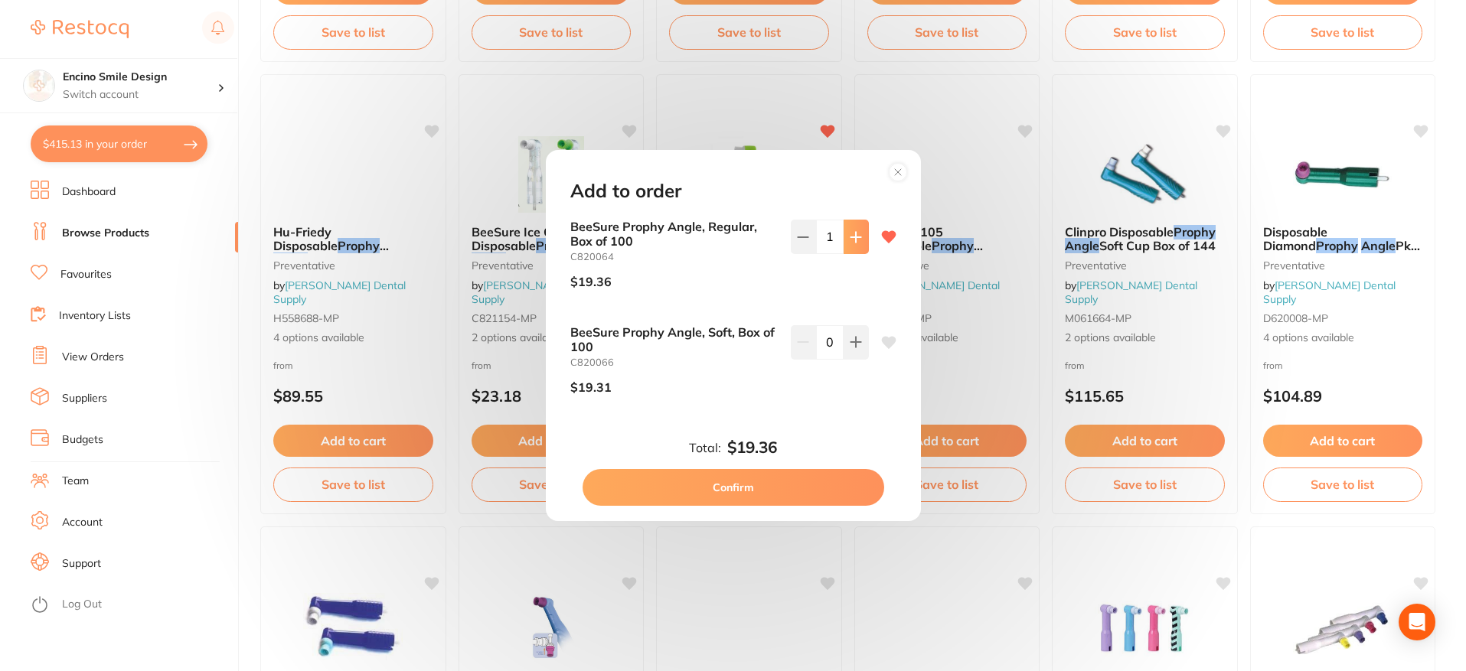
click at [853, 245] on button at bounding box center [856, 237] width 25 height 34
type input "5"
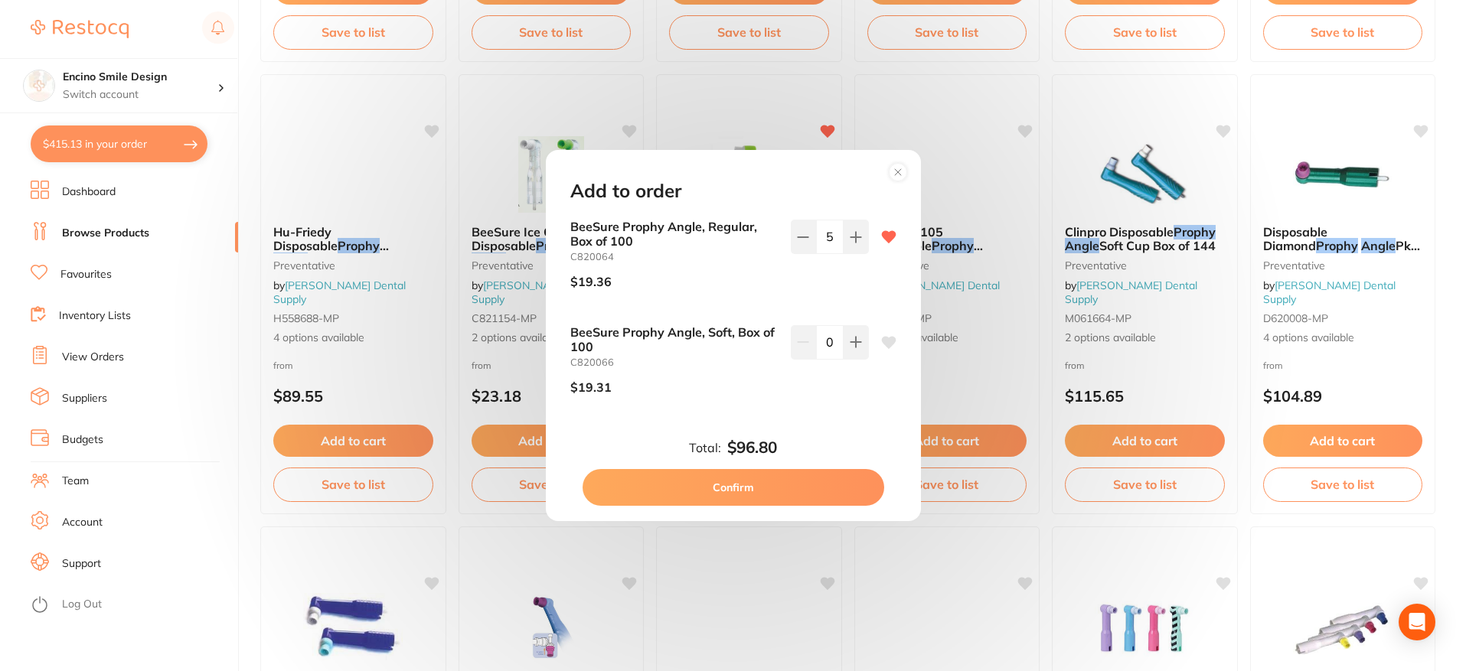
click at [793, 495] on button "Confirm" at bounding box center [734, 487] width 302 height 37
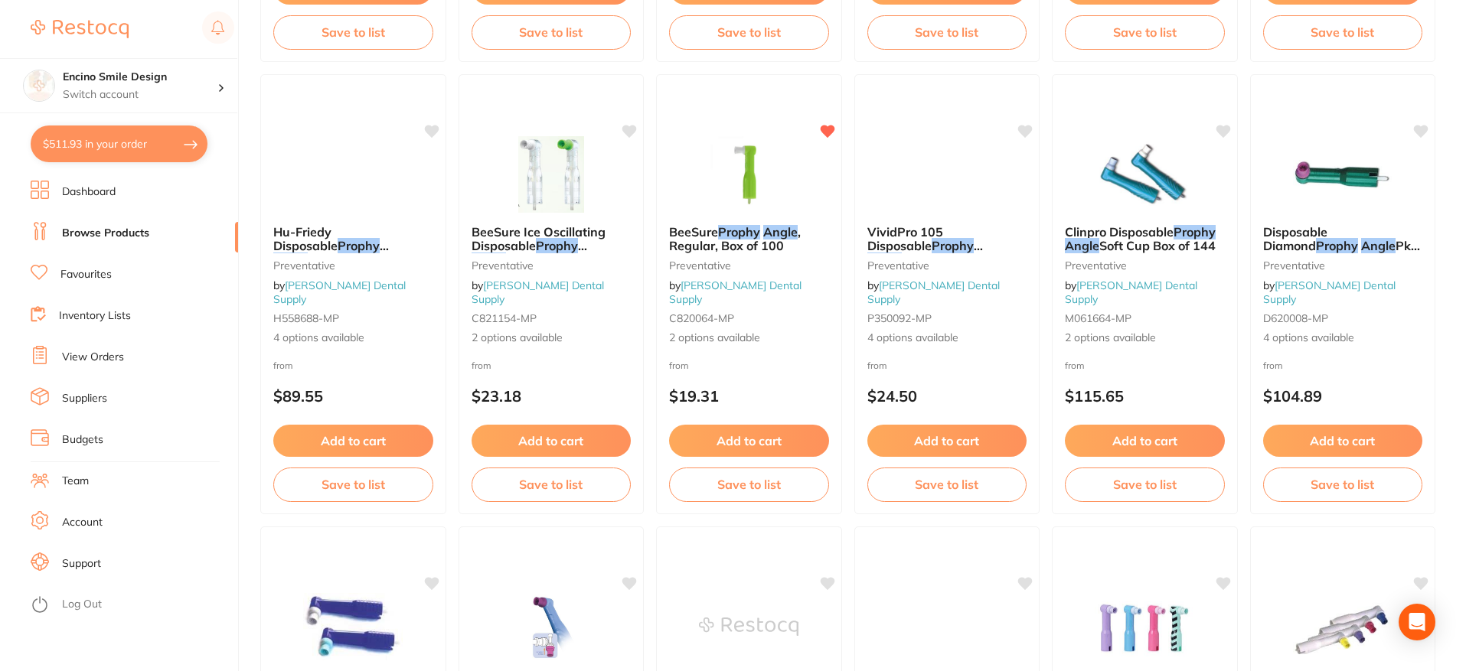
click at [116, 149] on button "$511.93 in your order" at bounding box center [119, 144] width 177 height 37
checkbox input "true"
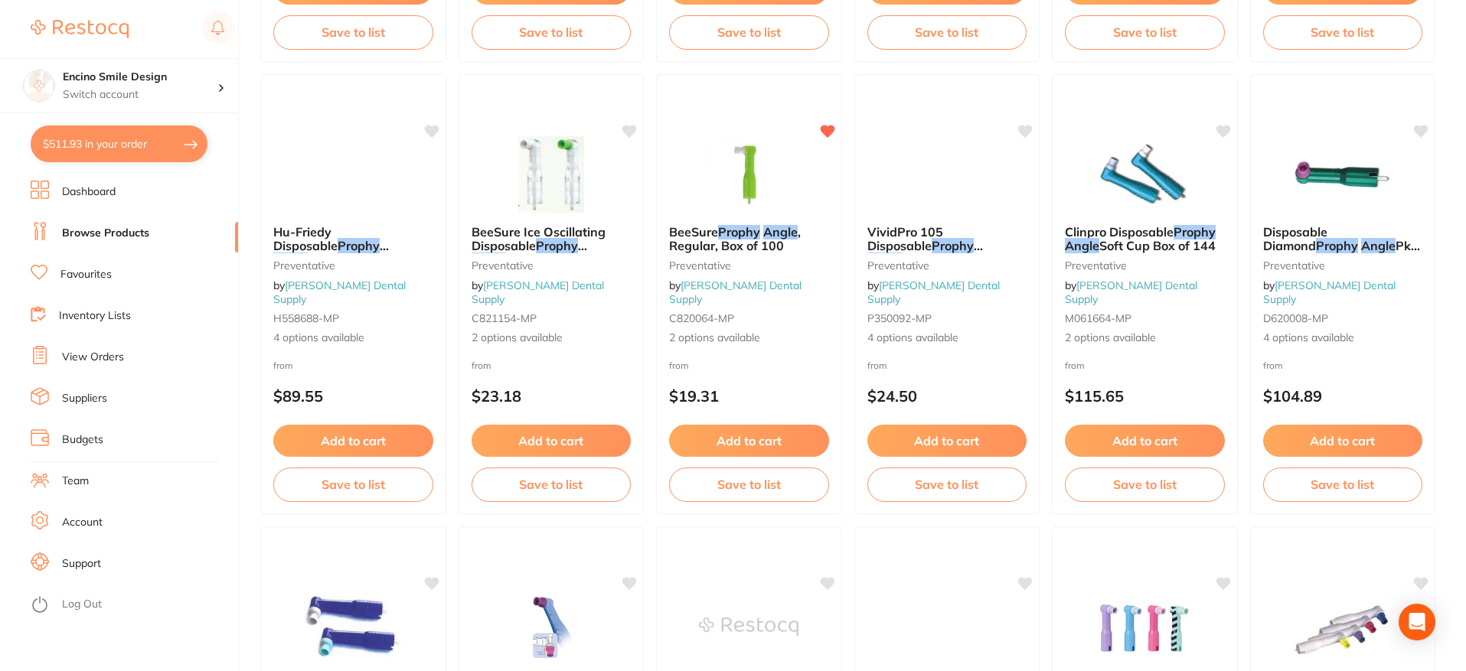
checkbox input "true"
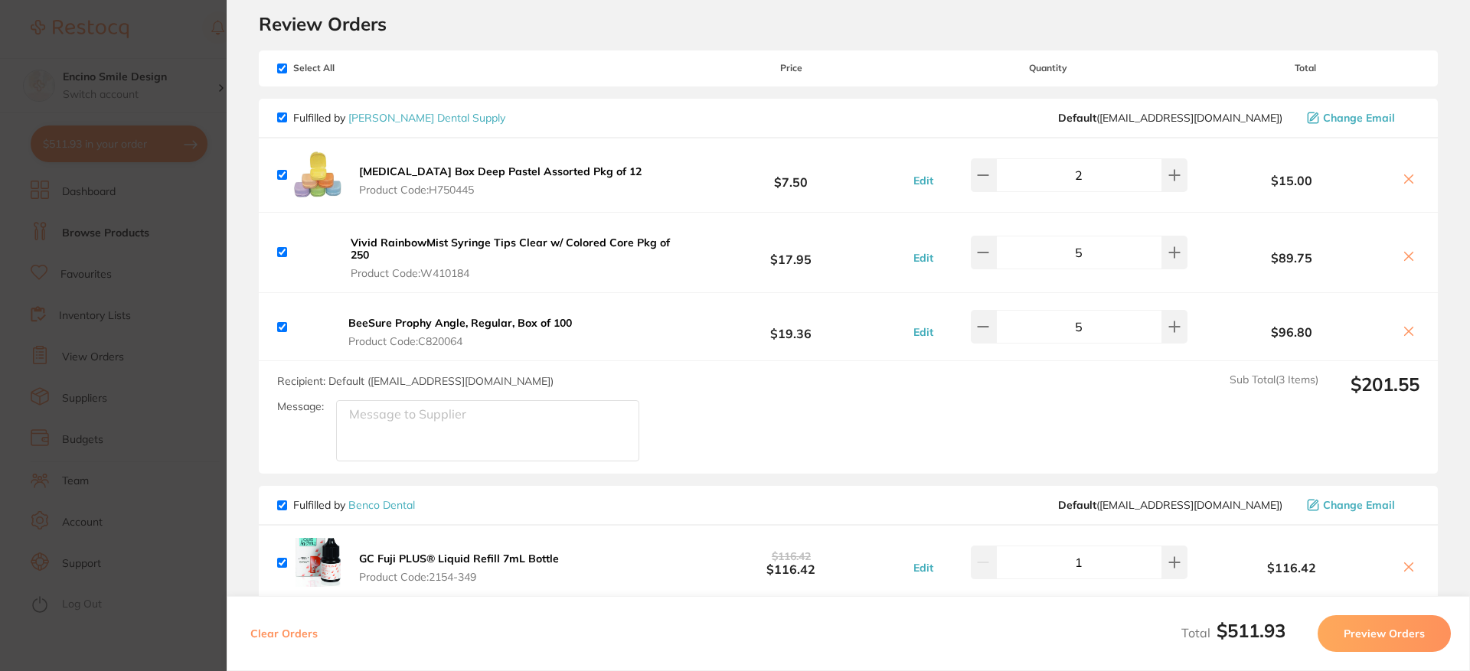
scroll to position [0, 0]
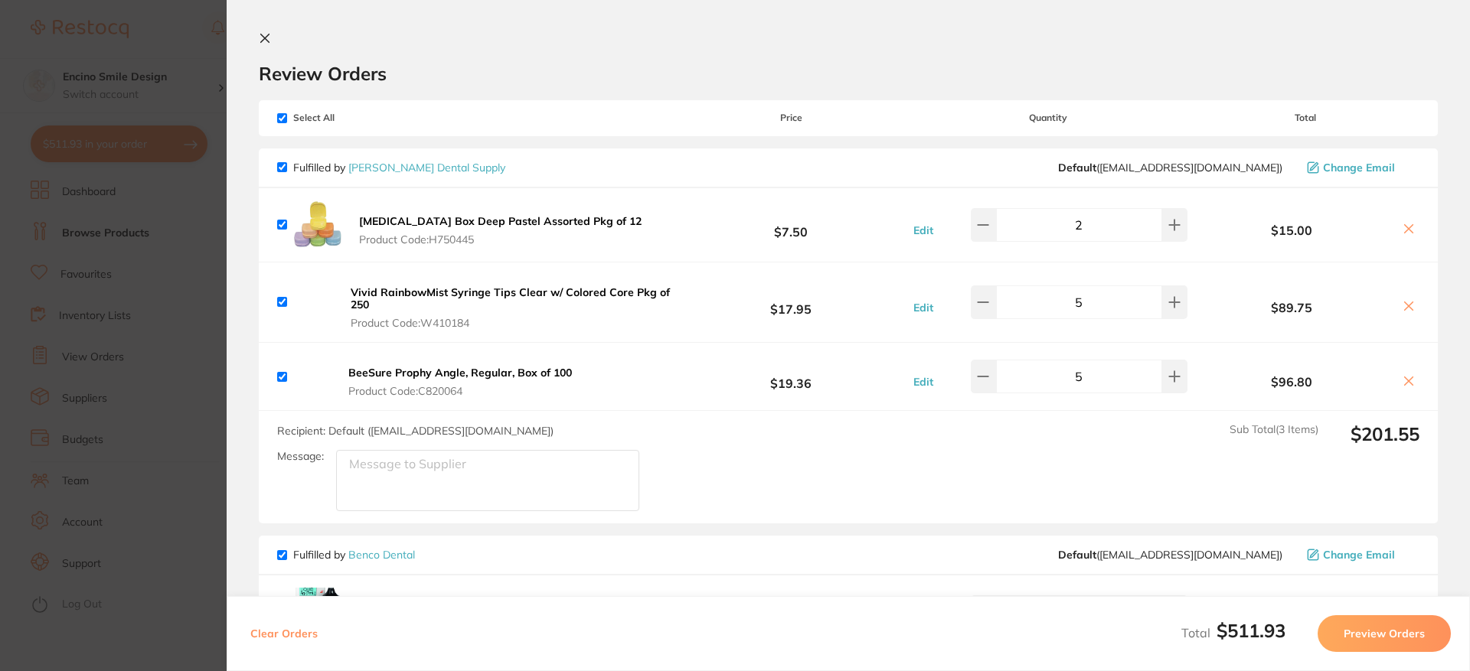
click at [263, 38] on icon at bounding box center [265, 38] width 12 height 12
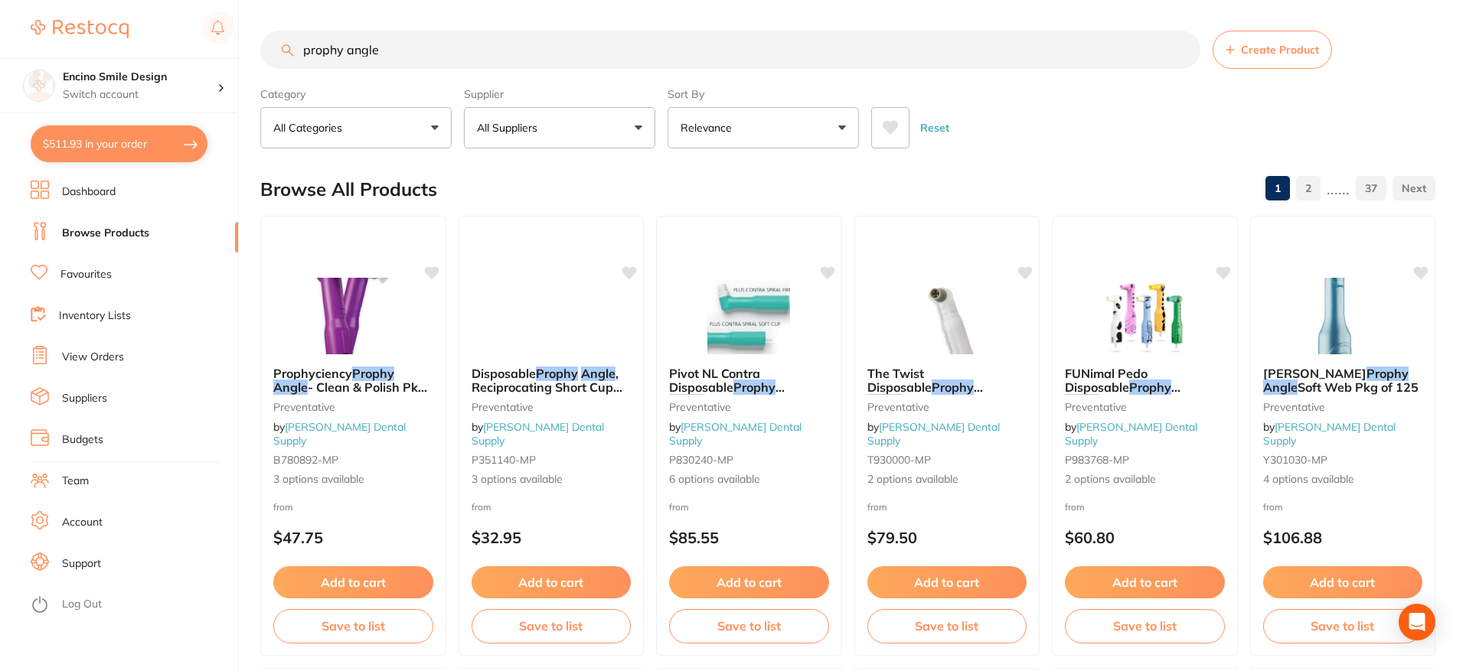
scroll to position [1, 0]
drag, startPoint x: 429, startPoint y: 57, endPoint x: 271, endPoint y: 54, distance: 157.7
click at [269, 59] on input "prophy angle" at bounding box center [730, 50] width 940 height 38
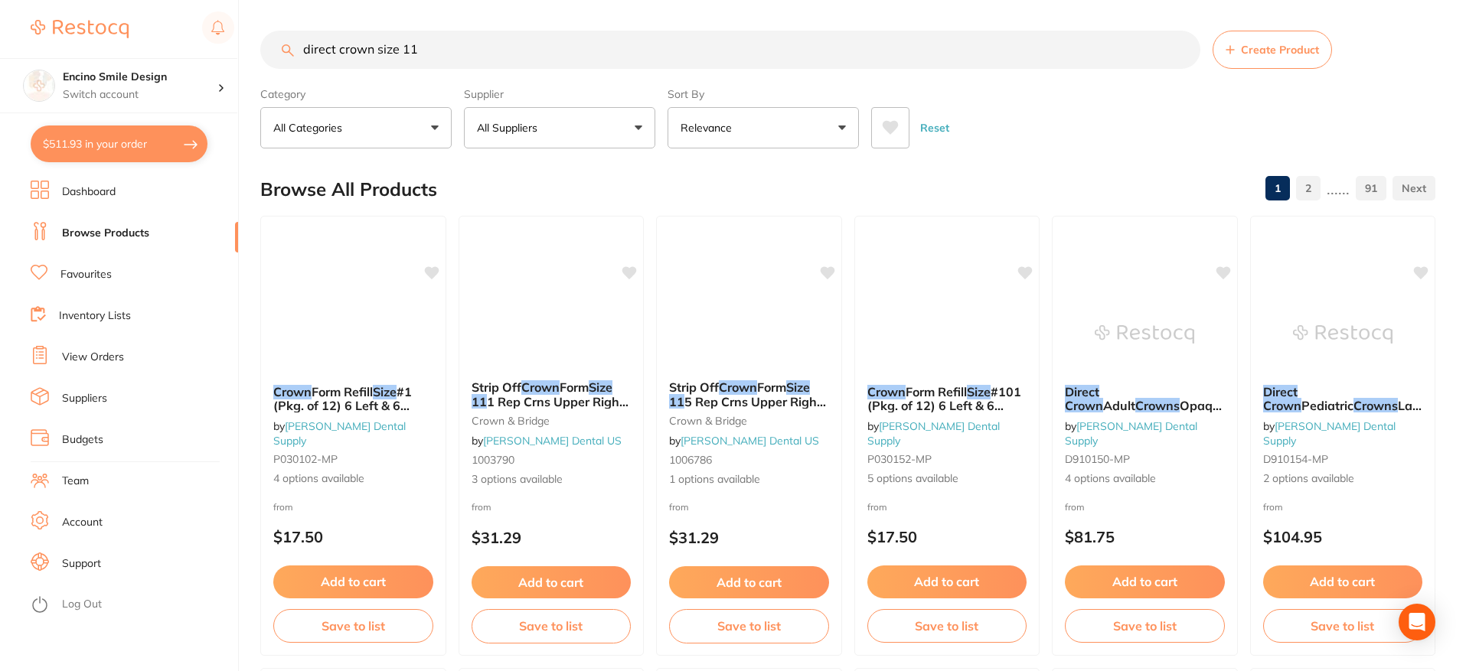
scroll to position [0, 0]
drag, startPoint x: 430, startPoint y: 54, endPoint x: 274, endPoint y: 38, distance: 157.1
click at [274, 38] on input "direct crown size 11" at bounding box center [730, 50] width 940 height 38
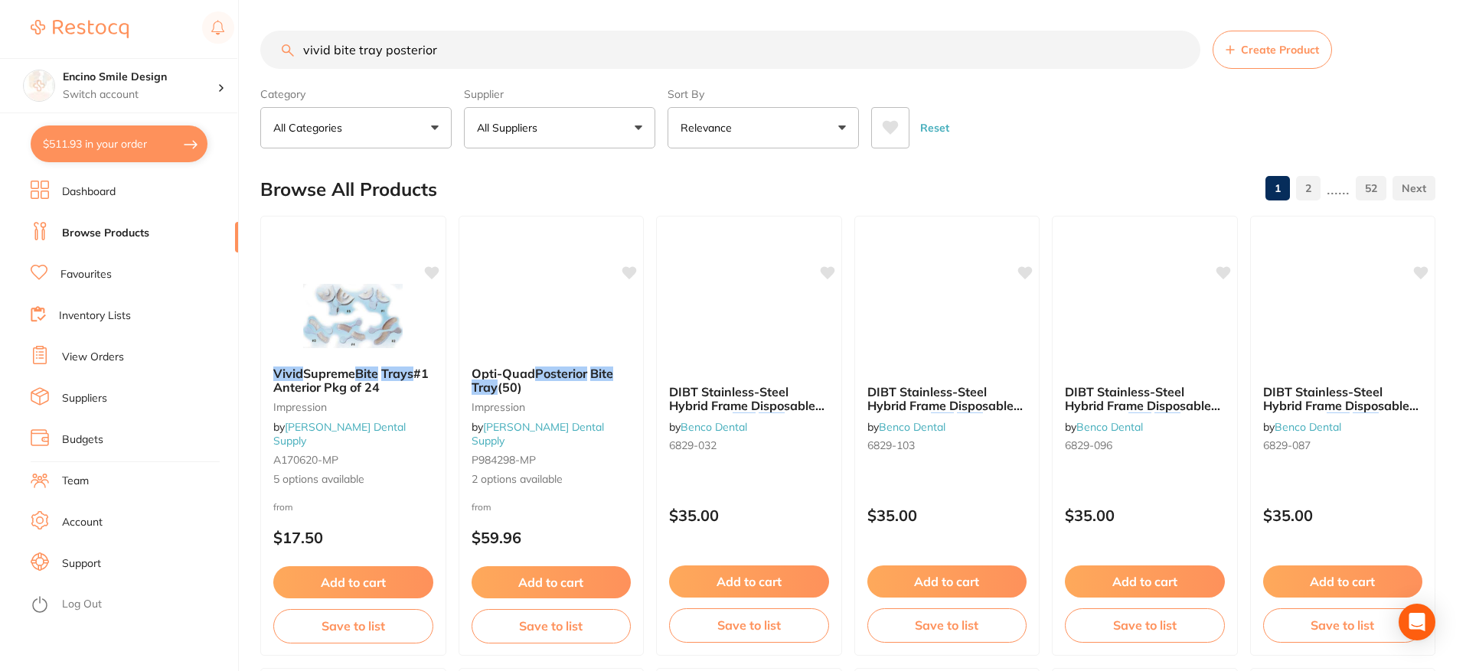
click at [469, 55] on input "vivid bite tray posterior" at bounding box center [730, 50] width 940 height 38
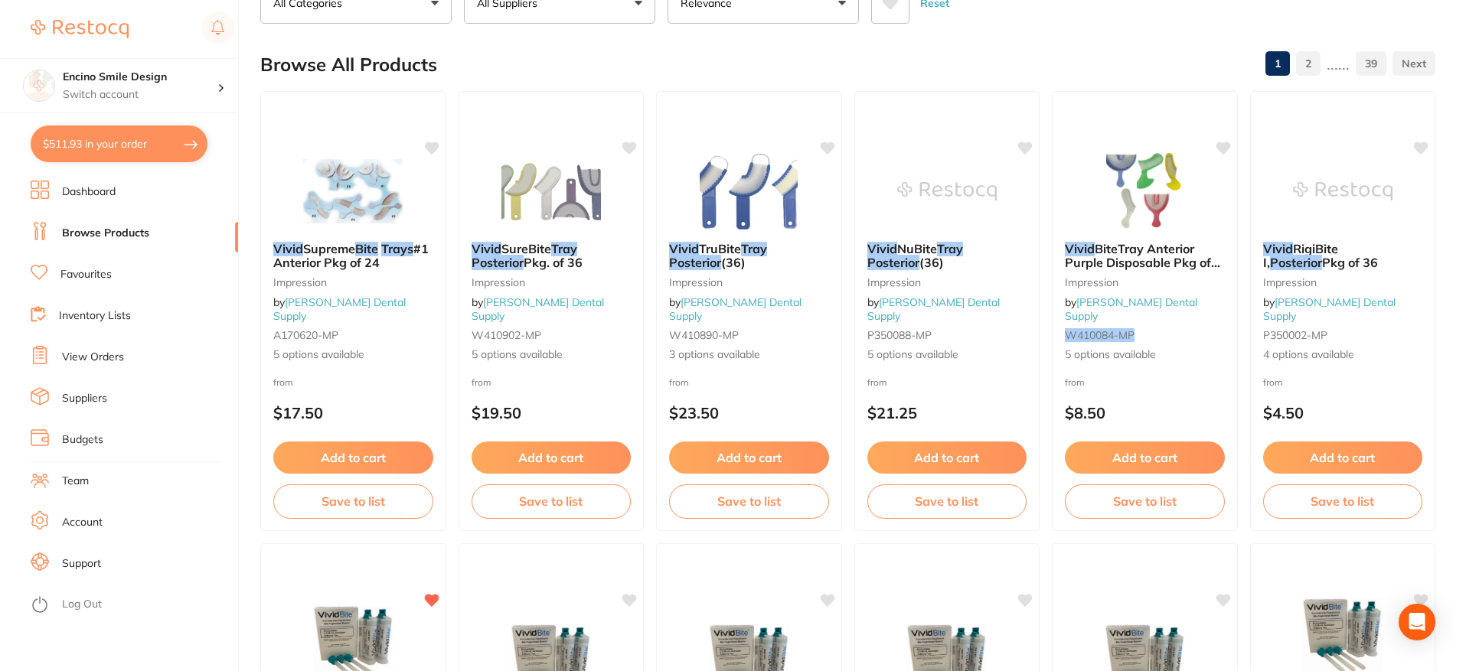
scroll to position [153, 0]
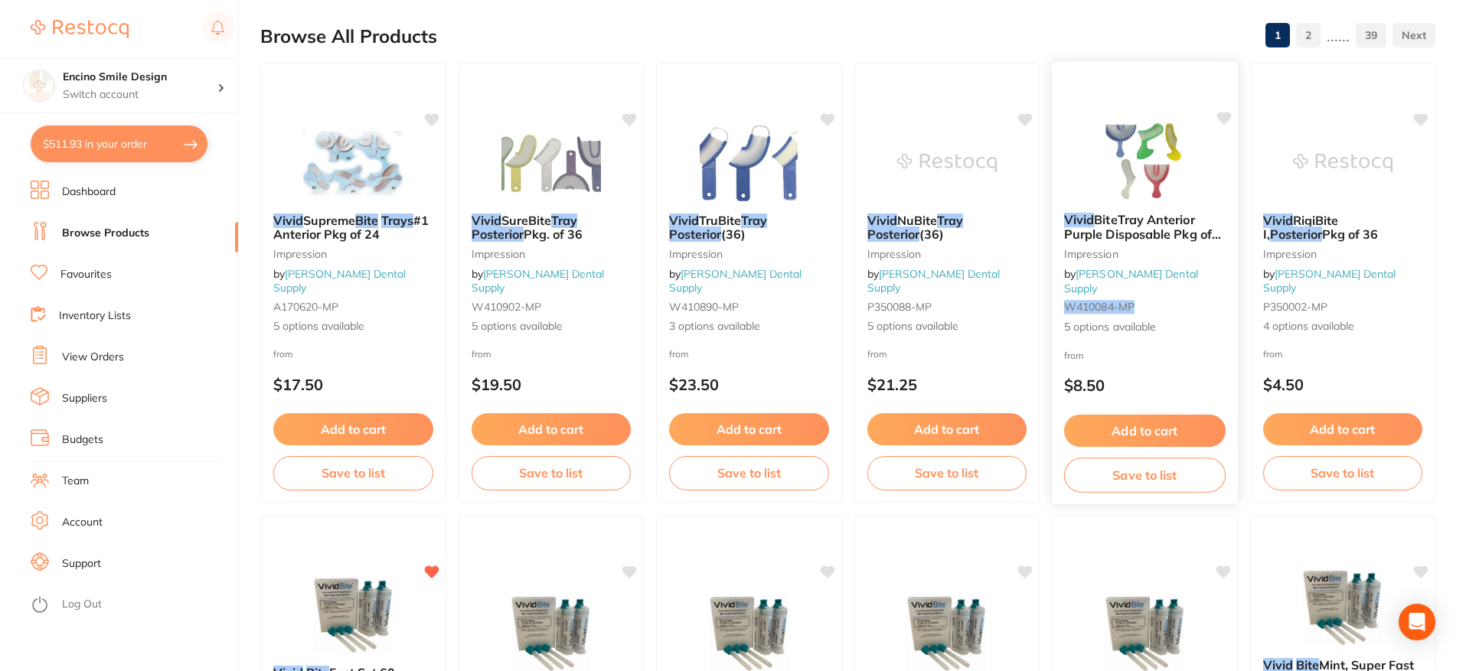
click at [1132, 237] on span "BiteTray Anterior Purple Disposable Pkg of 35" at bounding box center [1142, 234] width 157 height 44
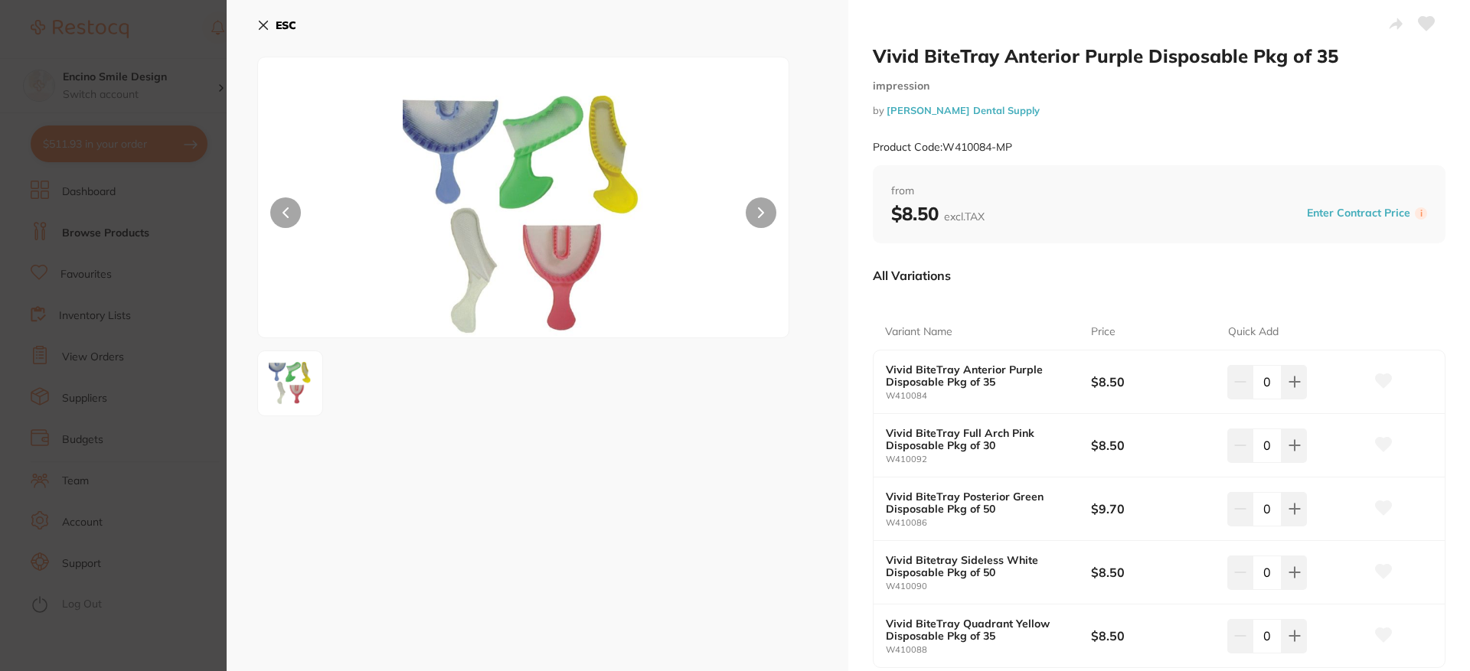
click at [754, 207] on button at bounding box center [761, 212] width 31 height 31
click at [759, 214] on icon at bounding box center [761, 212] width 6 height 11
drag, startPoint x: 261, startPoint y: 25, endPoint x: 451, endPoint y: 135, distance: 219.1
click at [260, 26] on icon at bounding box center [263, 25] width 12 height 12
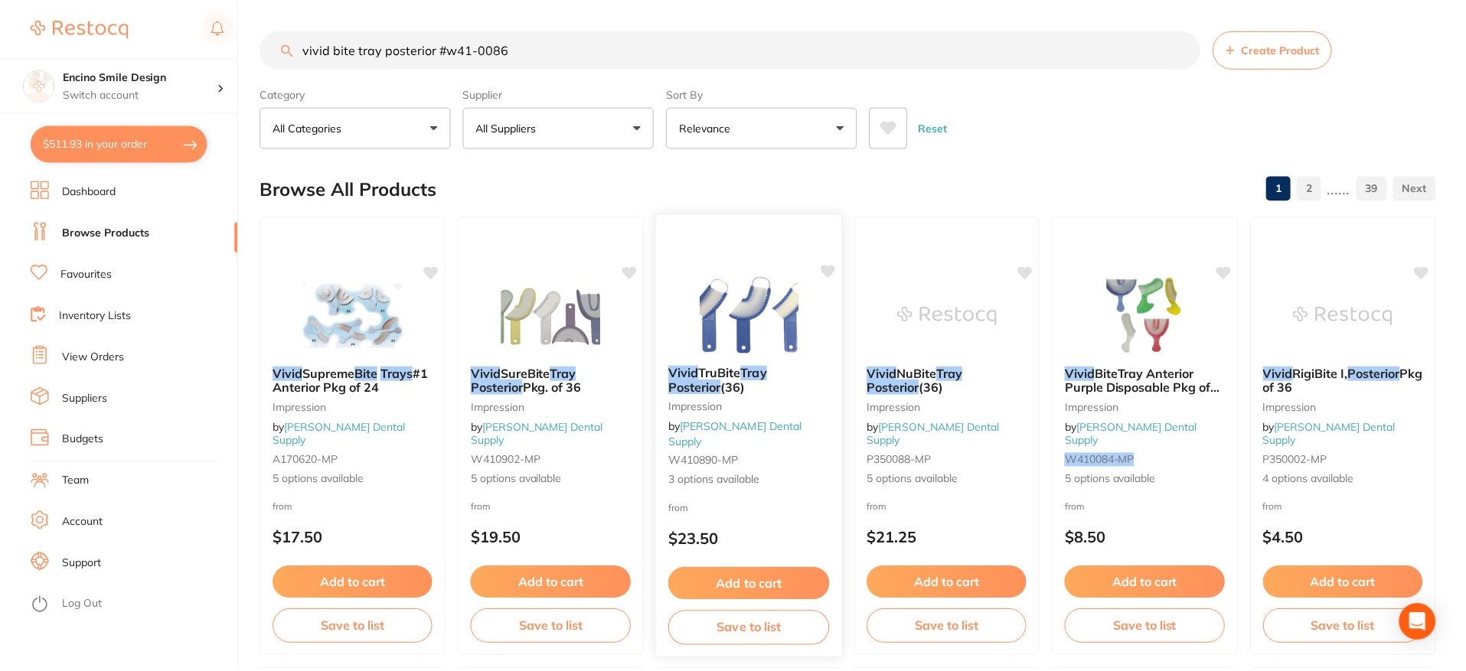
scroll to position [153, 0]
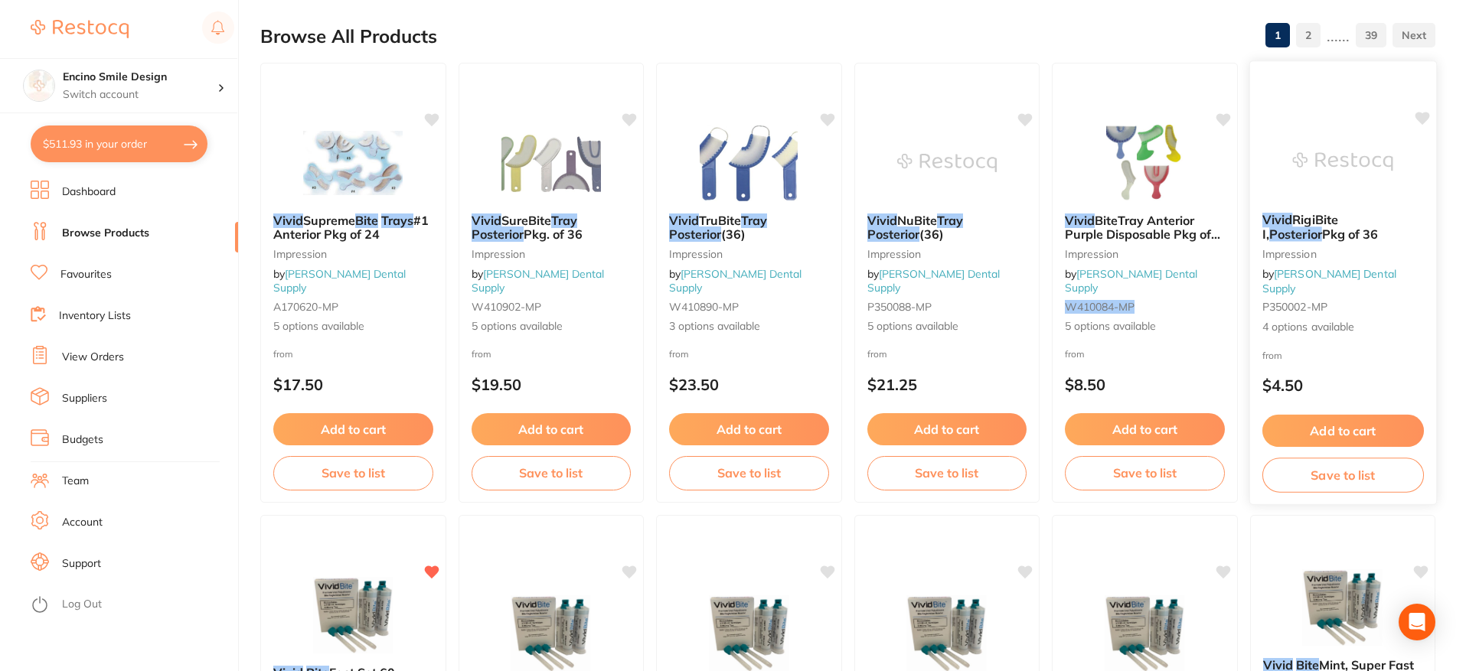
click at [1314, 238] on span "RigiBite I," at bounding box center [1299, 227] width 76 height 30
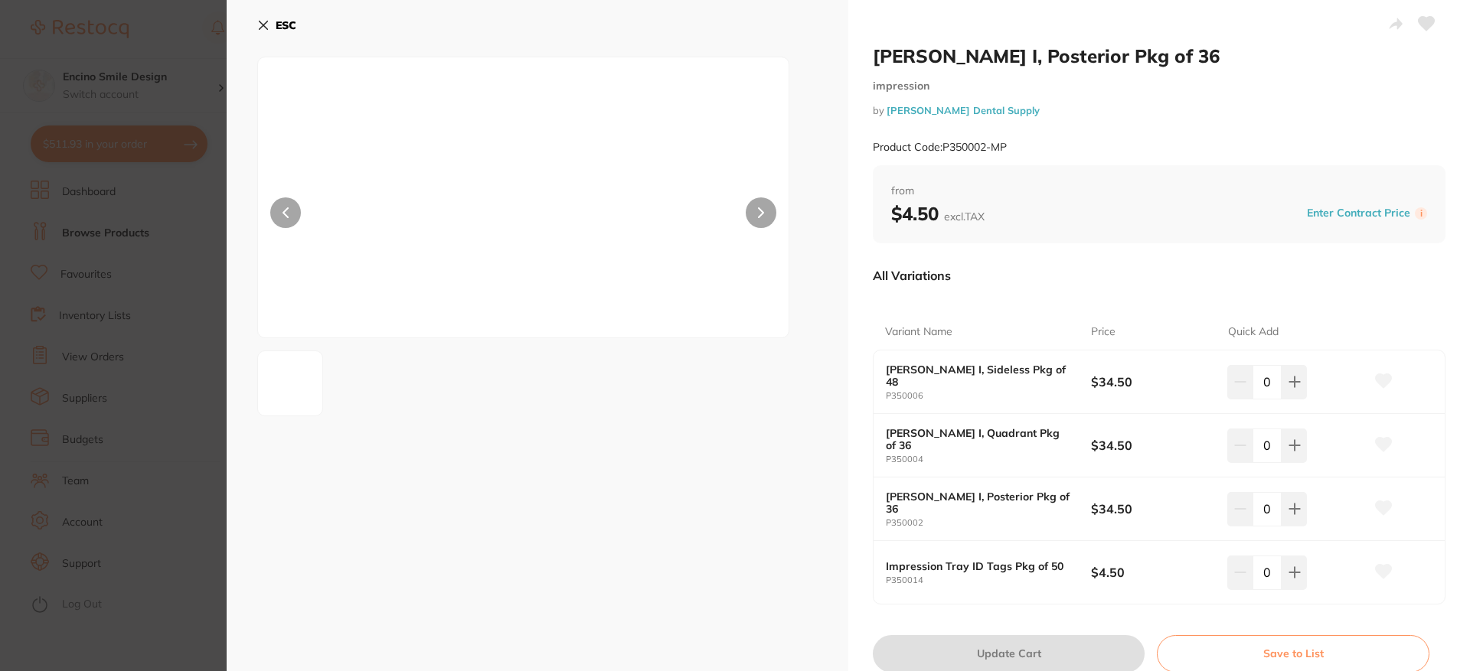
click at [263, 23] on icon at bounding box center [263, 25] width 12 height 12
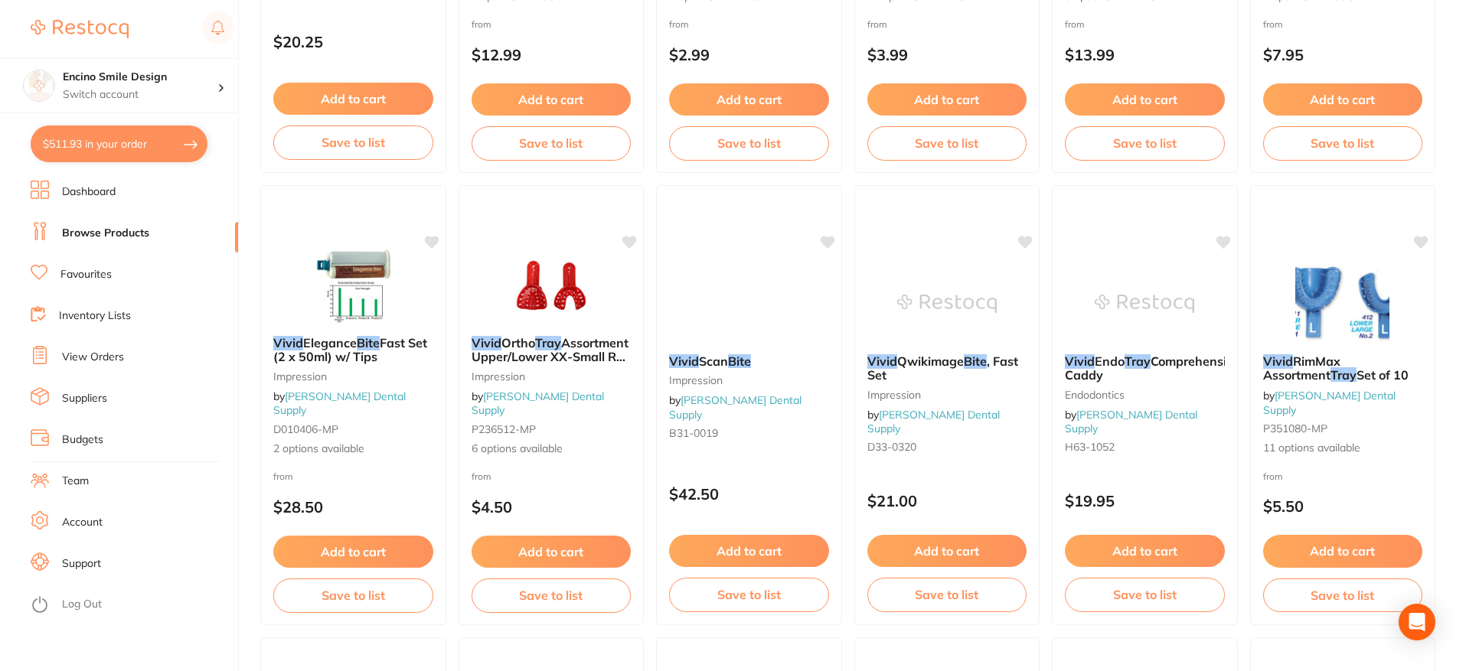
scroll to position [1387, 0]
click at [139, 239] on link "Browse Products" at bounding box center [105, 233] width 87 height 15
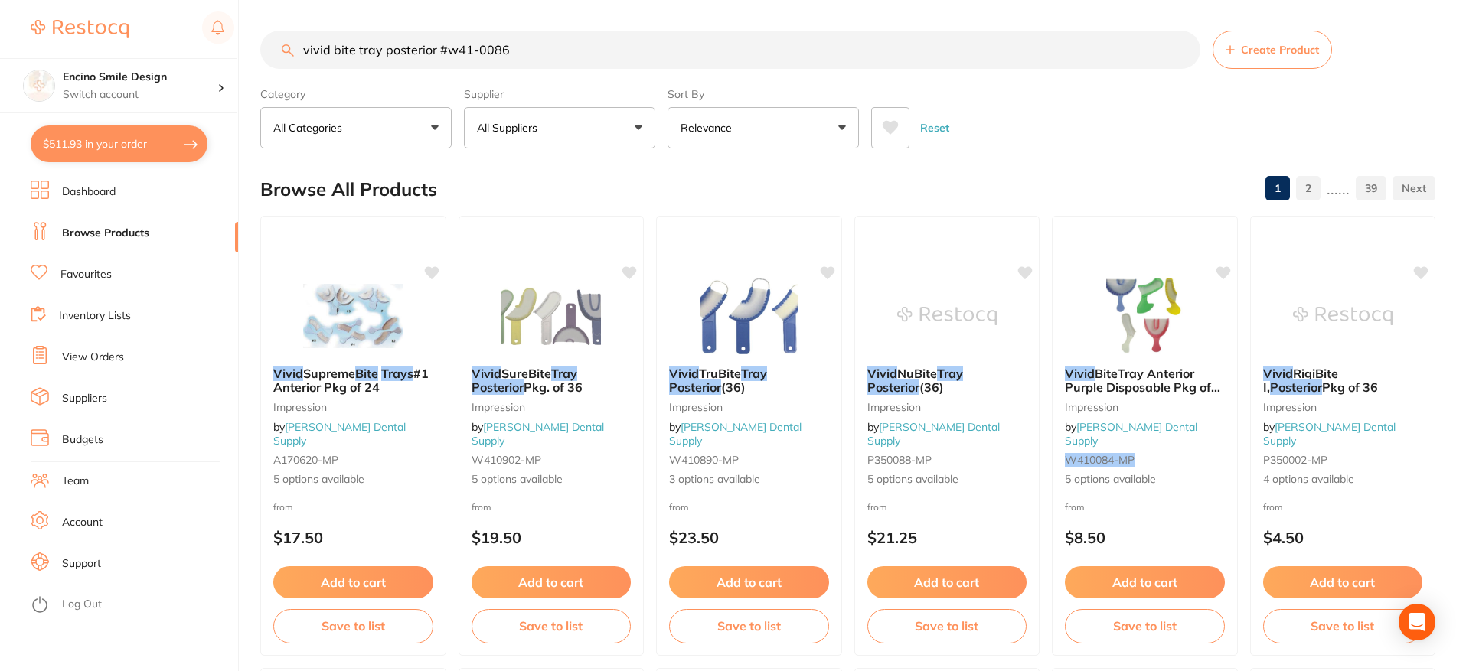
drag, startPoint x: 358, startPoint y: 49, endPoint x: 389, endPoint y: 59, distance: 32.2
click at [364, 49] on input "vivid bite tray posterior #w41-0086" at bounding box center [730, 50] width 940 height 38
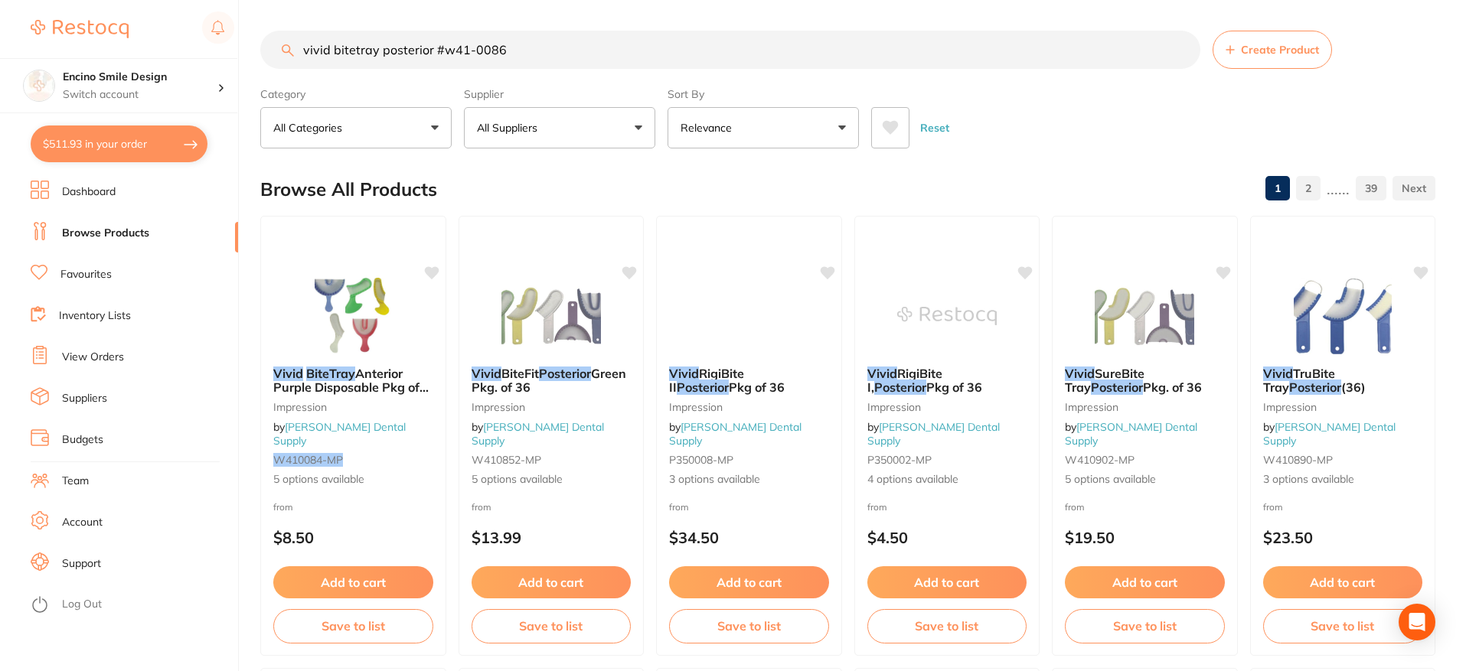
drag, startPoint x: 526, startPoint y: 56, endPoint x: 305, endPoint y: 19, distance: 224.2
click at [299, 42] on input "vivid bitetray posterior #w41-0086" at bounding box center [730, 50] width 940 height 38
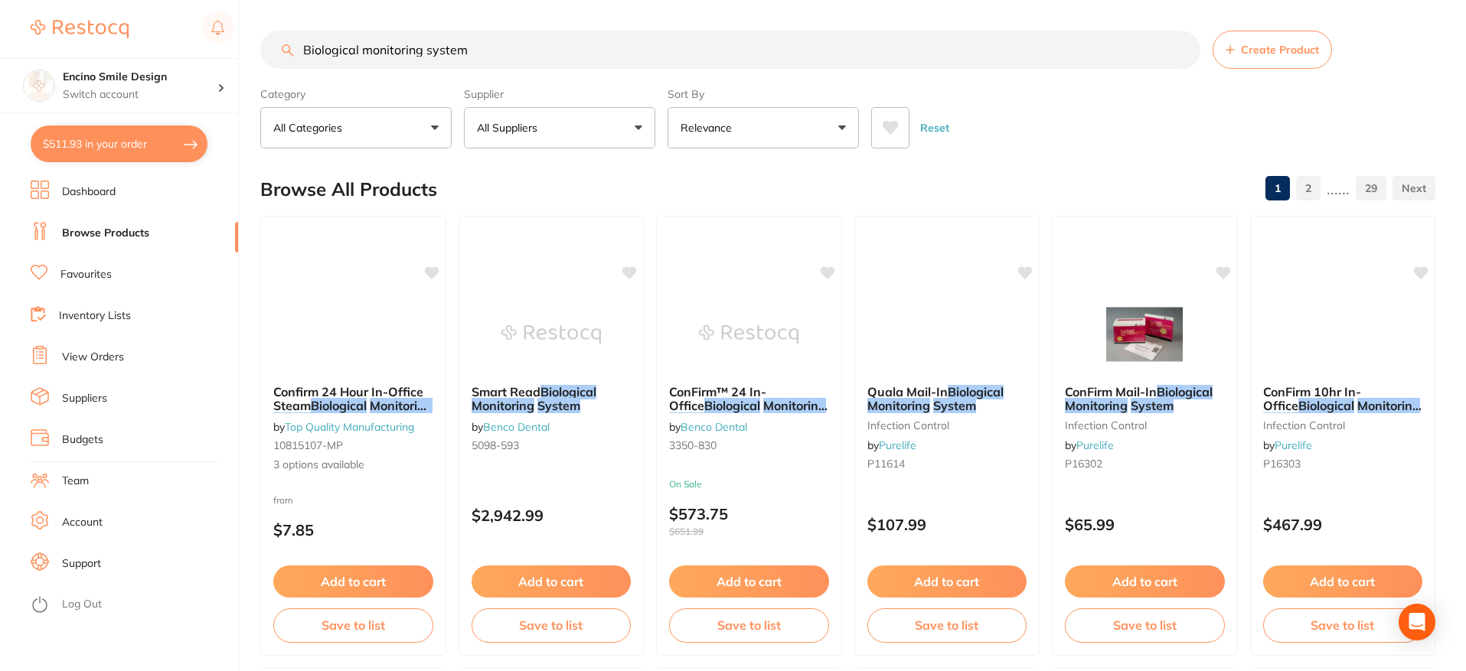
click at [305, 46] on input "Biological monitoring system" at bounding box center [730, 50] width 940 height 38
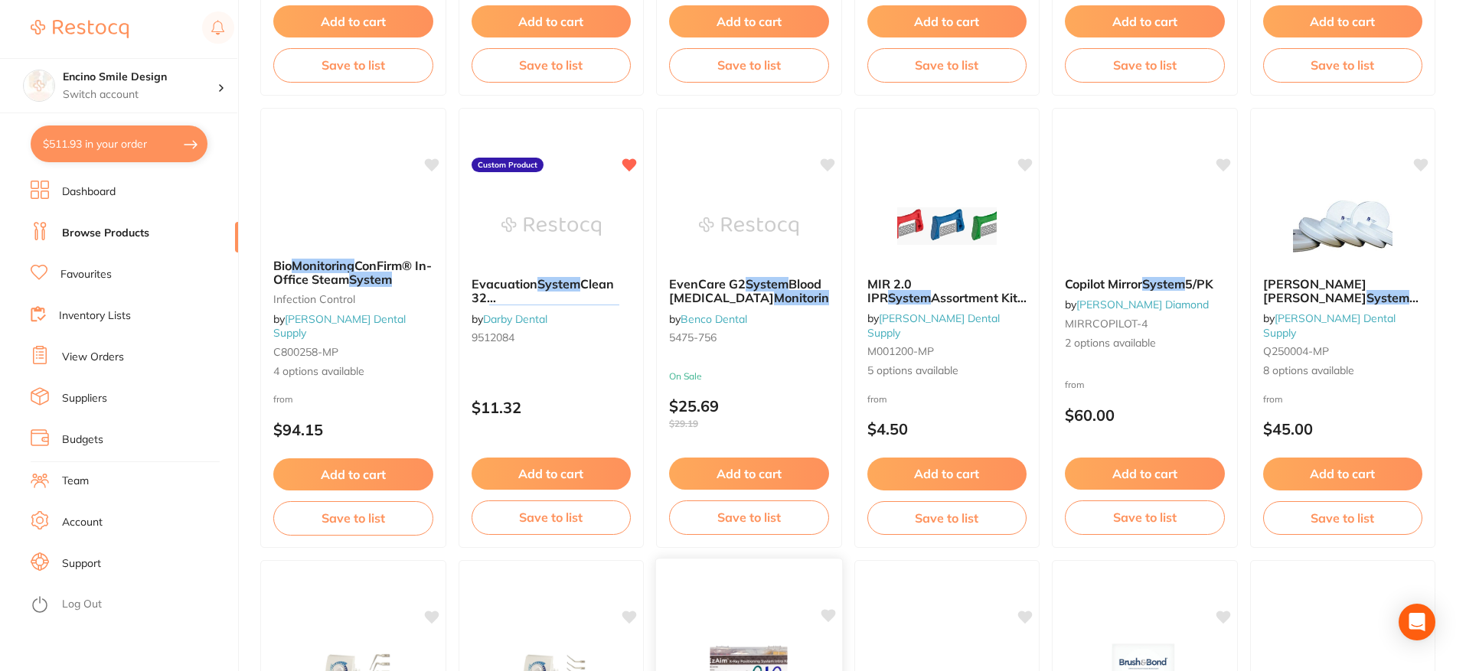
scroll to position [1387, 0]
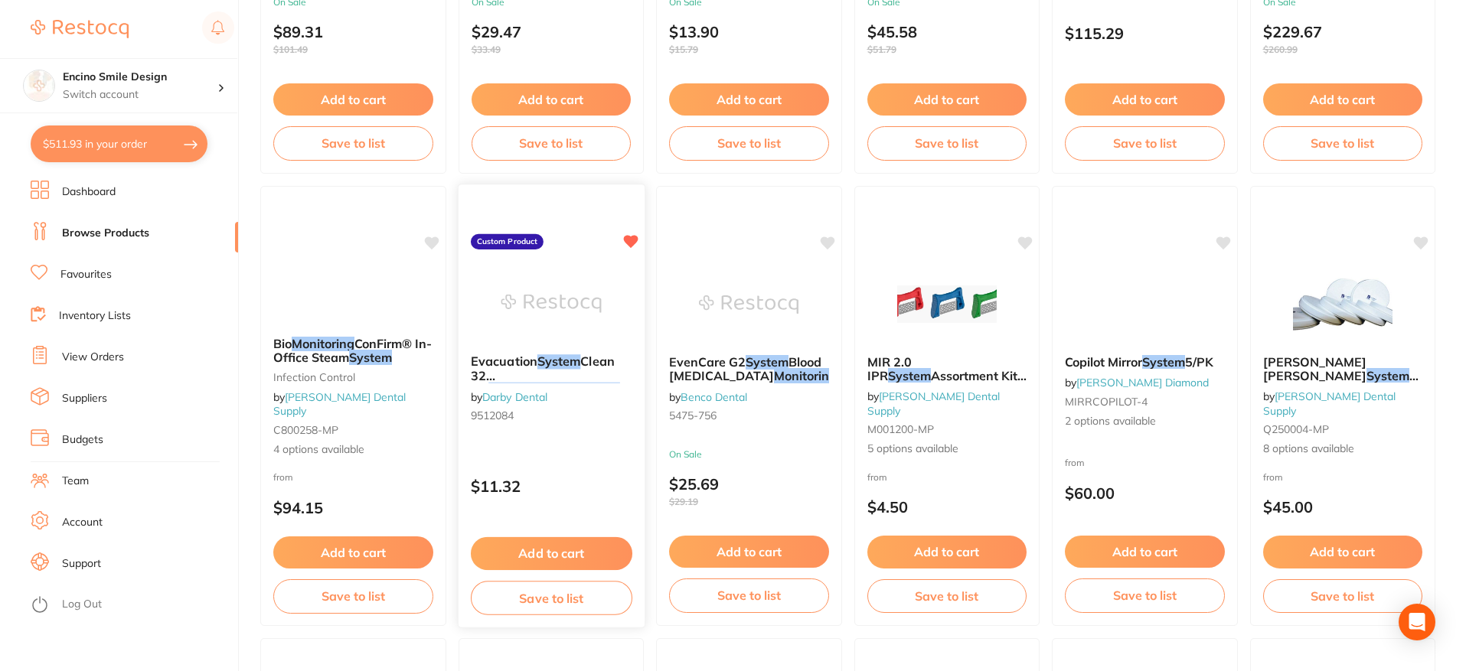
type input "[PERSON_NAME]arby Biological monitoring system"
click at [527, 382] on em "[PERSON_NAME]arby" at bounding box center [554, 389] width 132 height 15
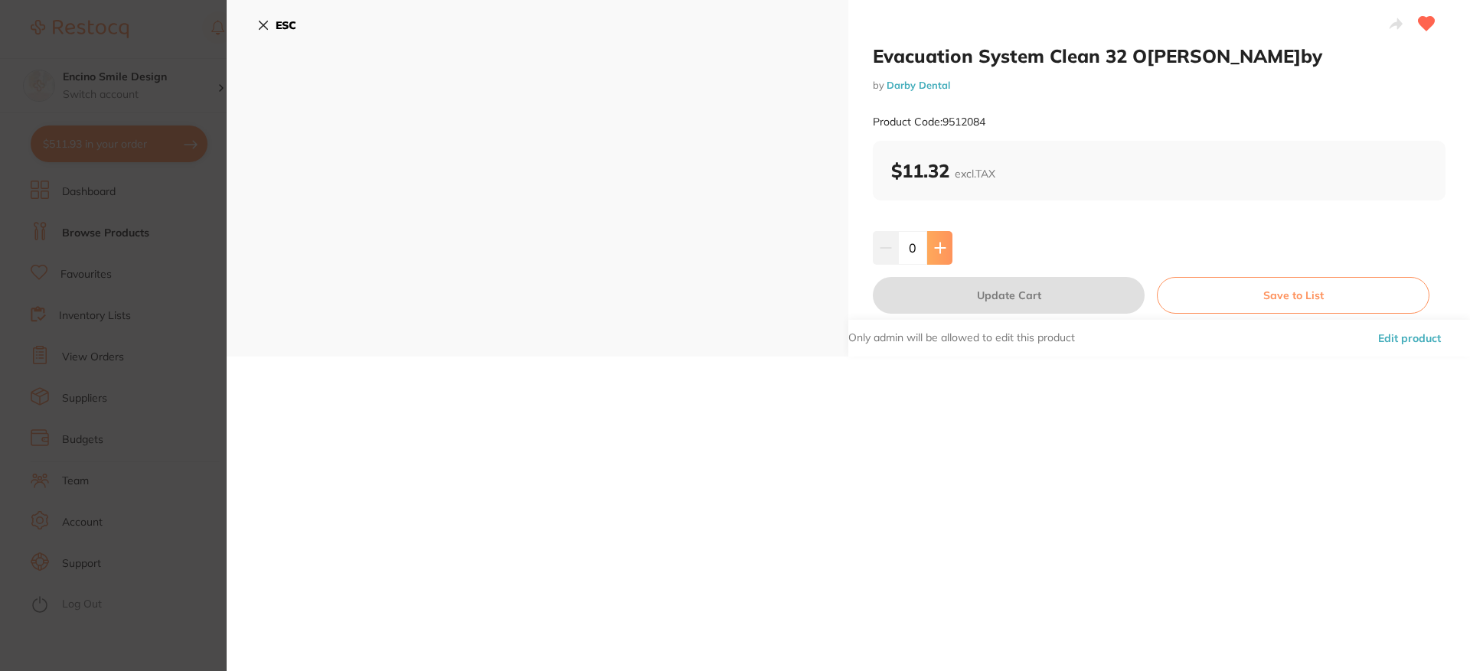
click at [939, 254] on button at bounding box center [939, 248] width 25 height 34
type input "1"
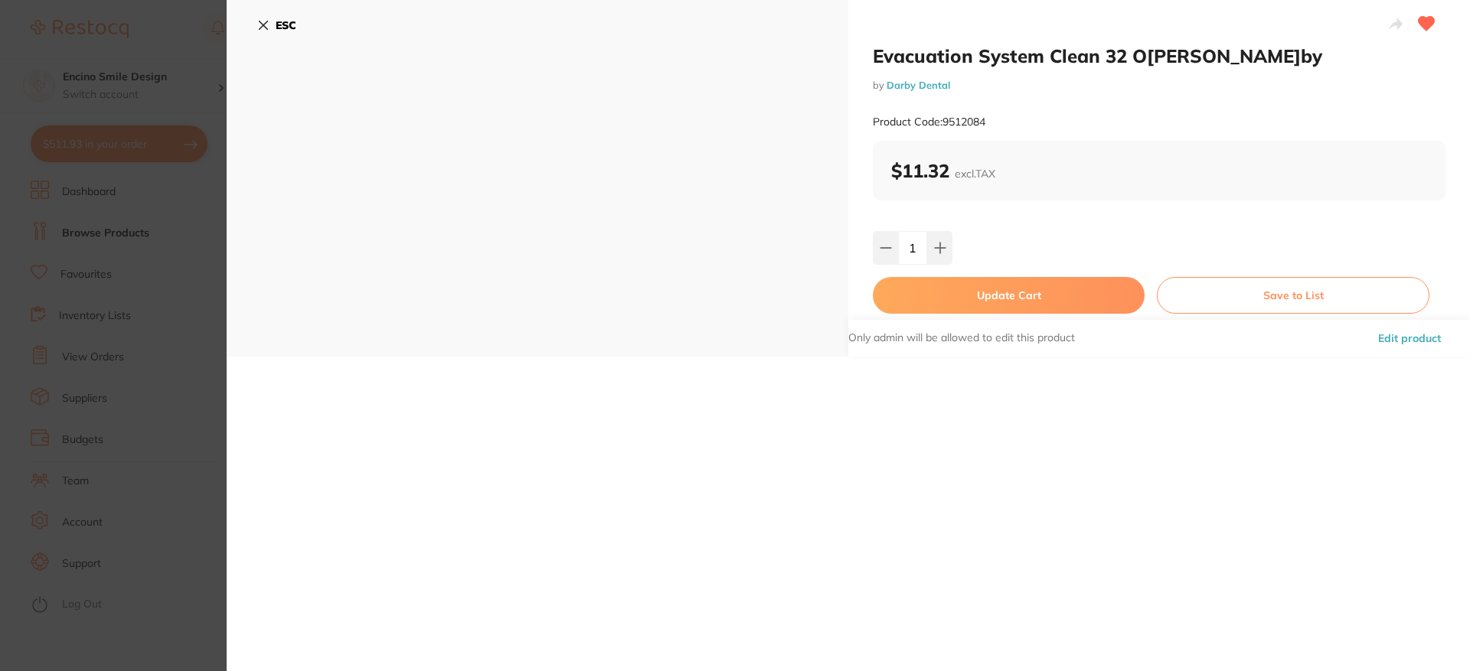
click at [999, 302] on button "Update Cart" at bounding box center [1009, 295] width 272 height 37
checkbox input "false"
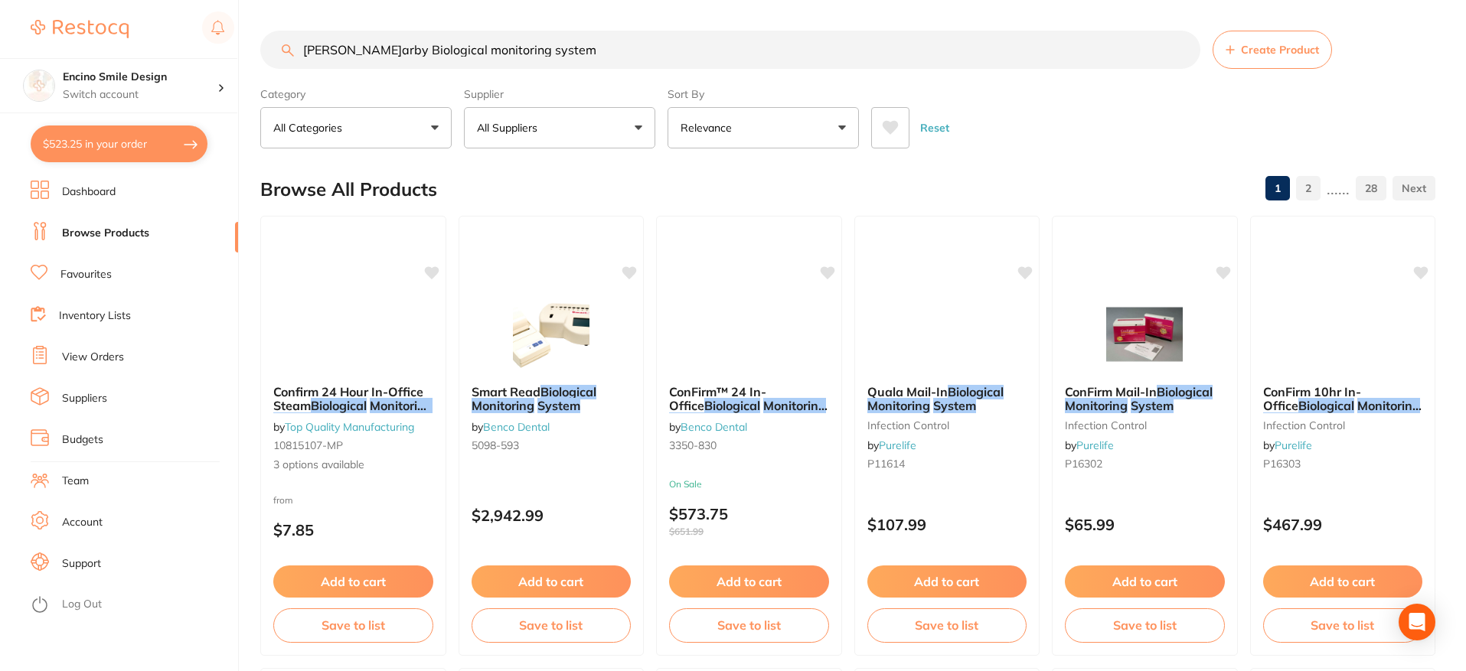
click at [598, 54] on input "[PERSON_NAME]arby Biological monitoring system" at bounding box center [730, 50] width 940 height 38
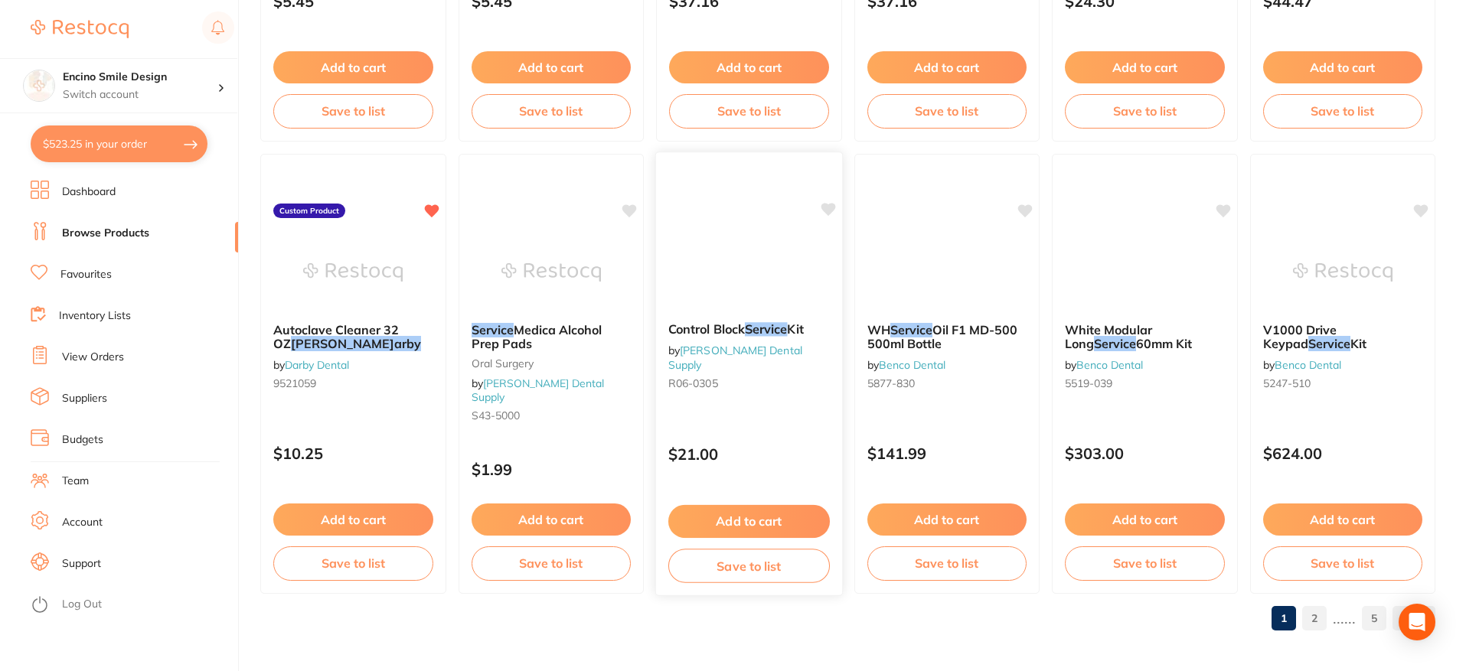
scroll to position [3683, 0]
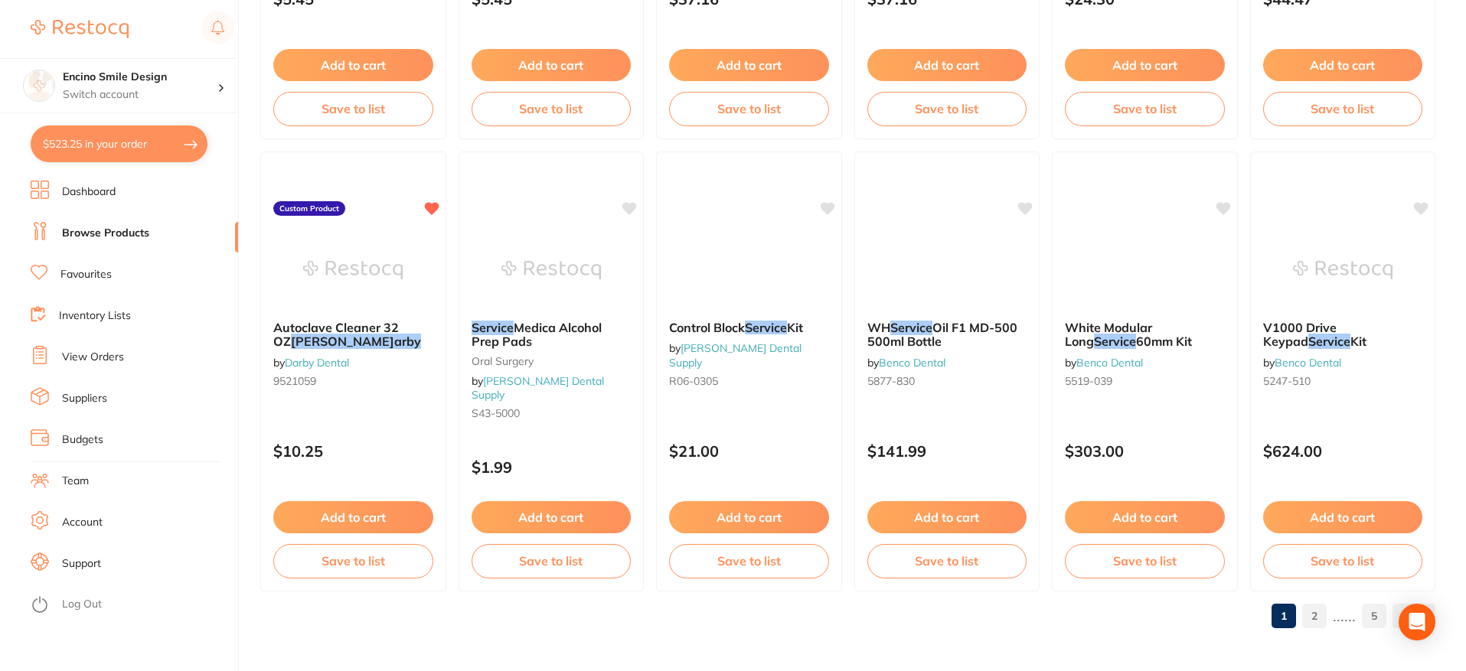
click at [1320, 615] on link "2" at bounding box center [1314, 616] width 24 height 31
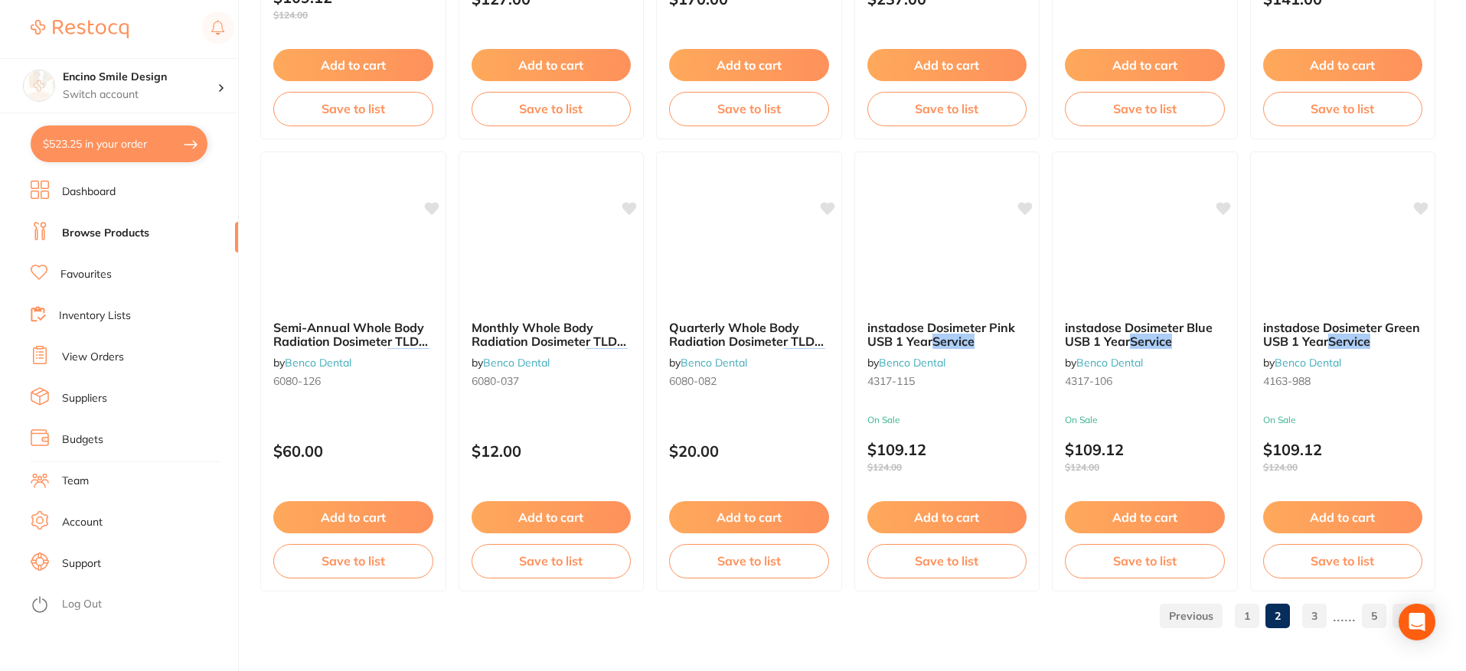
click at [1315, 622] on link "3" at bounding box center [1314, 616] width 24 height 31
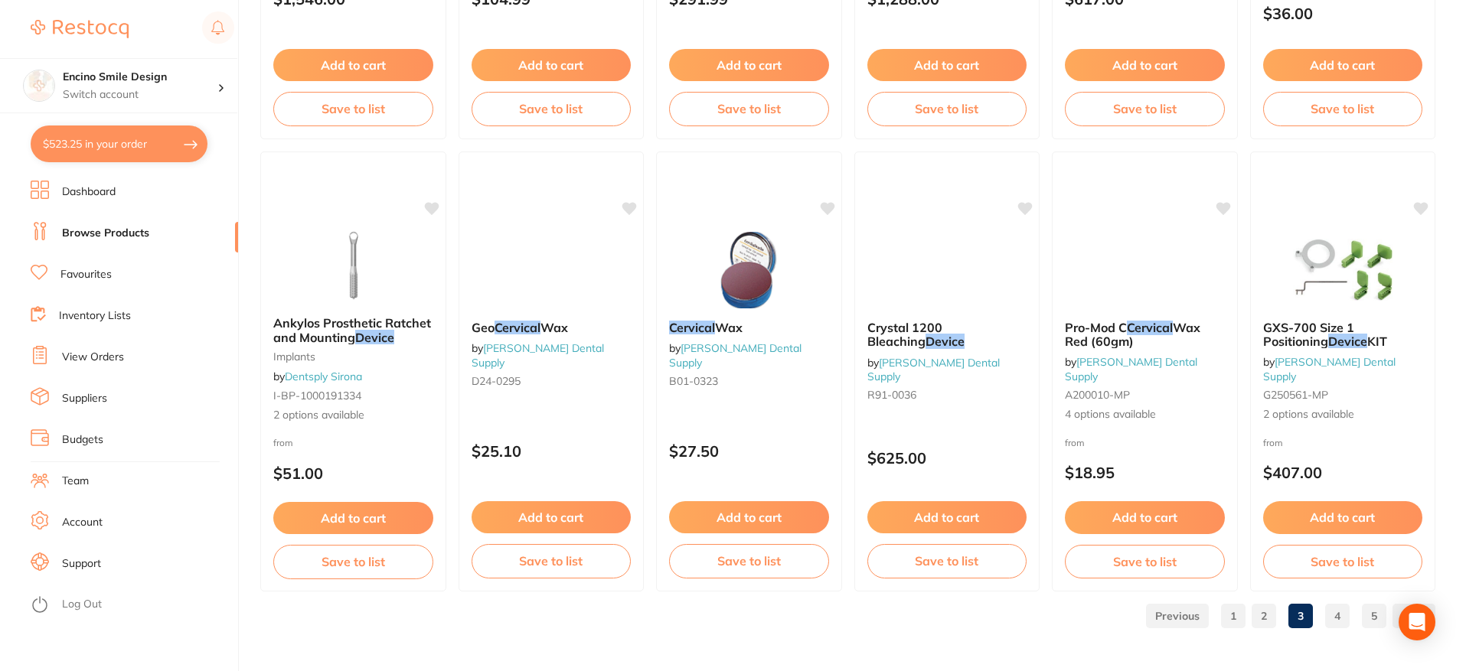
click at [1335, 615] on link "4" at bounding box center [1337, 616] width 24 height 31
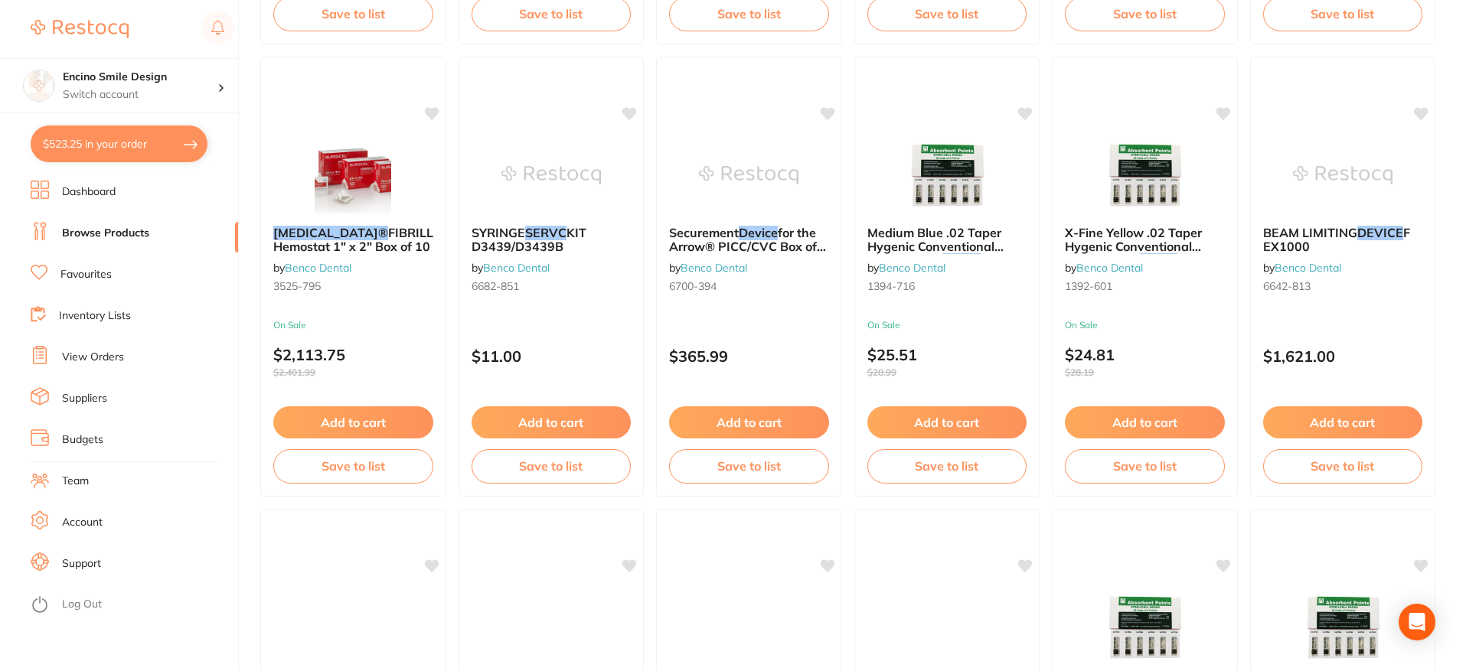
scroll to position [3343, 0]
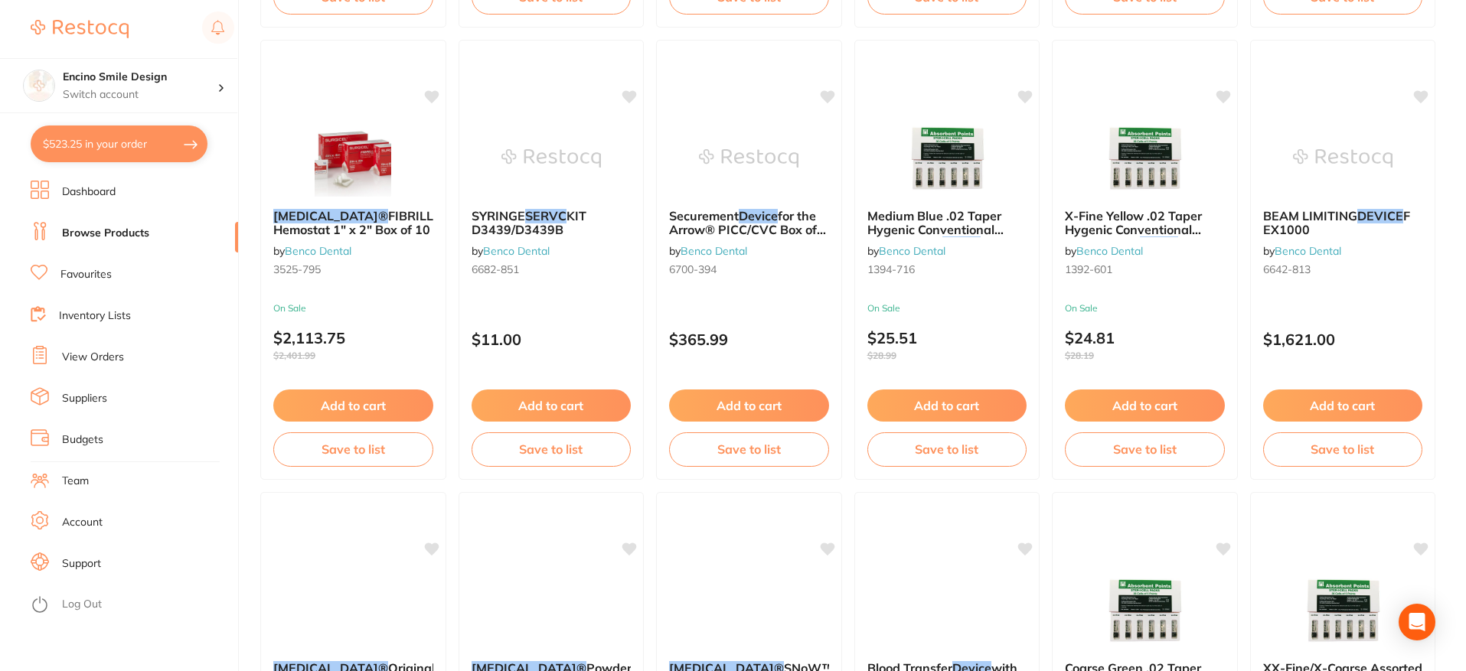
click at [118, 229] on link "Browse Products" at bounding box center [105, 233] width 87 height 15
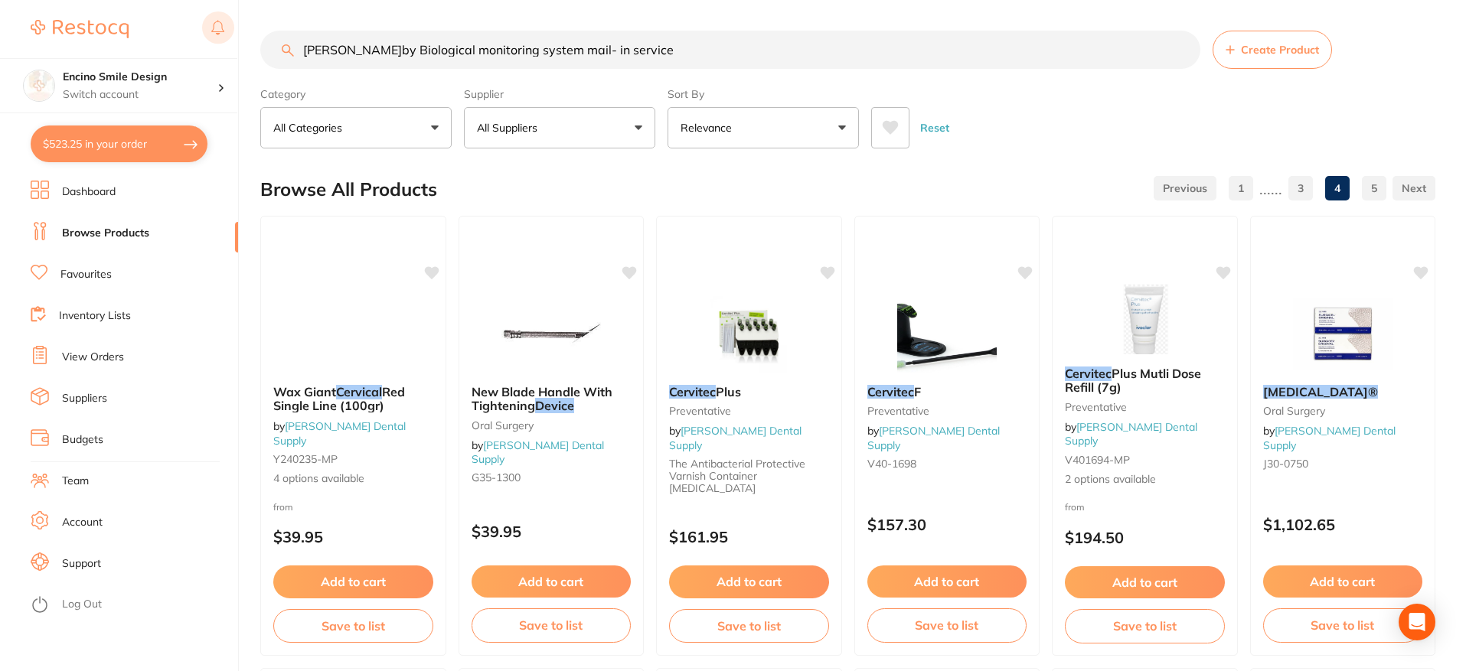
drag, startPoint x: 632, startPoint y: 50, endPoint x: 232, endPoint y: 34, distance: 400.7
click at [232, 38] on div "$523.25 Encino Smile Design Switch account Encino Smile Design $523.25 in your …" at bounding box center [733, 335] width 1466 height 671
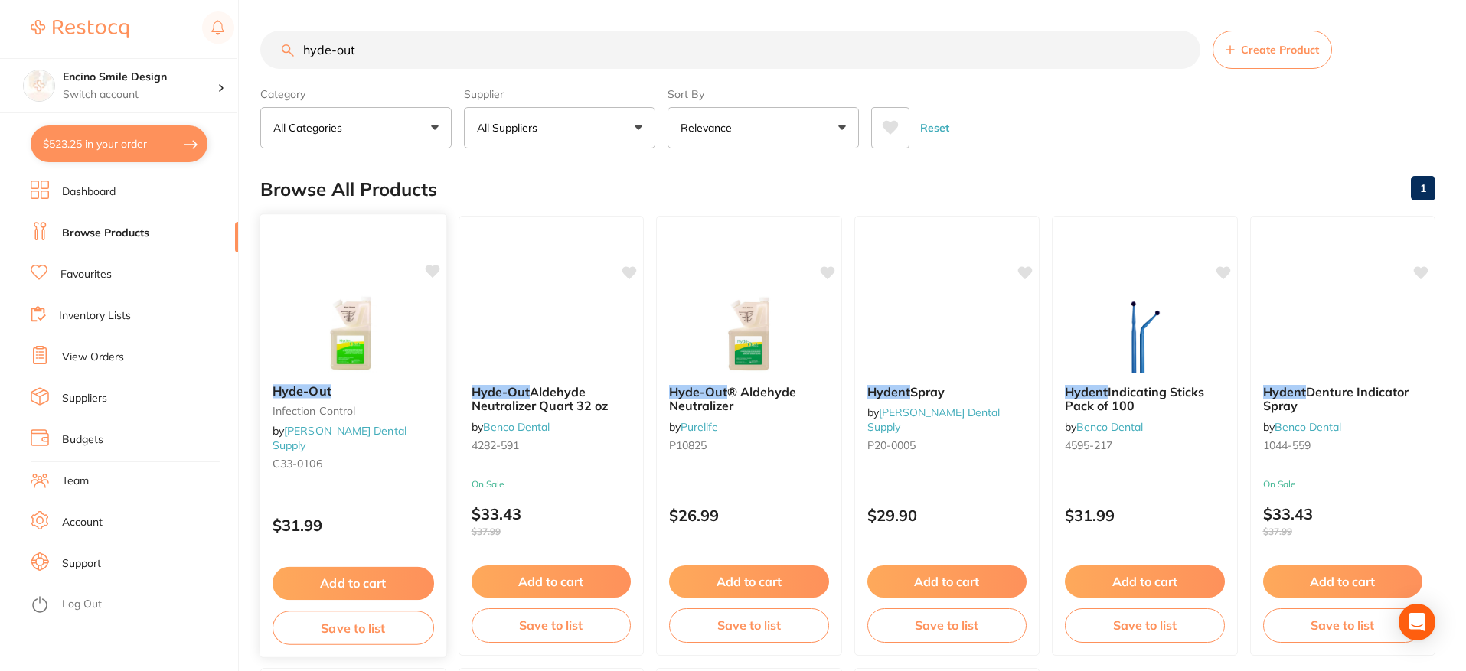
type input "hyde-out"
click at [325, 584] on button "Add to cart" at bounding box center [354, 583] width 162 height 33
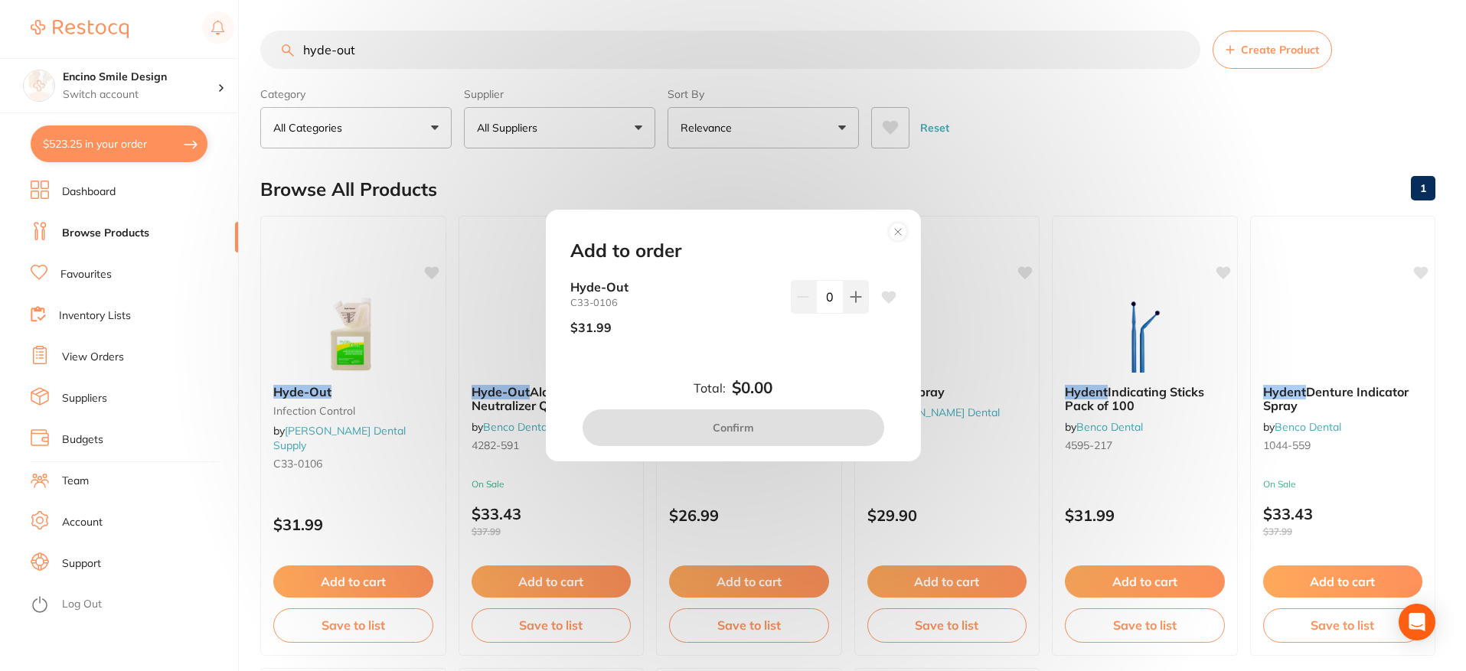
click at [896, 231] on circle at bounding box center [898, 232] width 18 height 18
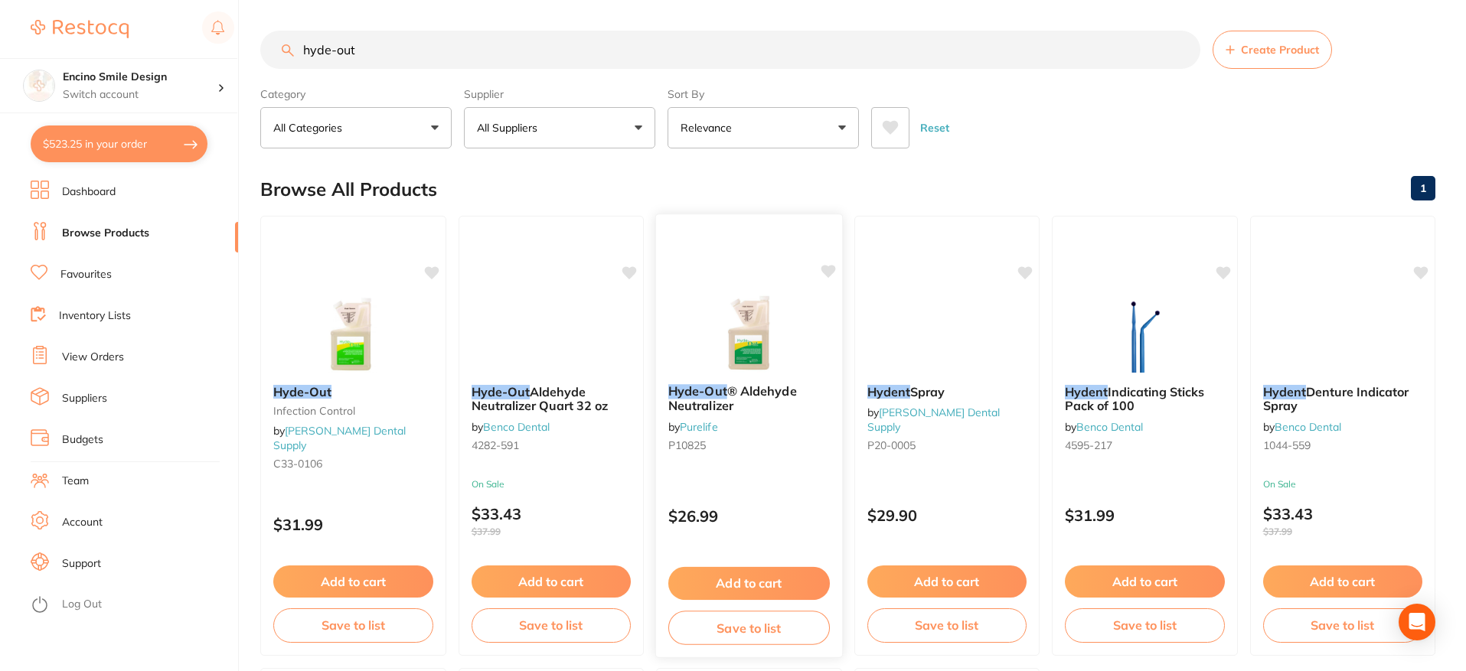
click at [720, 359] on img at bounding box center [749, 333] width 100 height 77
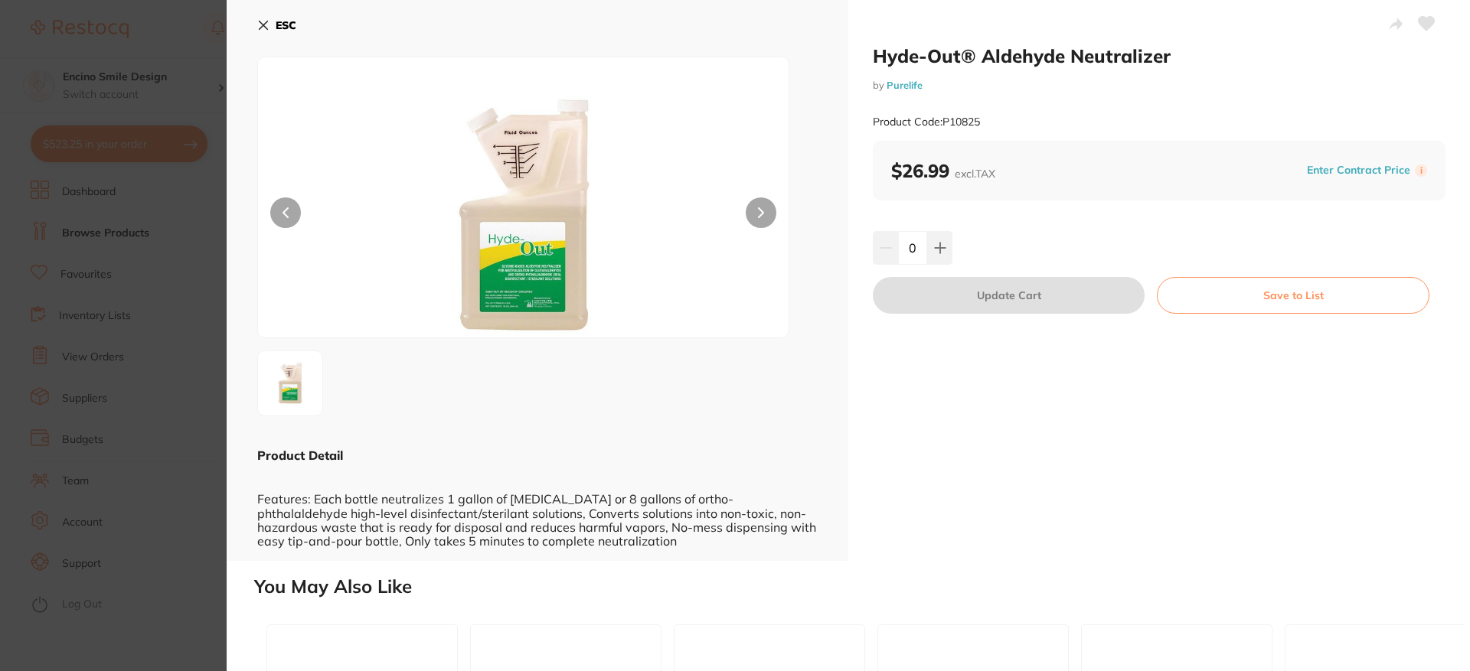
click at [265, 25] on icon at bounding box center [263, 25] width 12 height 12
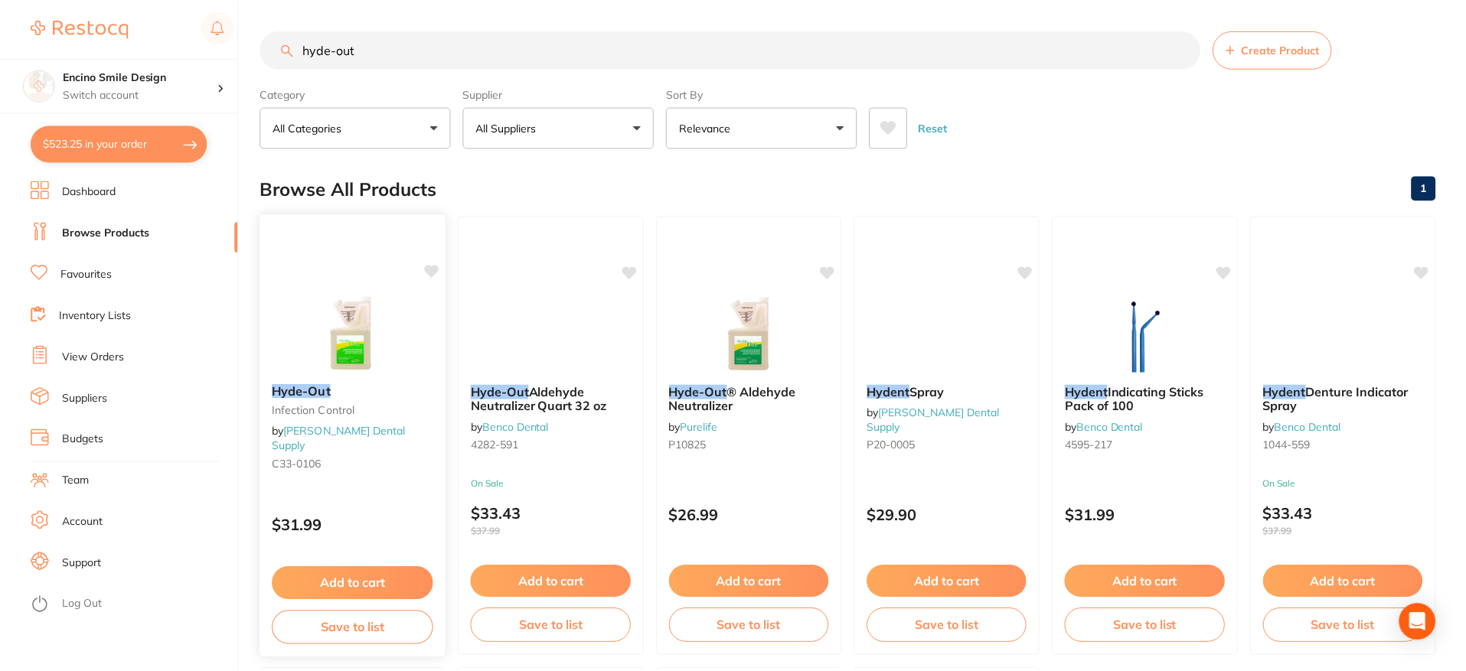
scroll to position [1, 0]
click at [344, 348] on img at bounding box center [353, 332] width 100 height 77
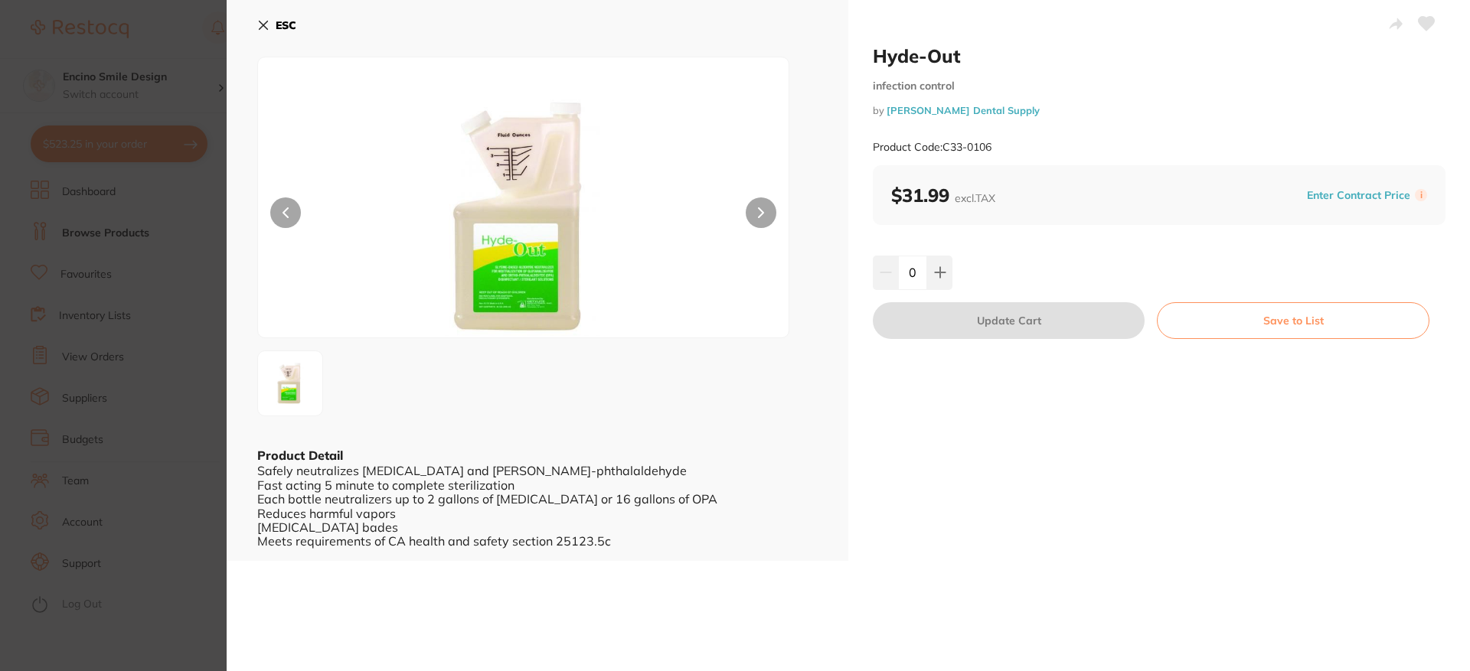
drag, startPoint x: 265, startPoint y: 21, endPoint x: 272, endPoint y: 52, distance: 32.1
click at [265, 24] on icon at bounding box center [263, 25] width 12 height 12
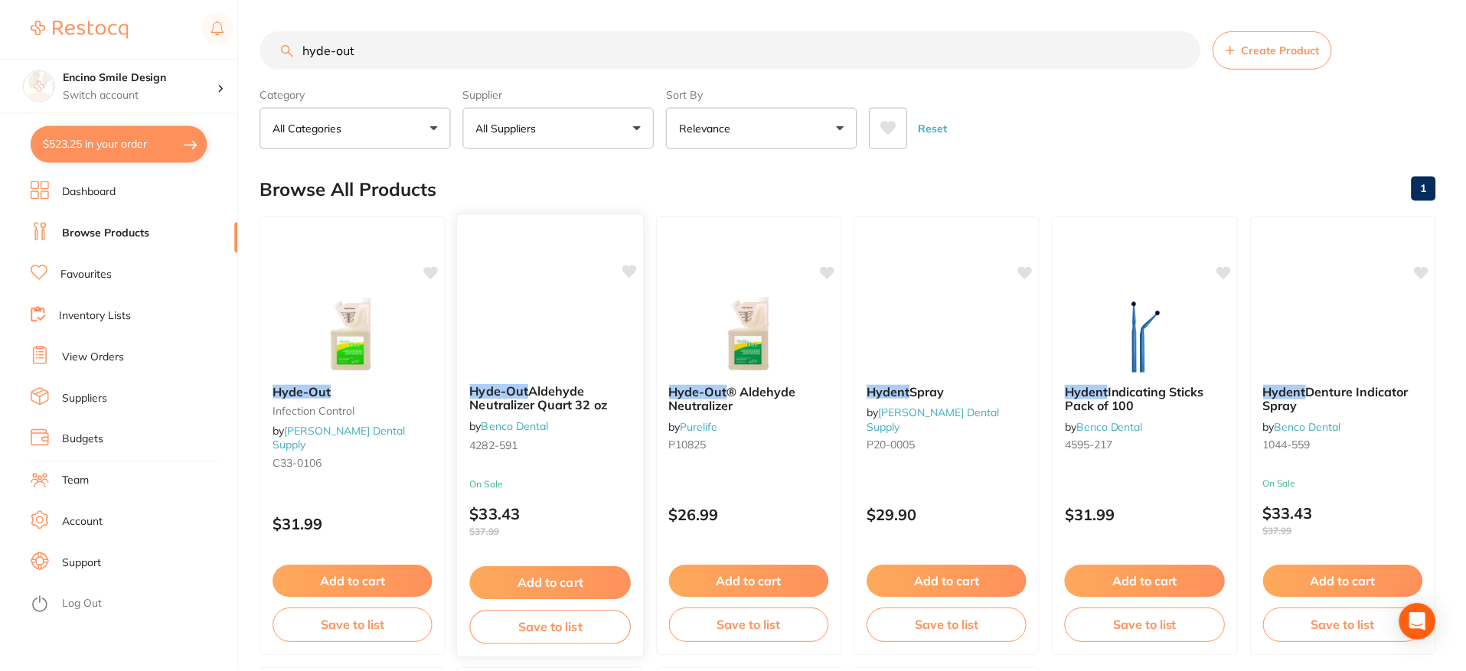
scroll to position [1, 0]
click at [742, 397] on span "® Aldehyde Neutralizer" at bounding box center [732, 398] width 129 height 30
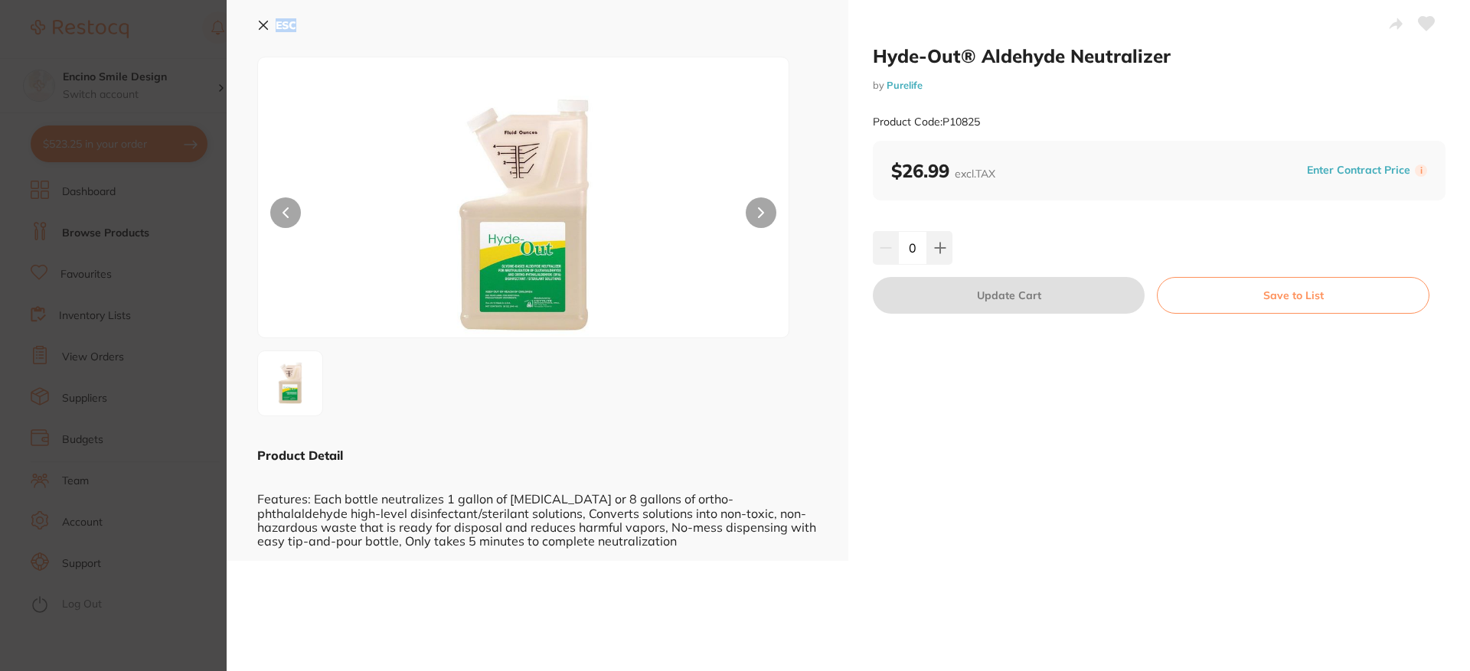
click at [742, 397] on section "Hyde-Out® Aldehyde Neutralizer by Purelife Product Code: P10825 ESC Product Det…" at bounding box center [735, 335] width 1470 height 671
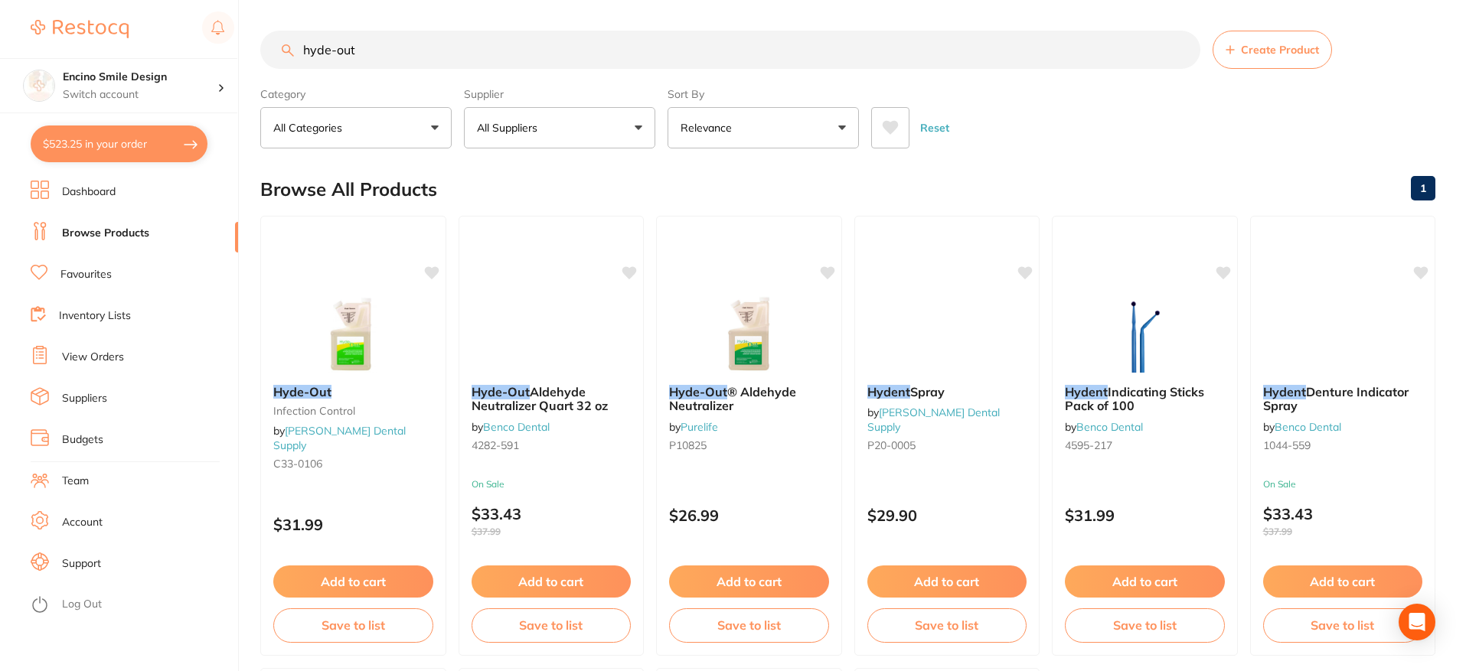
click at [365, 578] on button "Add to cart" at bounding box center [353, 582] width 160 height 32
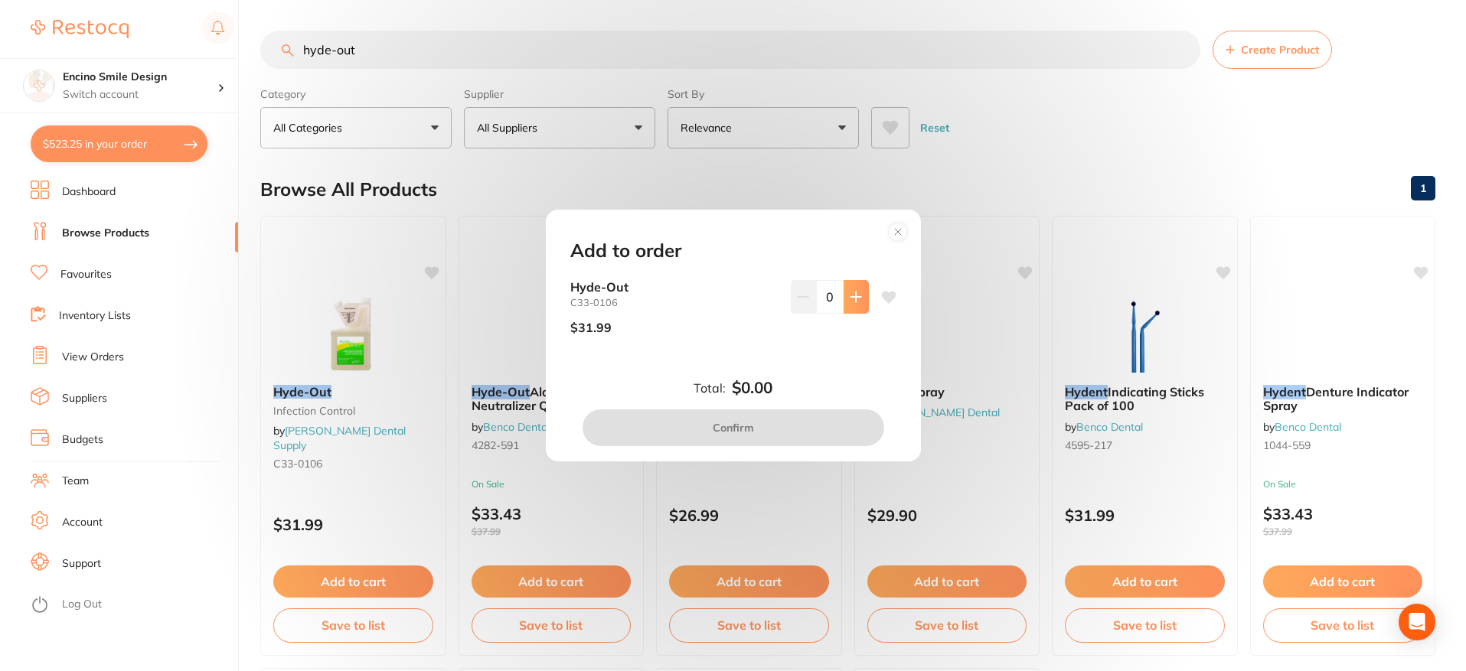
click at [854, 306] on button at bounding box center [856, 297] width 25 height 34
type input "1"
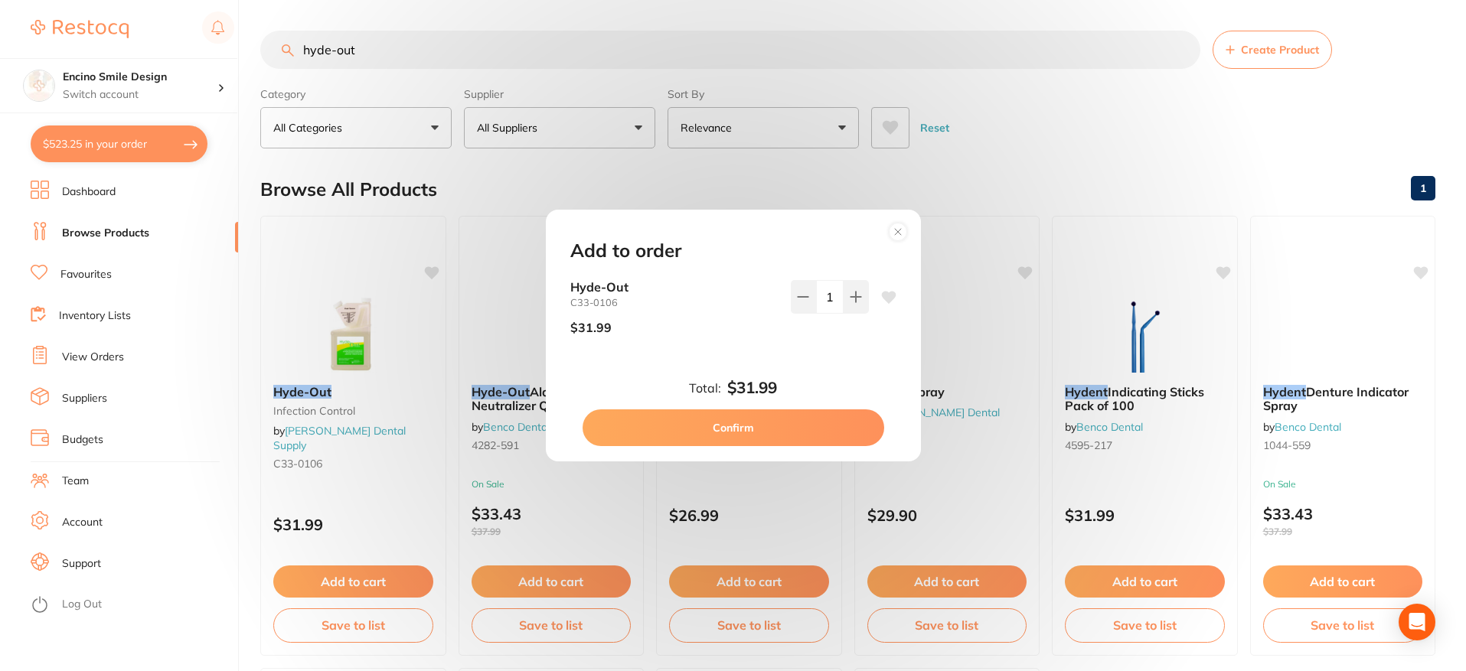
click at [770, 432] on button "Confirm" at bounding box center [734, 428] width 302 height 37
checkbox input "false"
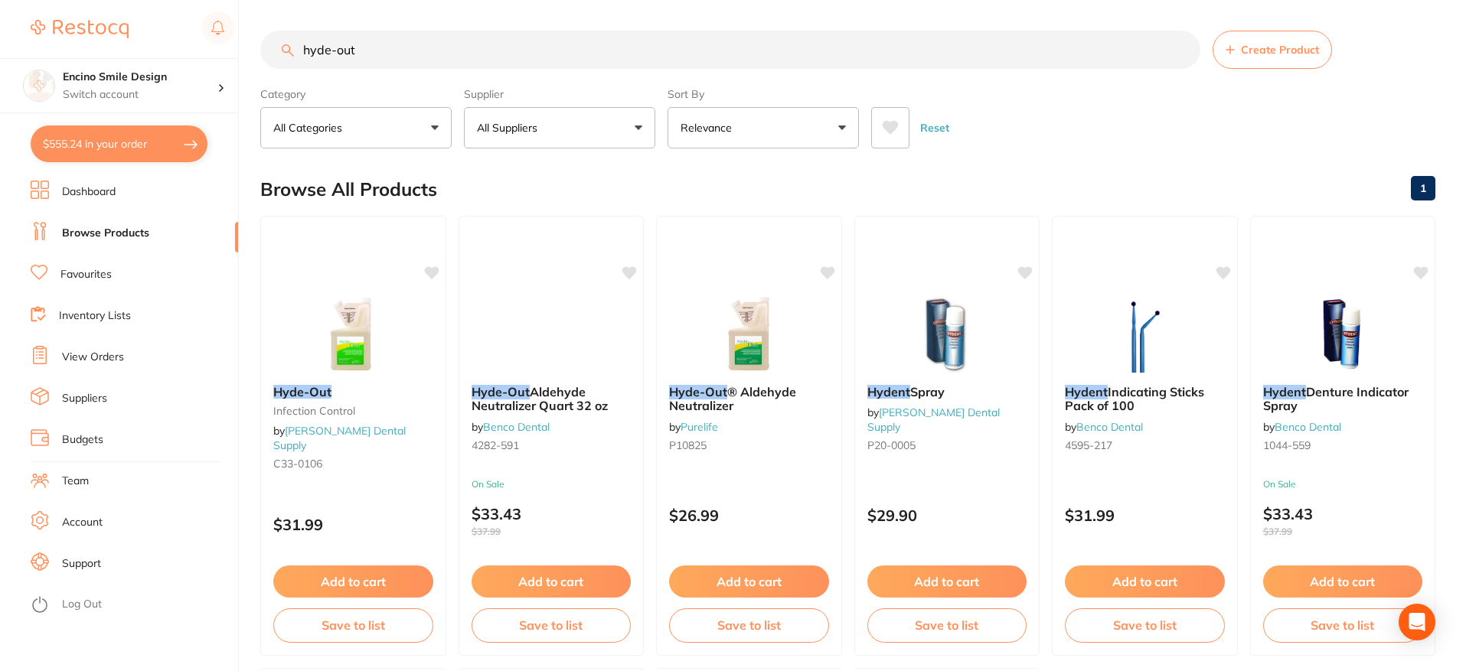
click at [129, 144] on button "$555.24 in your order" at bounding box center [119, 144] width 177 height 37
checkbox input "true"
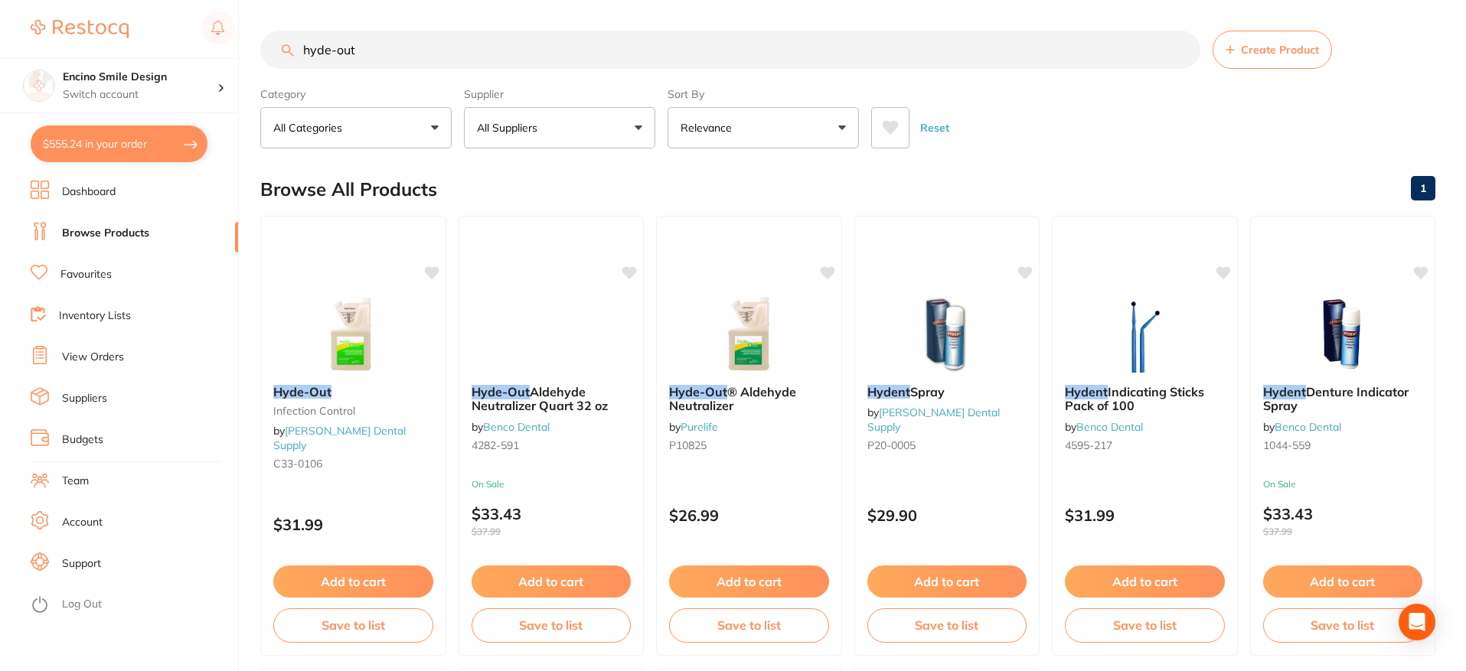
checkbox input "true"
